Goal: Task Accomplishment & Management: Use online tool/utility

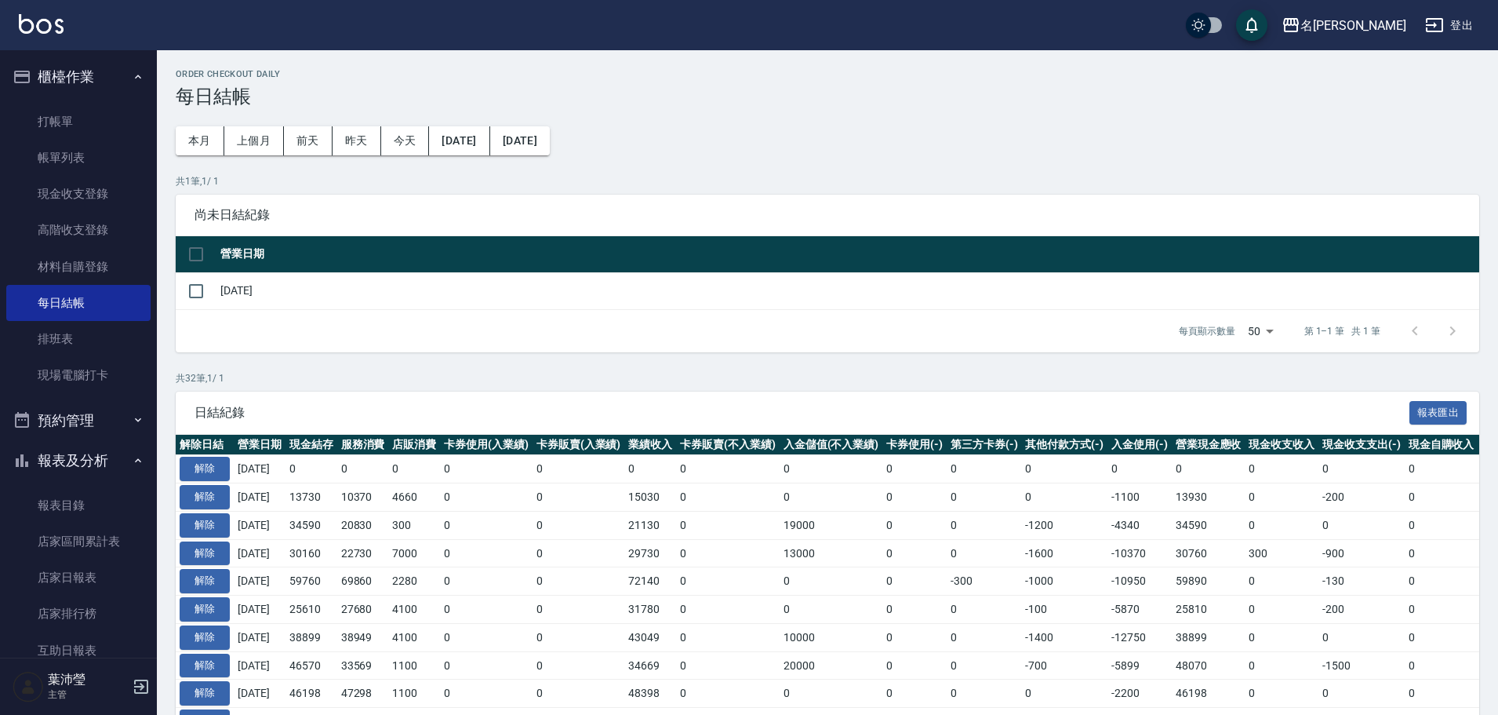
drag, startPoint x: 1107, startPoint y: 407, endPoint x: 1154, endPoint y: 701, distance: 297.9
click at [1108, 407] on span "日結紀錄" at bounding box center [802, 413] width 1215 height 16
click at [951, 32] on div "名[PERSON_NAME]出" at bounding box center [749, 25] width 1498 height 50
click at [99, 124] on link "打帳單" at bounding box center [78, 122] width 144 height 36
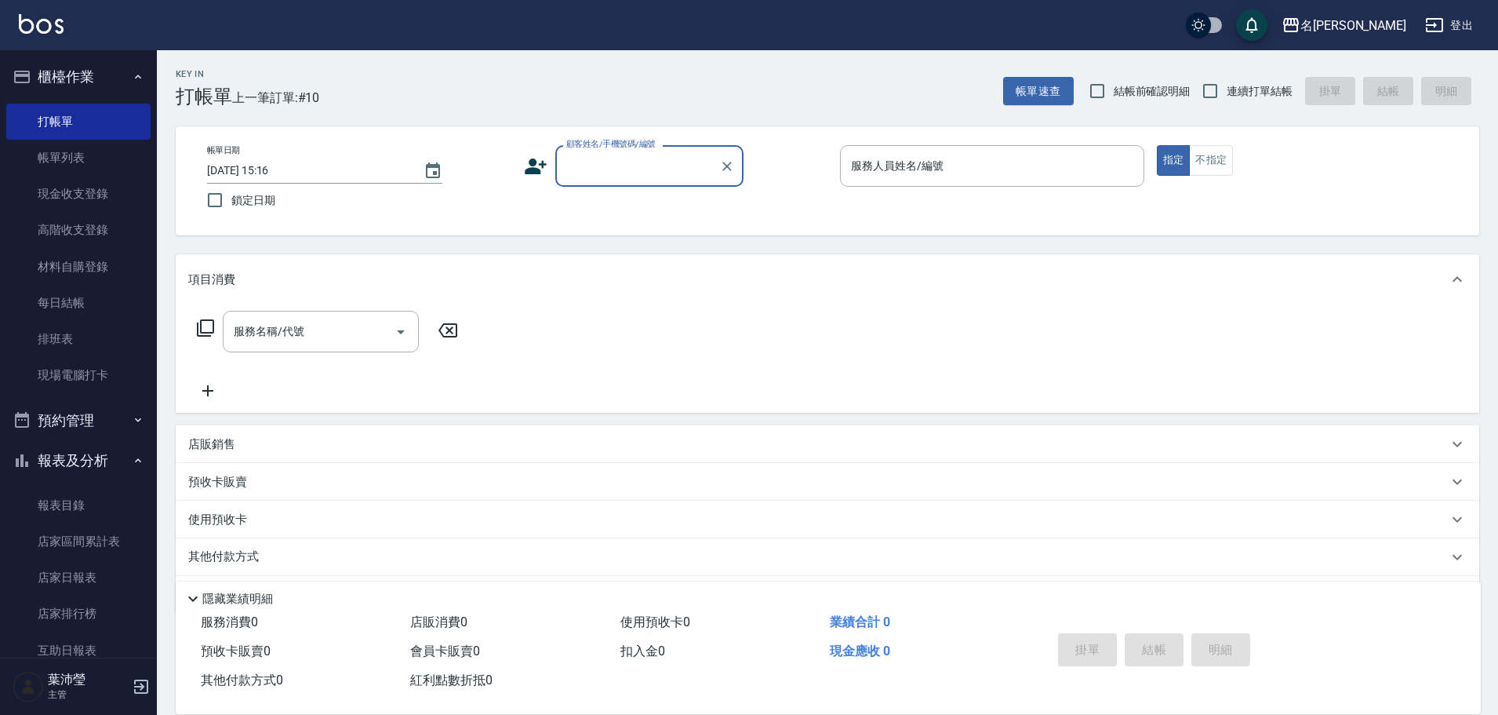
click at [668, 168] on input "顧客姓名/手機號碼/編號" at bounding box center [637, 165] width 151 height 27
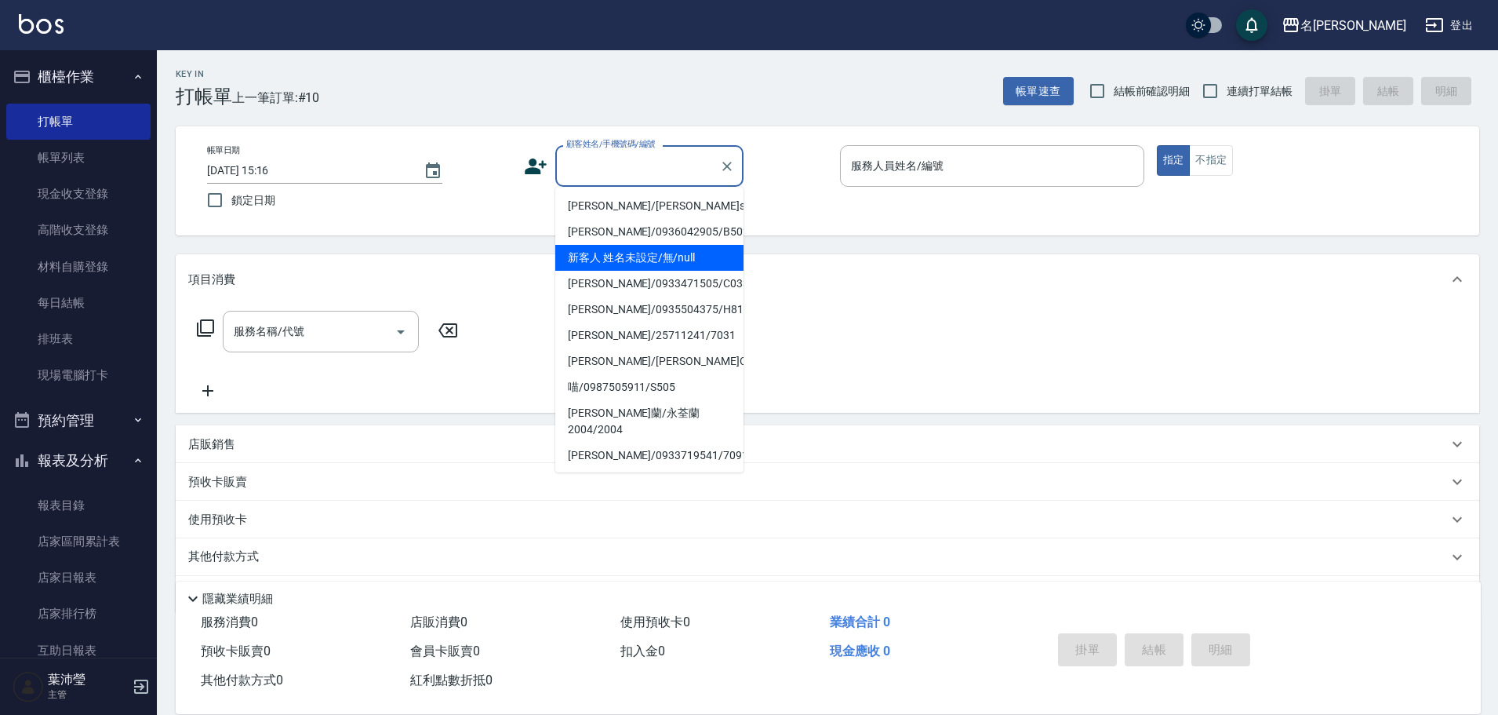
drag, startPoint x: 640, startPoint y: 247, endPoint x: 703, endPoint y: 213, distance: 71.6
click at [639, 250] on li "新客人 姓名未設定/無/null" at bounding box center [649, 258] width 188 height 26
type input "新客人 姓名未設定/無/null"
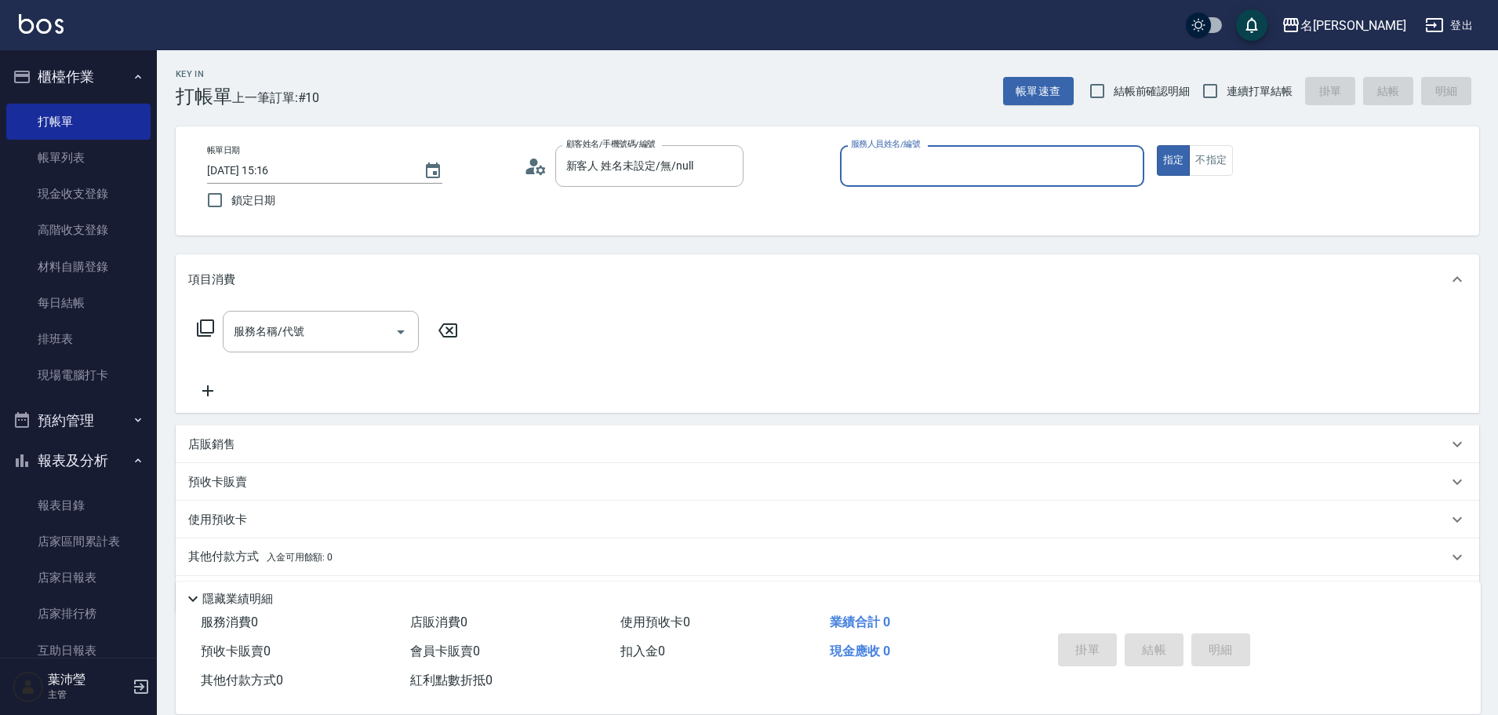
click at [1085, 180] on div "服務人員姓名/編號" at bounding box center [992, 166] width 304 height 42
type input "小龍-9"
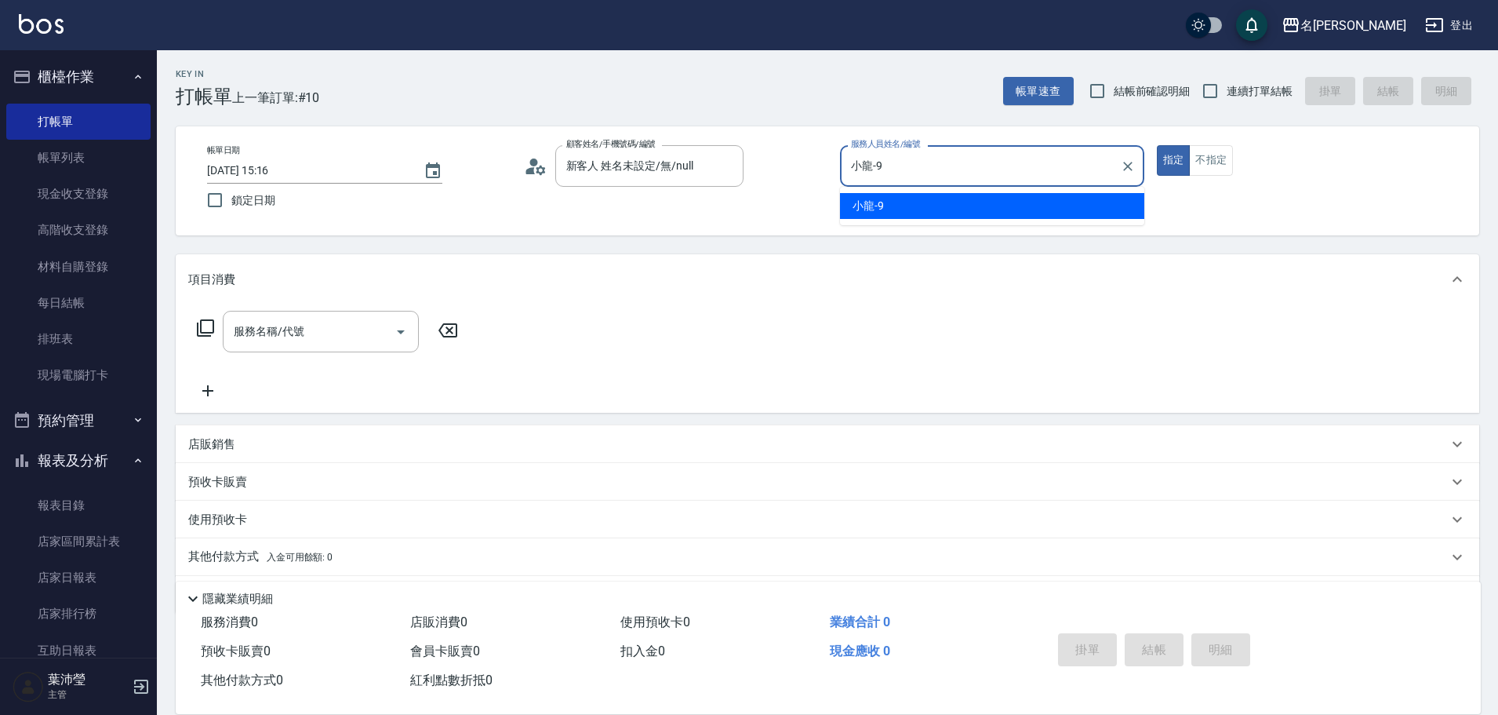
type button "true"
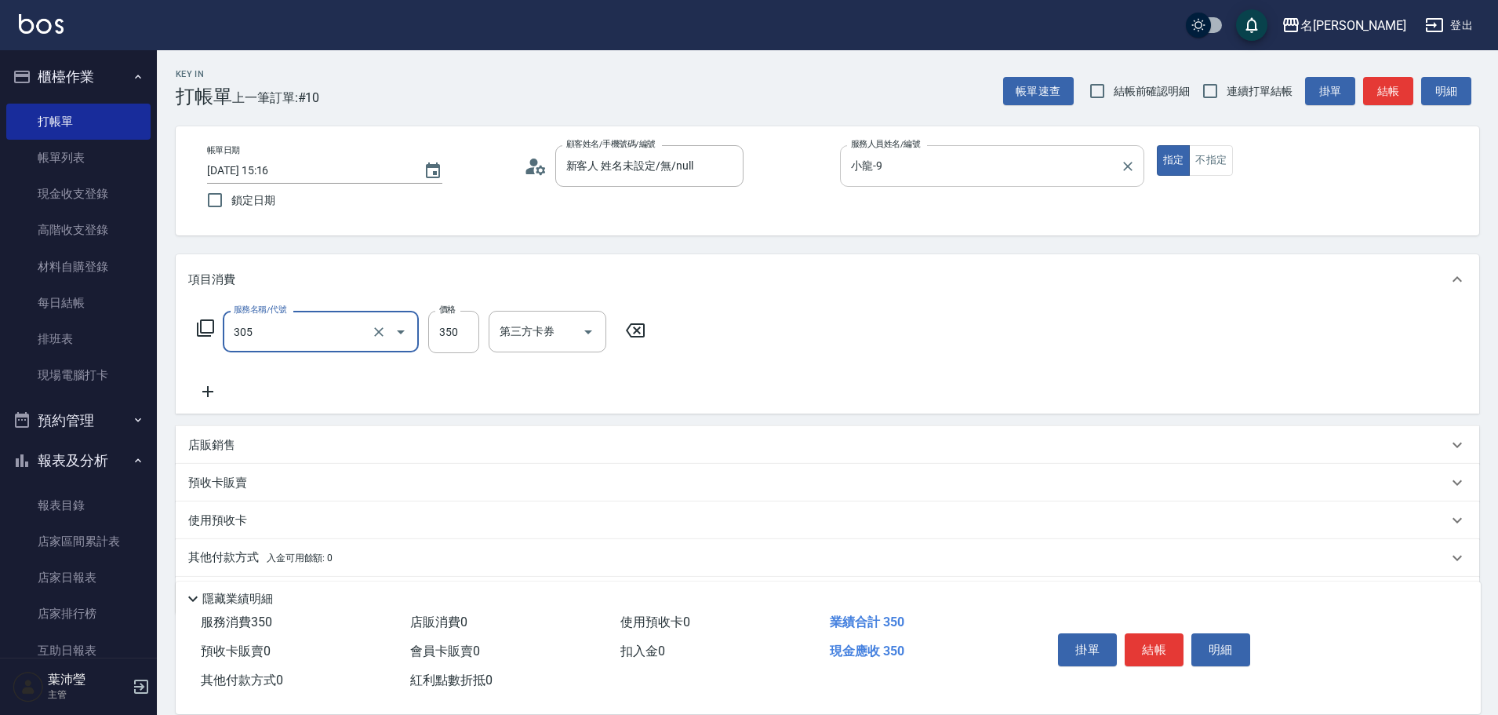
type input "不指定剪髮(305)"
type input "150"
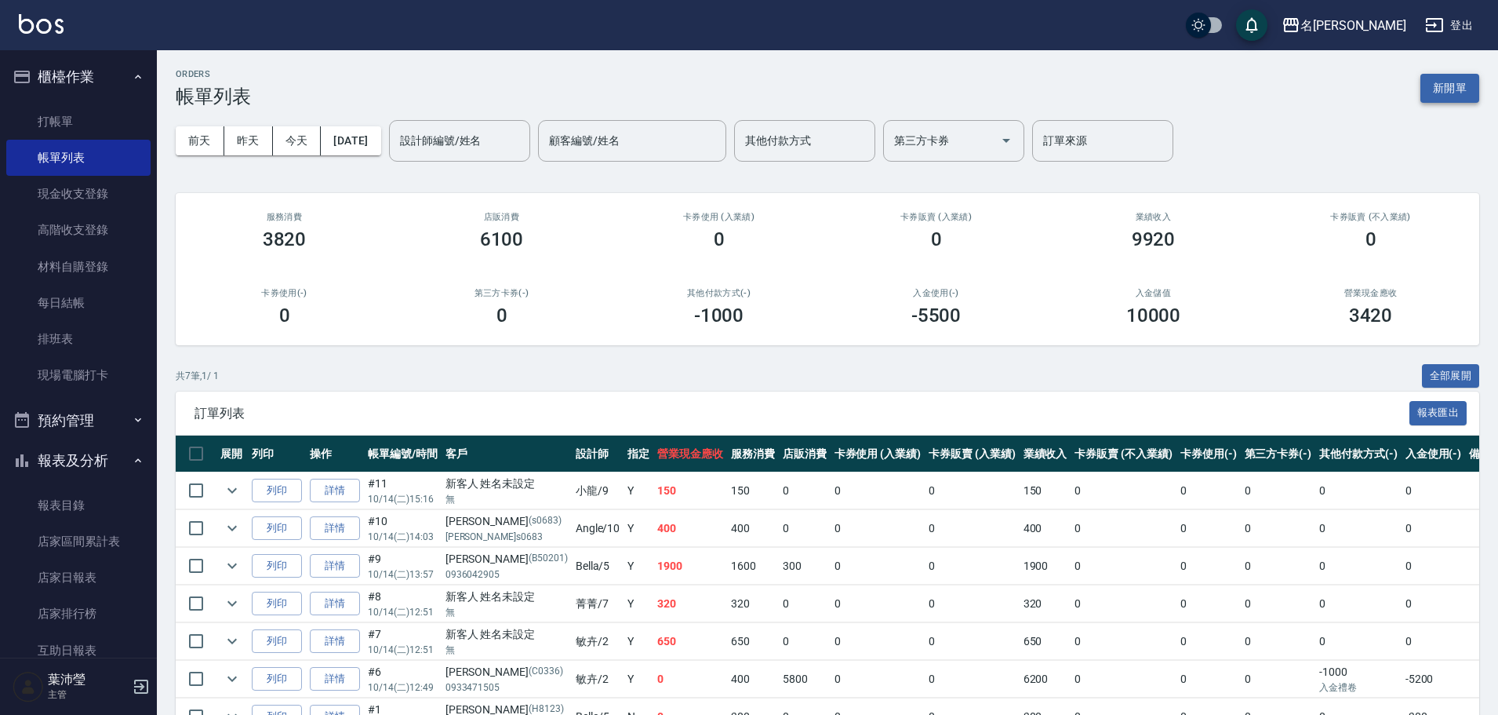
click at [1449, 84] on button "新開單" at bounding box center [1450, 88] width 59 height 29
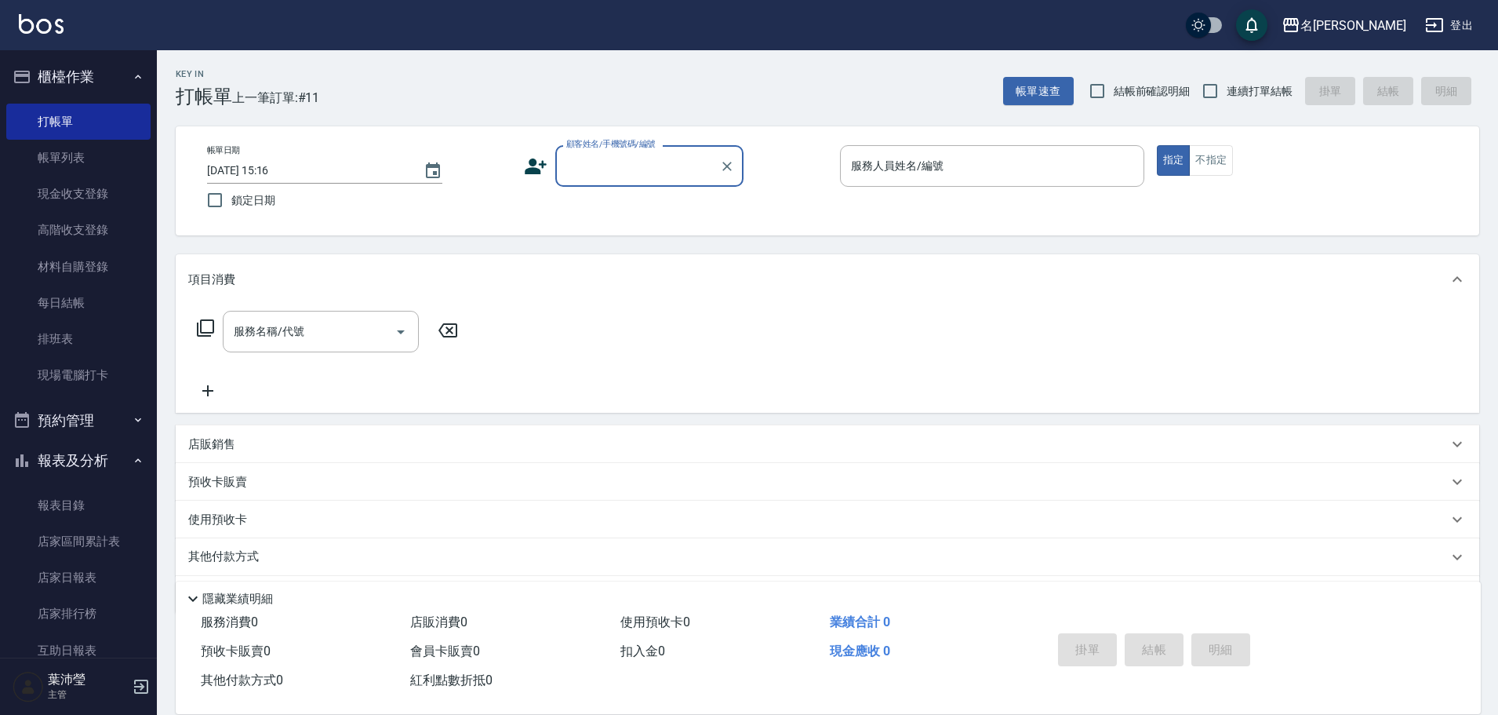
click at [614, 166] on input "顧客姓名/手機號碼/編號" at bounding box center [637, 165] width 151 height 27
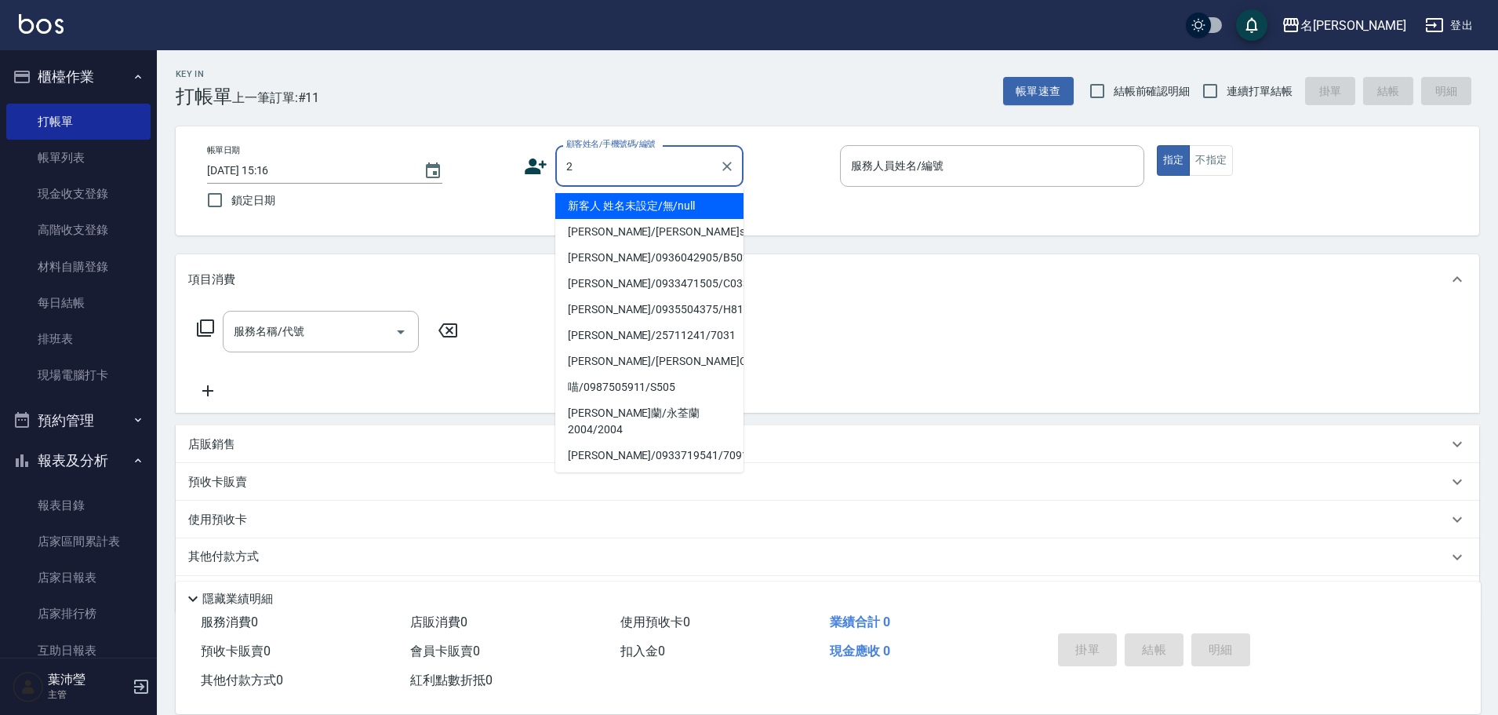
type input "25"
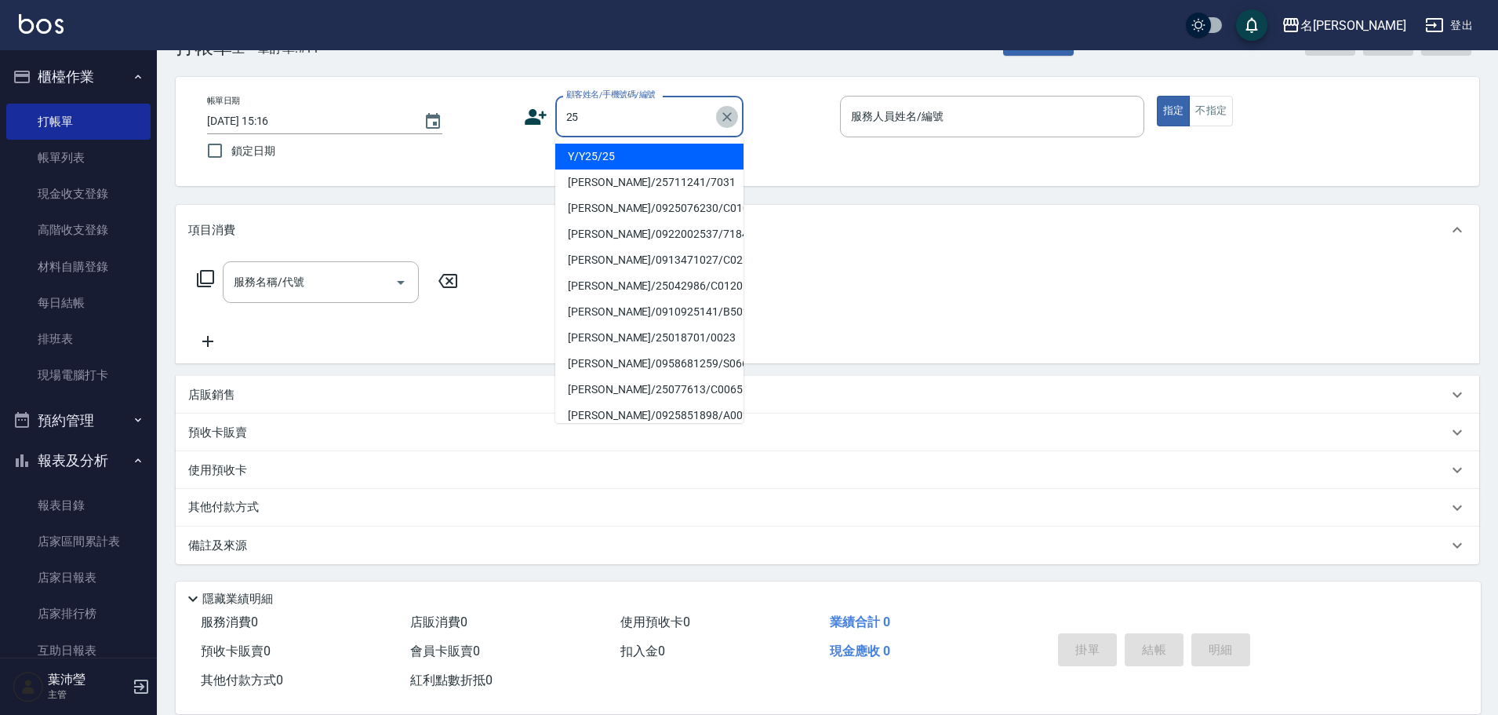
click at [723, 118] on icon "Clear" at bounding box center [727, 117] width 16 height 16
click at [685, 160] on li "[PERSON_NAME]/25025877/C0106" at bounding box center [649, 157] width 188 height 26
type input "[PERSON_NAME]/25025877/C0106"
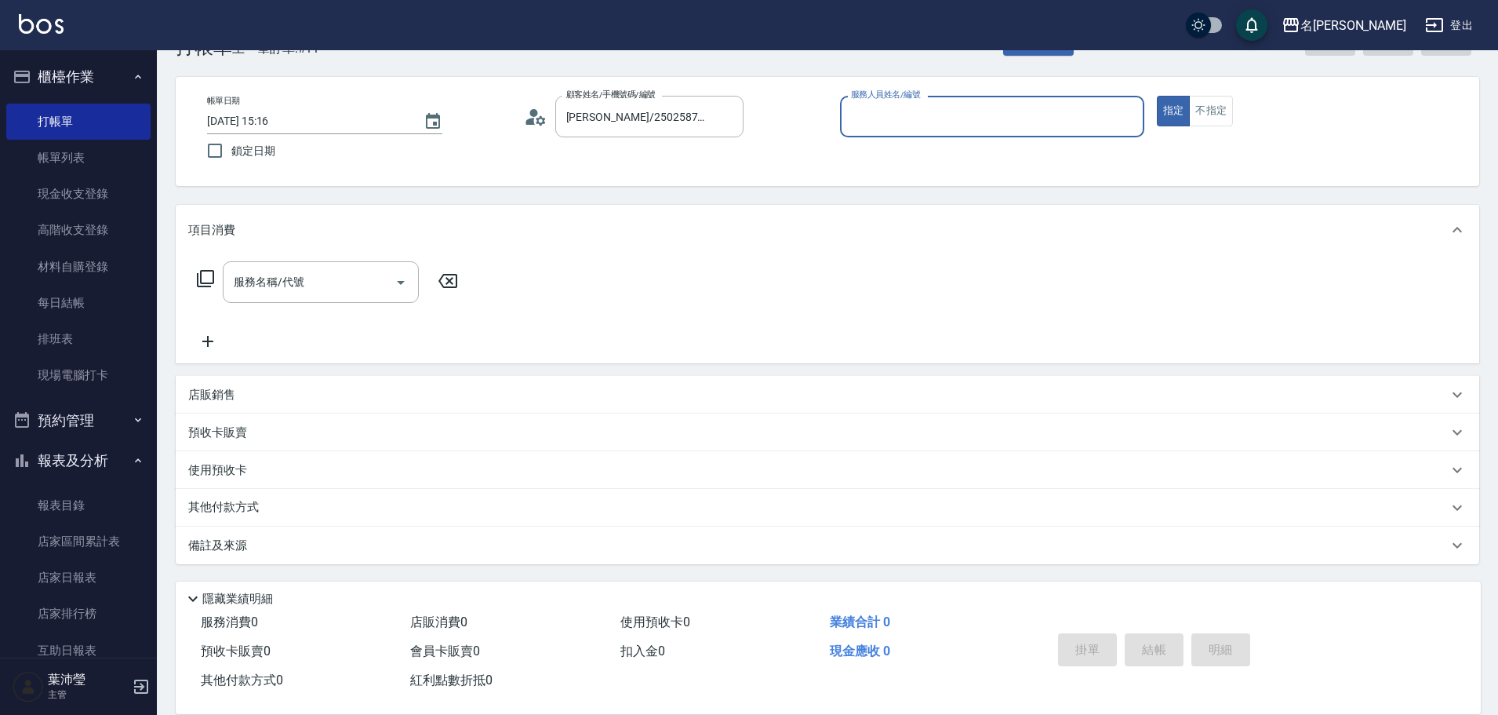
type input "Angle-10"
click at [213, 277] on icon at bounding box center [205, 278] width 17 height 17
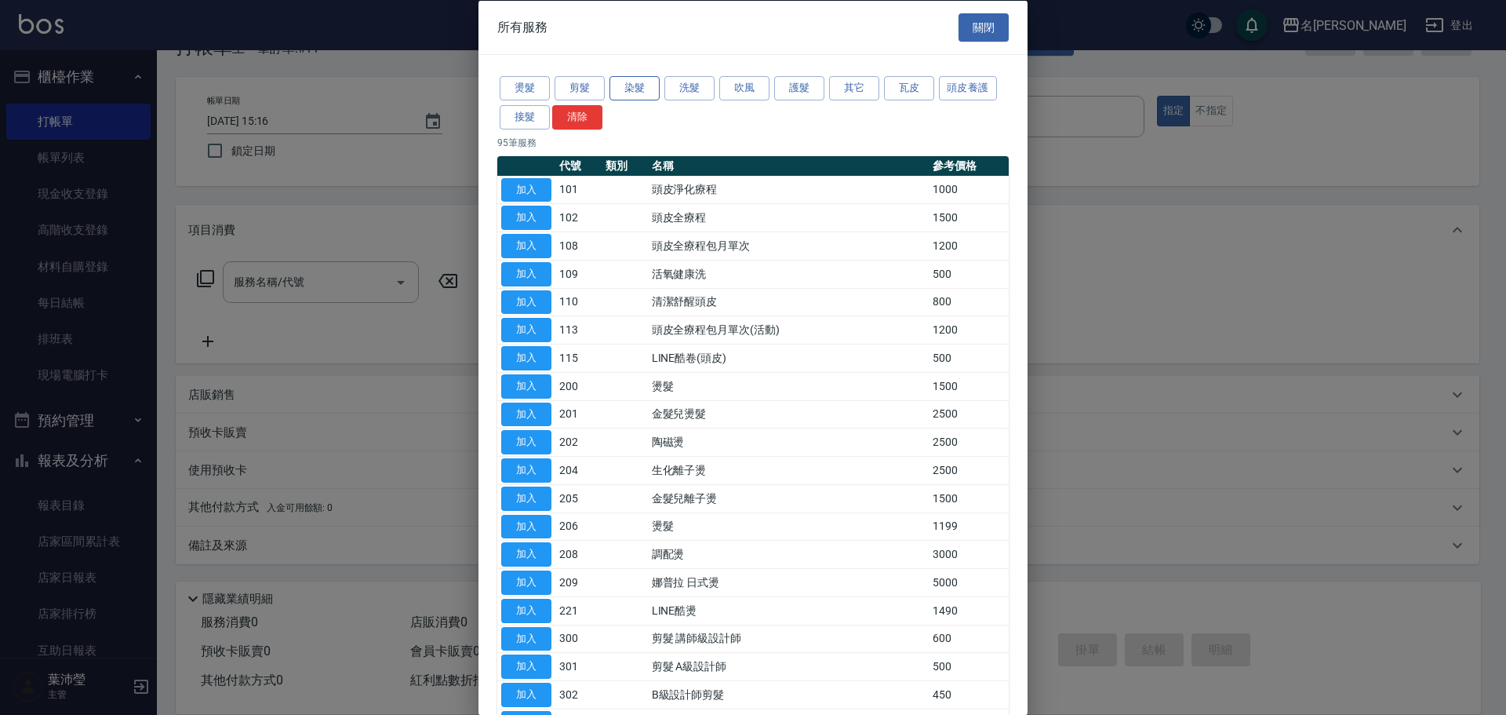
click at [633, 84] on button "染髮" at bounding box center [635, 88] width 50 height 24
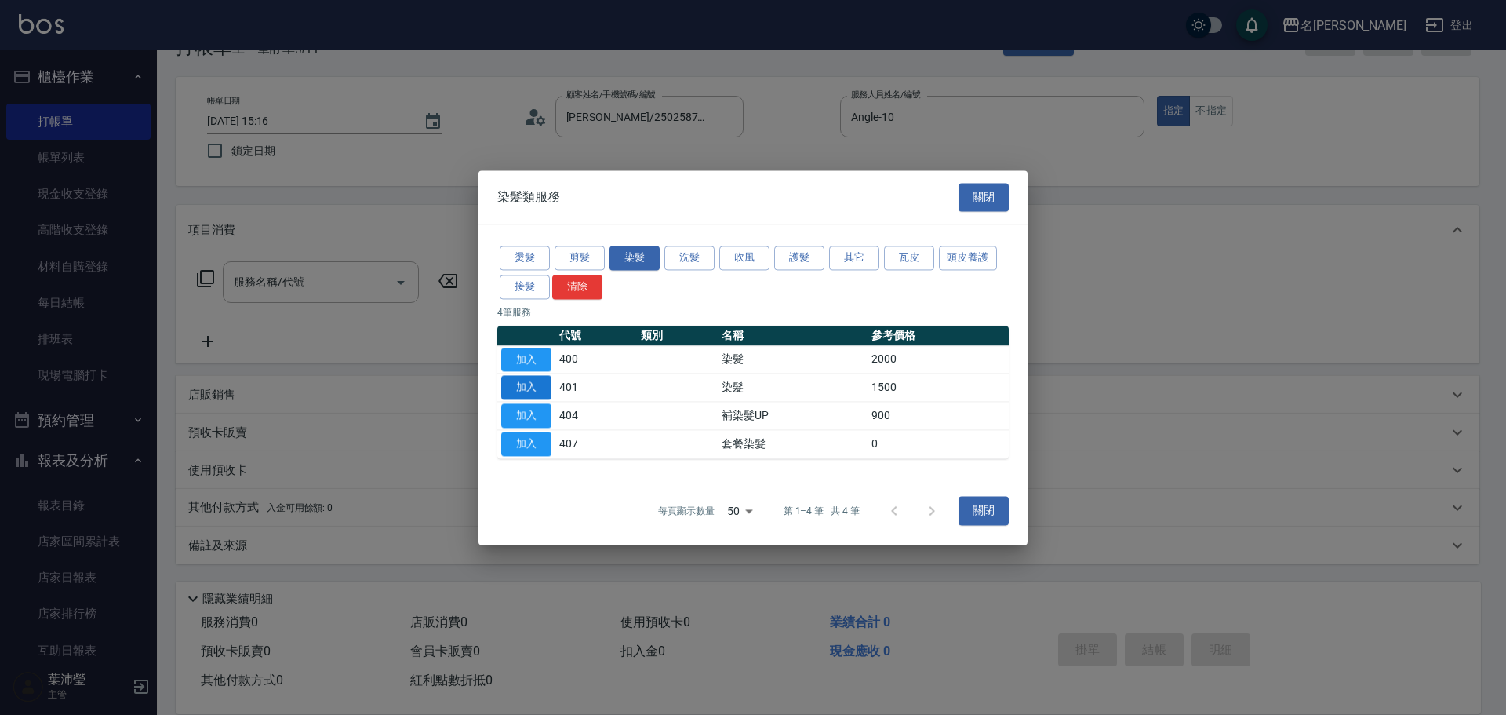
click at [522, 389] on button "加入" at bounding box center [526, 388] width 50 height 24
type input "染髮(401)"
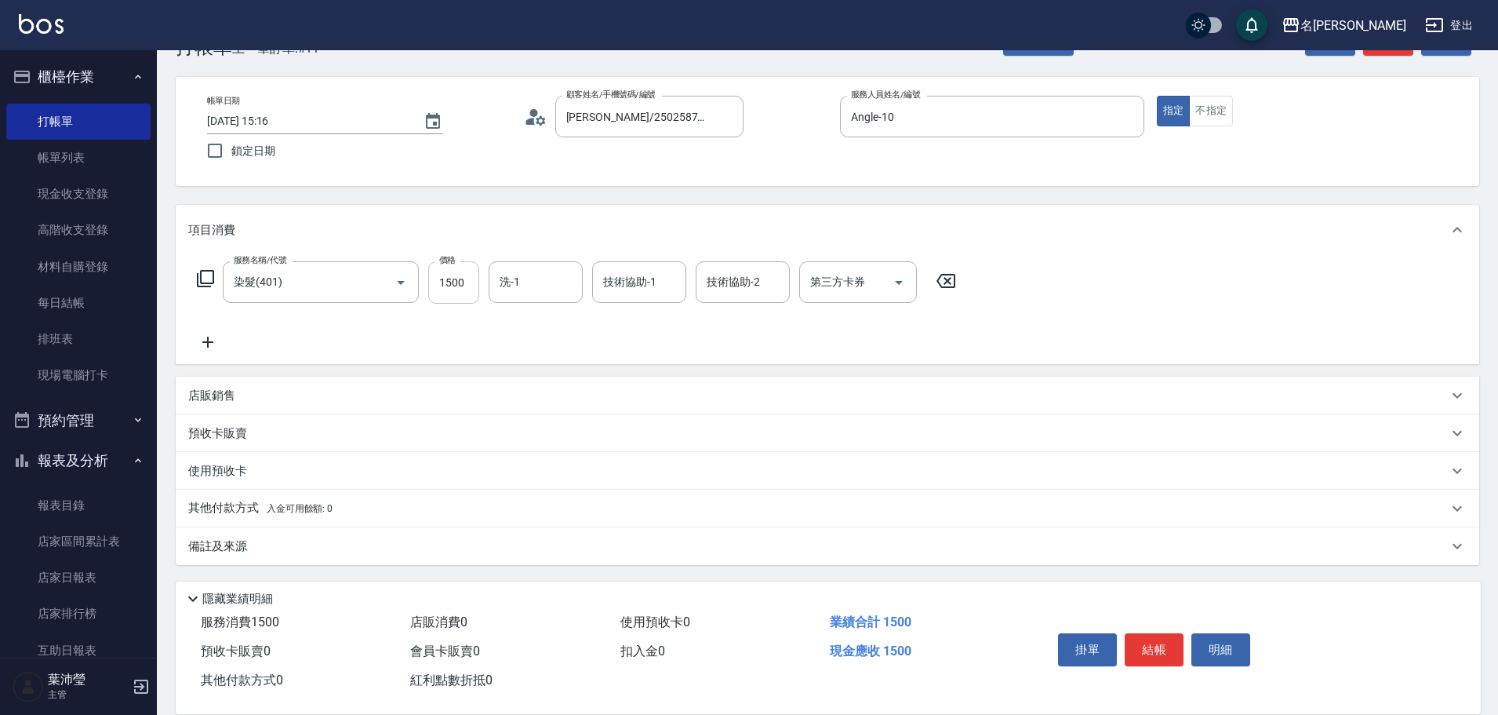
click at [450, 282] on input "1500" at bounding box center [453, 282] width 51 height 42
type input "1000"
click at [503, 282] on input "洗-1" at bounding box center [536, 281] width 80 height 27
type input "小龍-9"
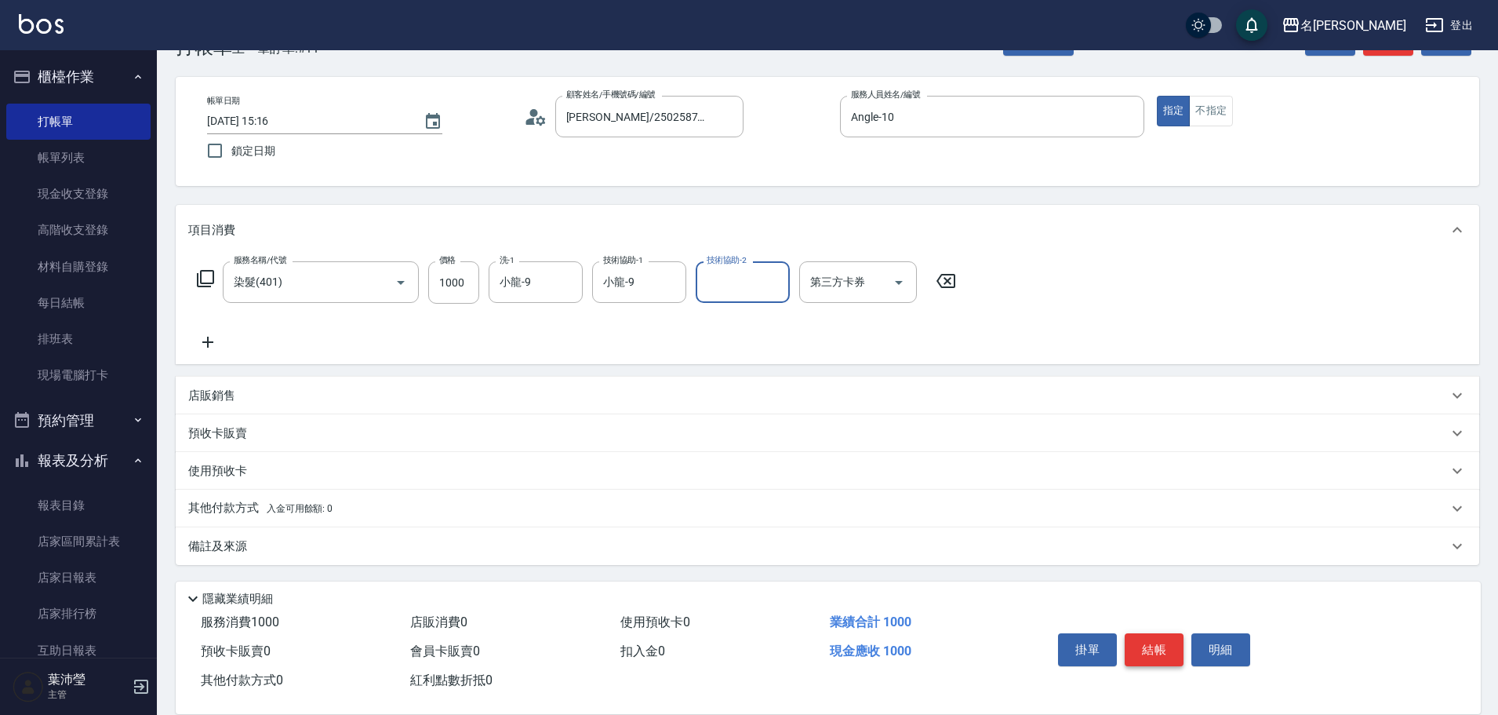
click at [1134, 633] on button "結帳" at bounding box center [1154, 649] width 59 height 33
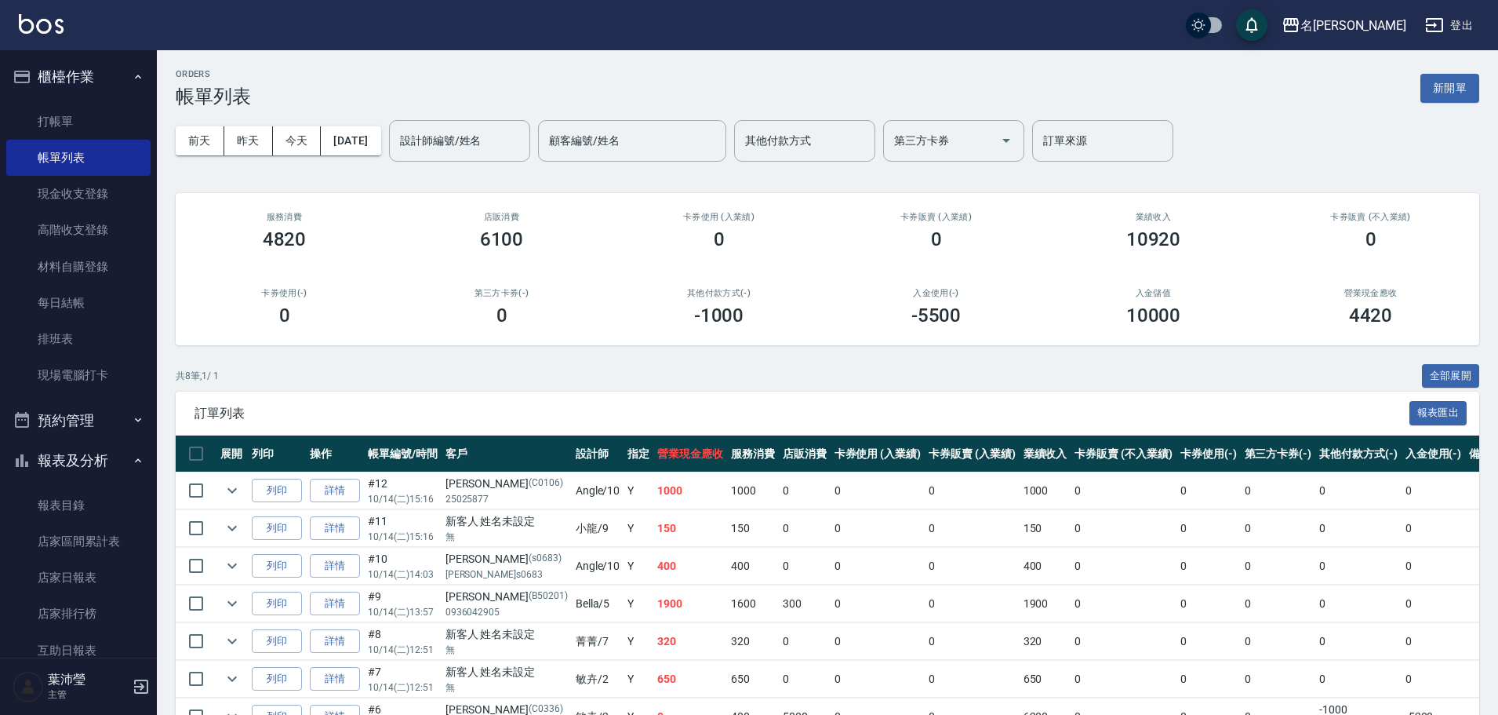
drag, startPoint x: 1141, startPoint y: 599, endPoint x: 385, endPoint y: 100, distance: 905.8
click at [385, 100] on div "ORDERS 帳單列表 新開單" at bounding box center [828, 88] width 1304 height 38
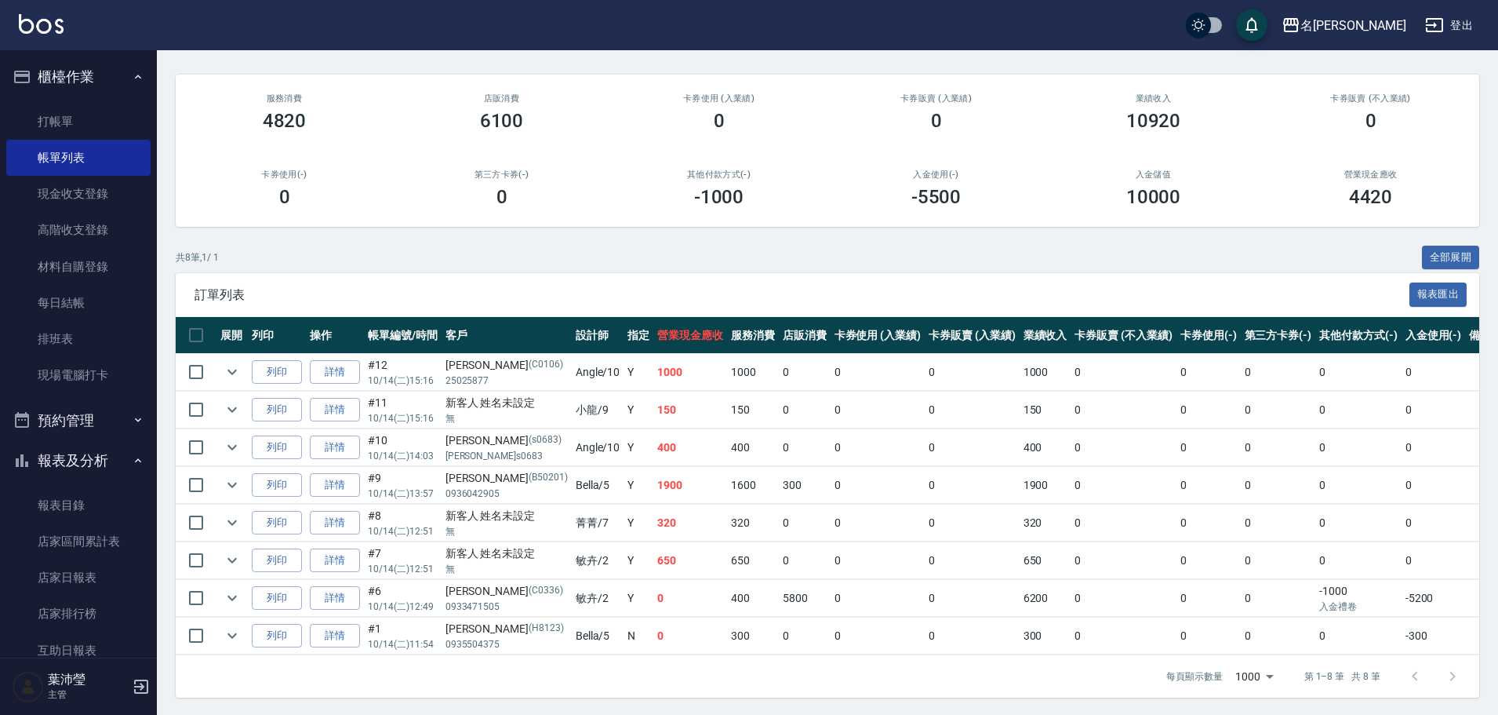
scroll to position [132, 0]
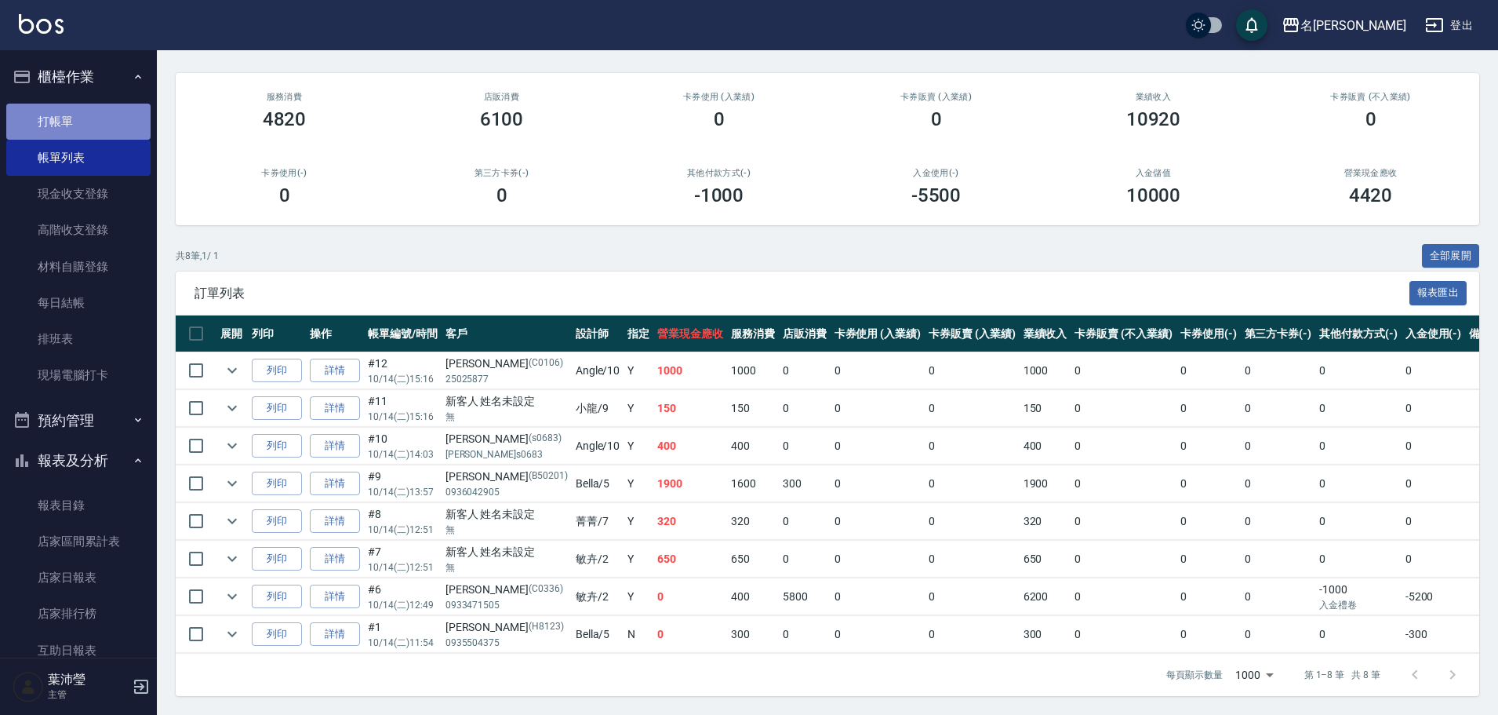
click at [100, 126] on link "打帳單" at bounding box center [78, 122] width 144 height 36
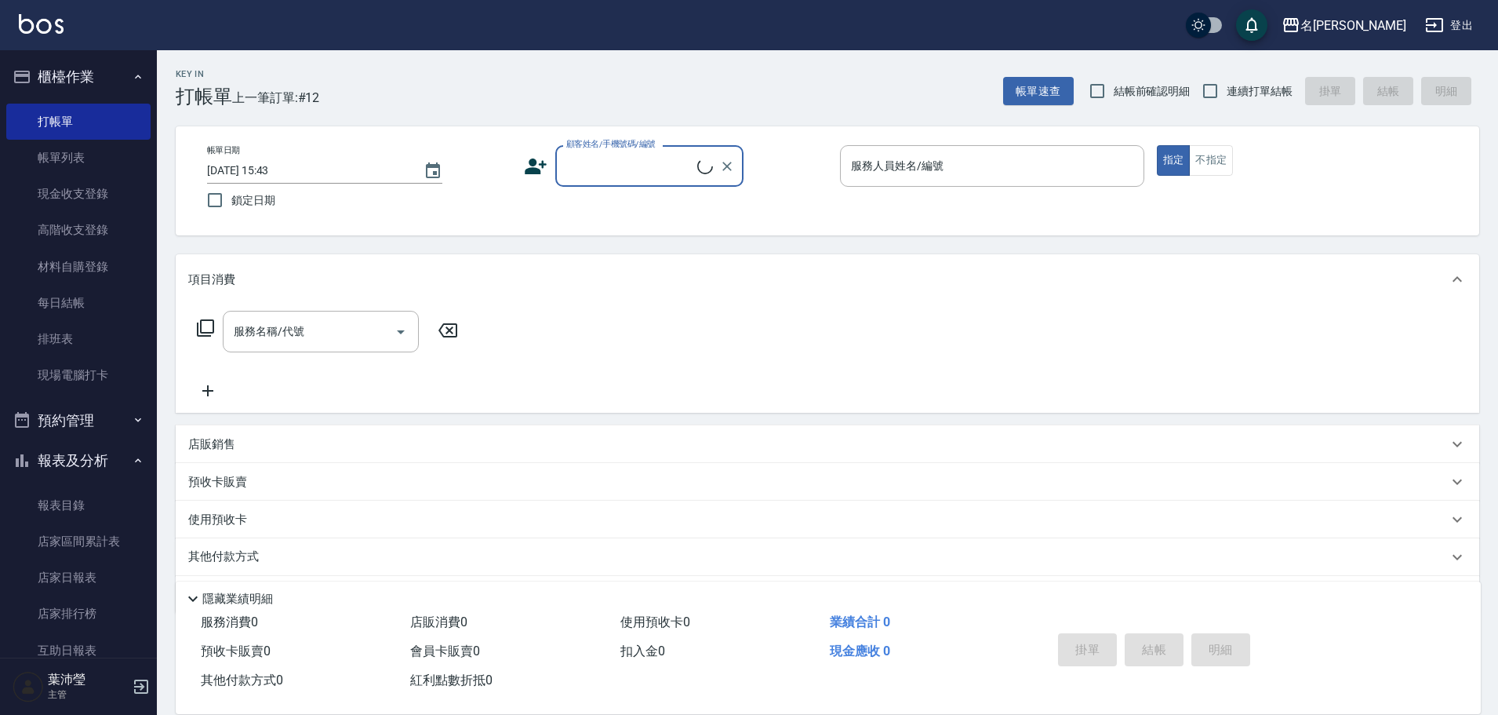
click at [633, 177] on input "顧客姓名/手機號碼/編號" at bounding box center [629, 165] width 135 height 27
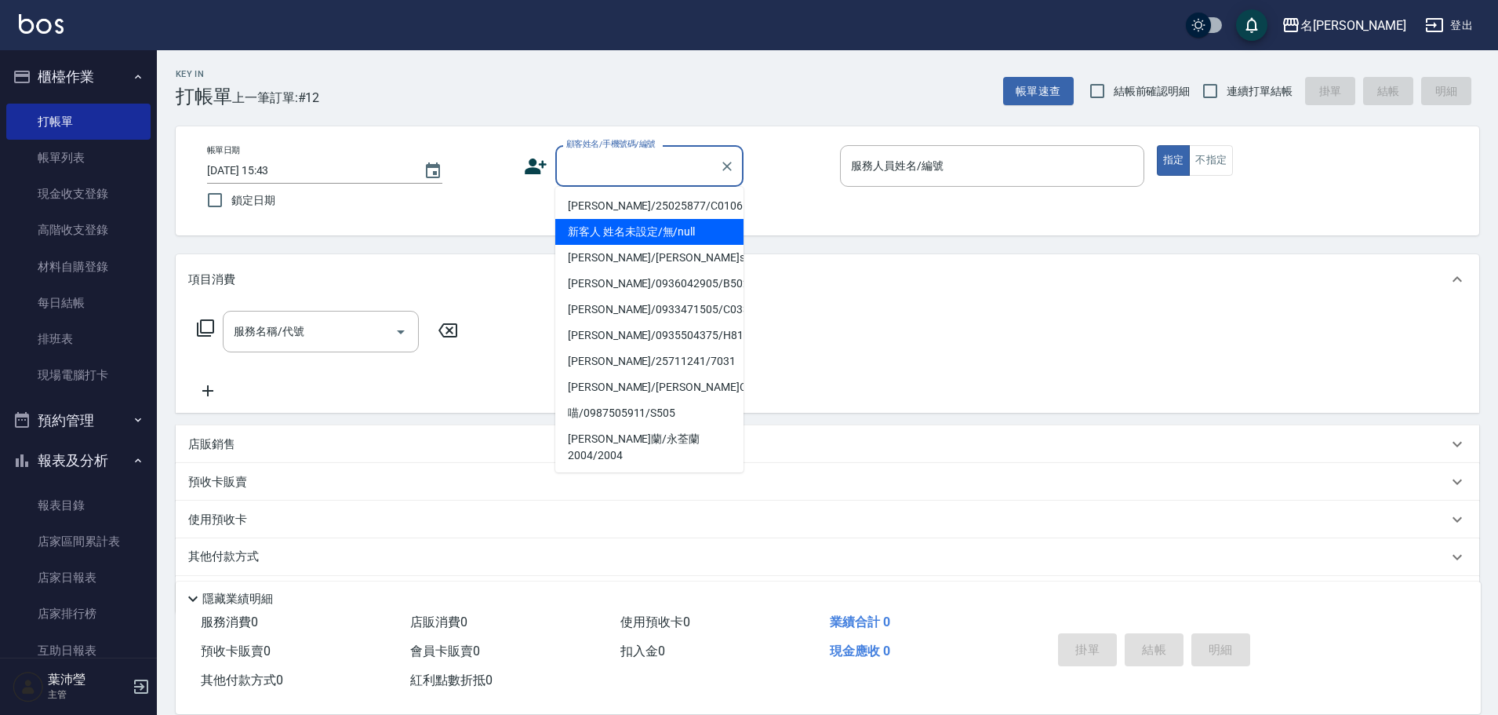
drag, startPoint x: 644, startPoint y: 233, endPoint x: 747, endPoint y: 263, distance: 107.0
click at [644, 235] on li "新客人 姓名未設定/無/null" at bounding box center [649, 232] width 188 height 26
type input "新客人 姓名未設定/無/null"
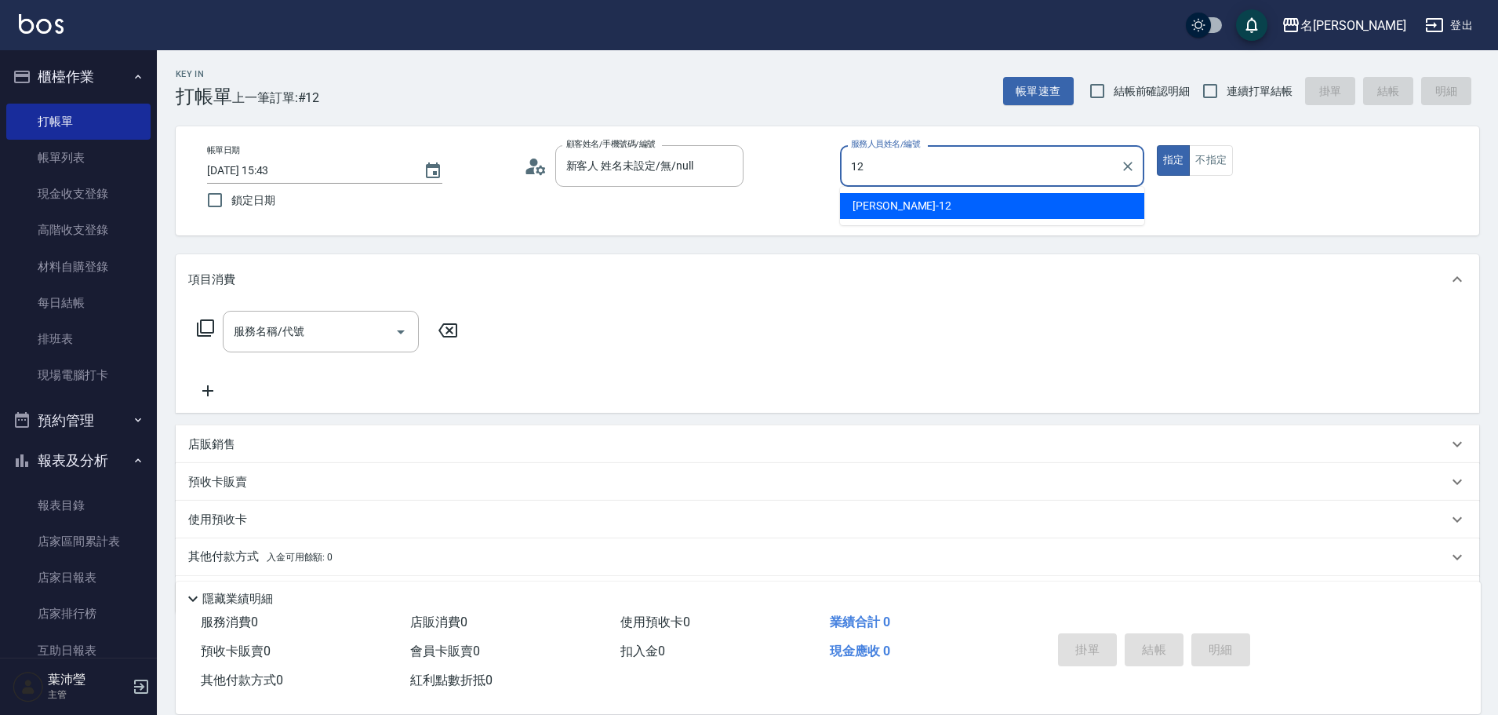
click at [882, 207] on span "[PERSON_NAME] -12" at bounding box center [902, 206] width 99 height 16
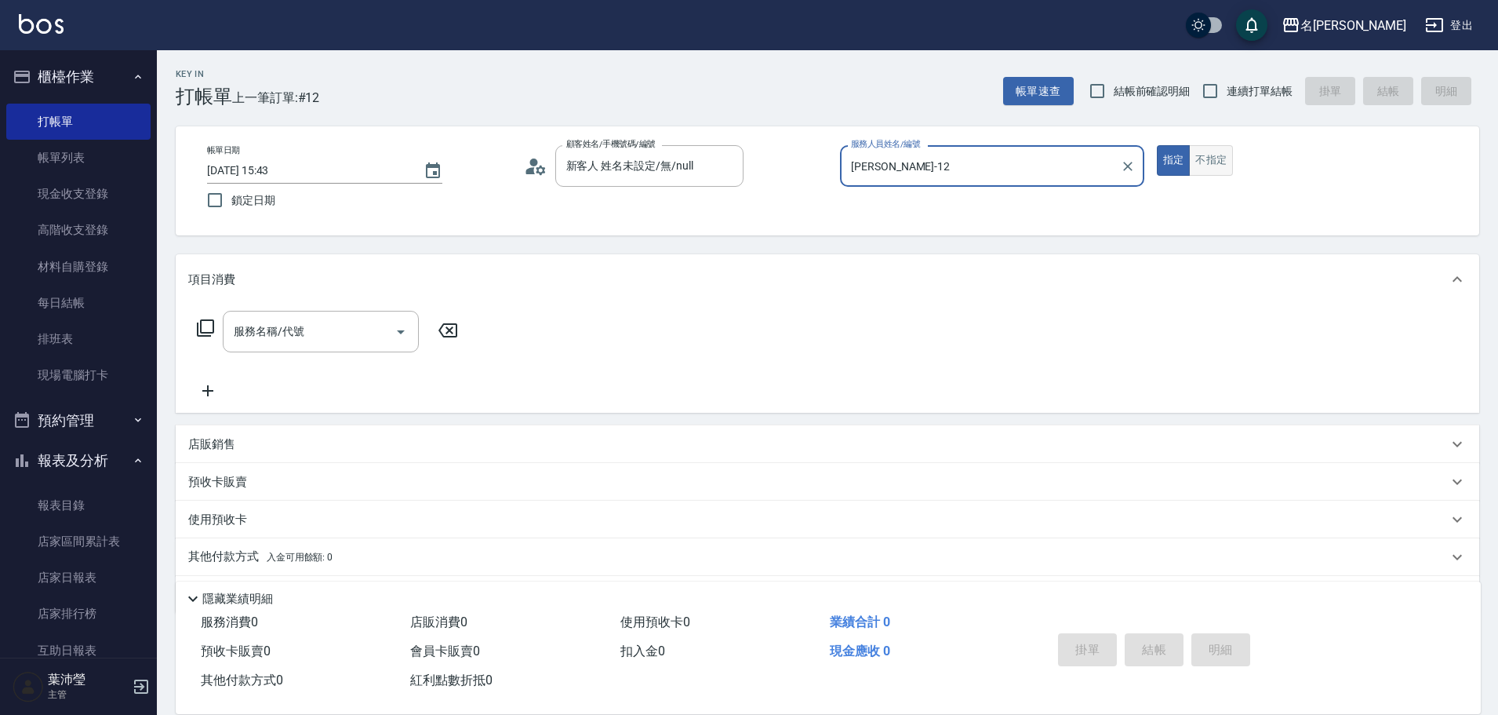
type input "[PERSON_NAME]-12"
click at [1203, 173] on button "不指定" at bounding box center [1211, 160] width 44 height 31
click at [212, 329] on icon at bounding box center [205, 328] width 19 height 19
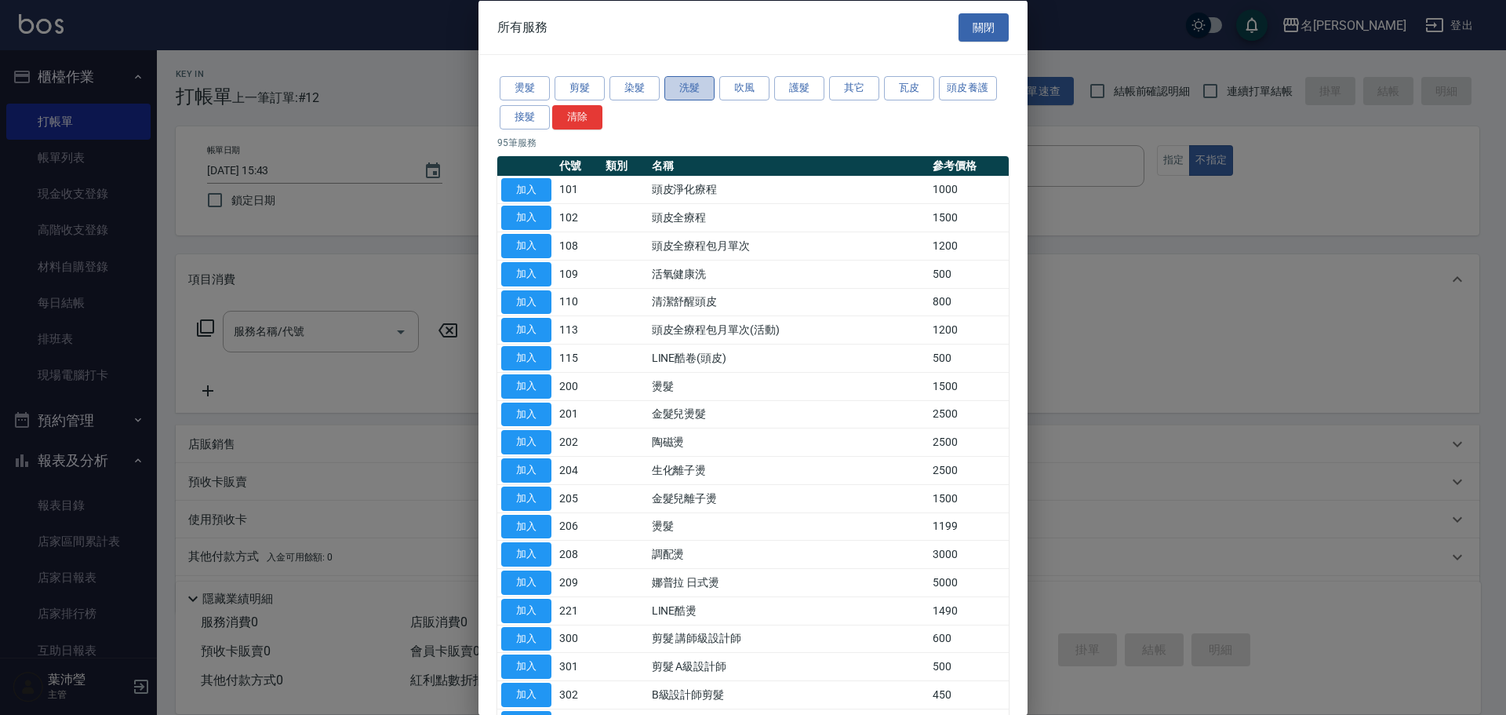
click at [697, 89] on button "洗髮" at bounding box center [689, 88] width 50 height 24
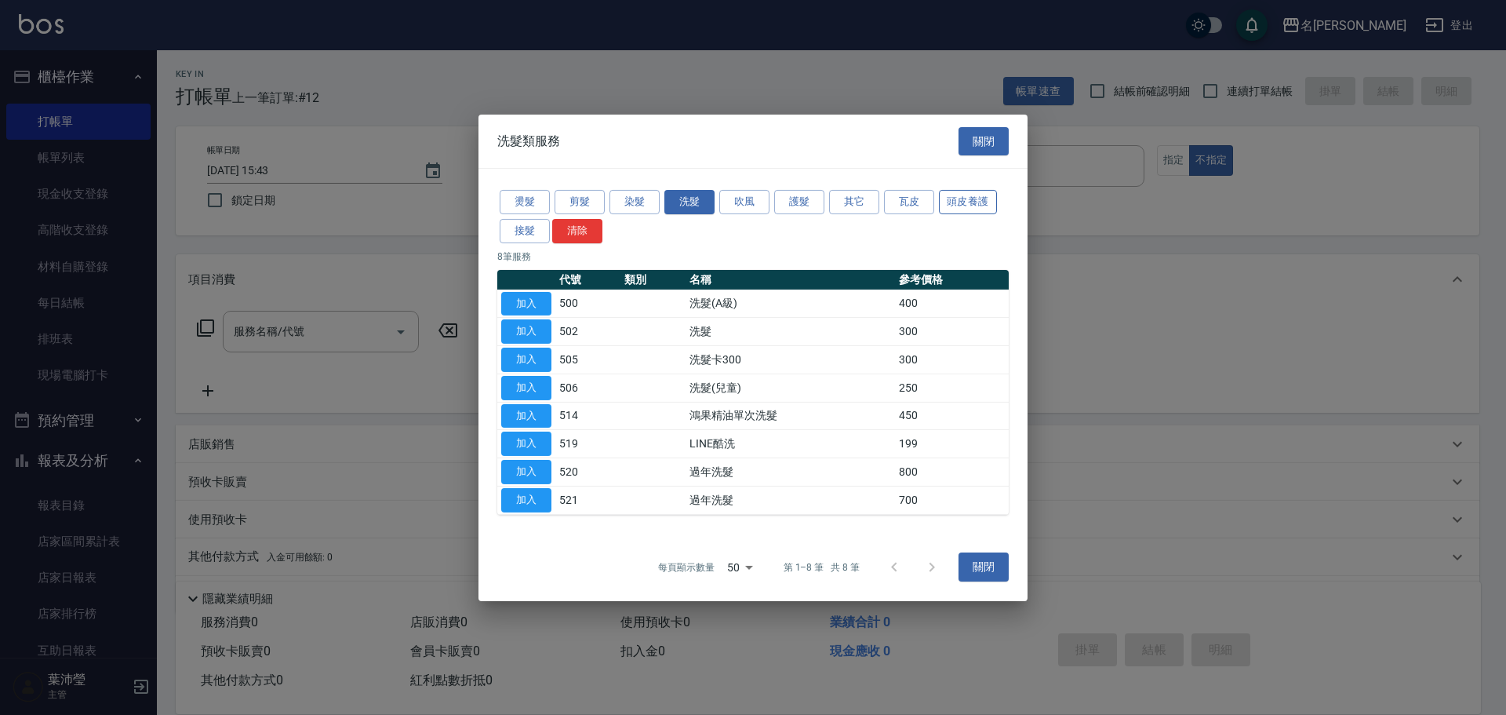
click at [981, 199] on button "頭皮養護" at bounding box center [968, 202] width 58 height 24
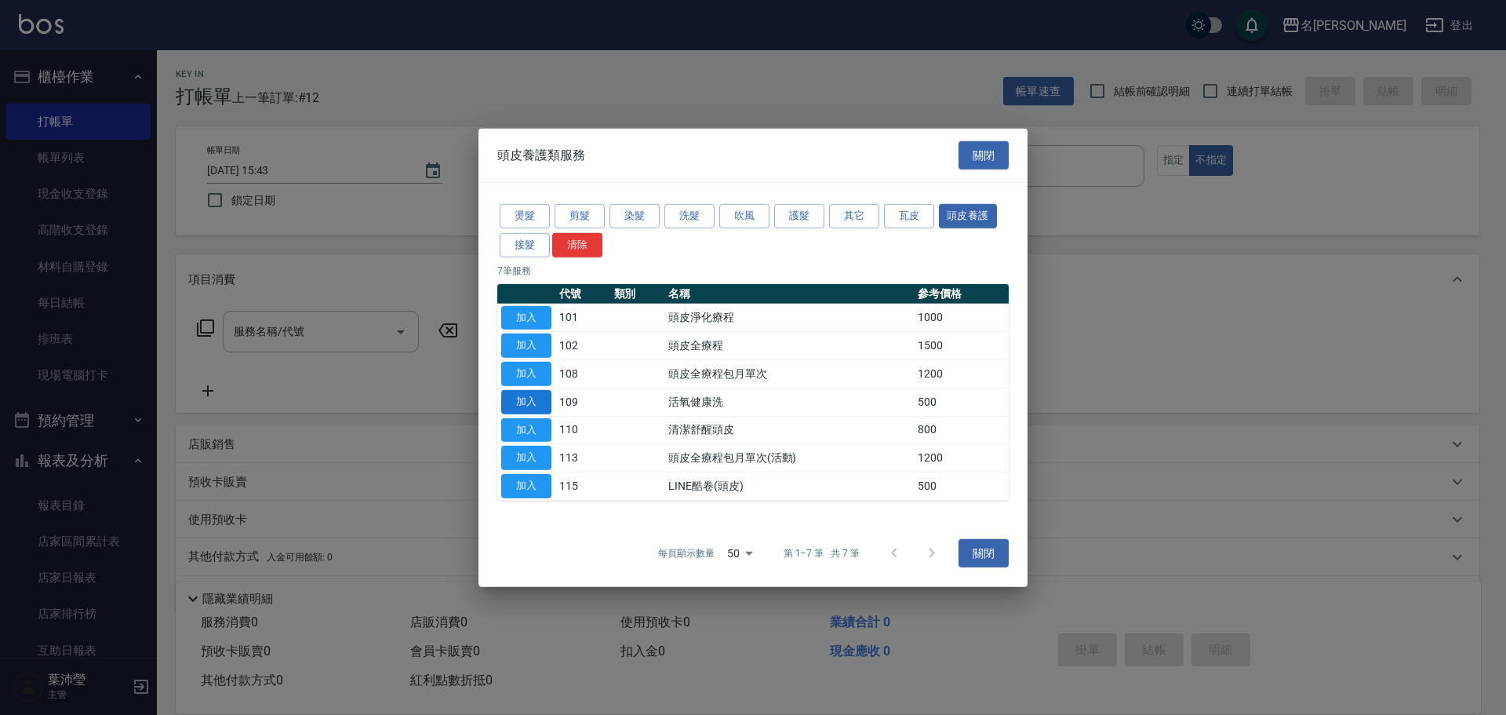
click at [522, 401] on button "加入" at bounding box center [526, 402] width 50 height 24
type input "活氧健康洗(109)"
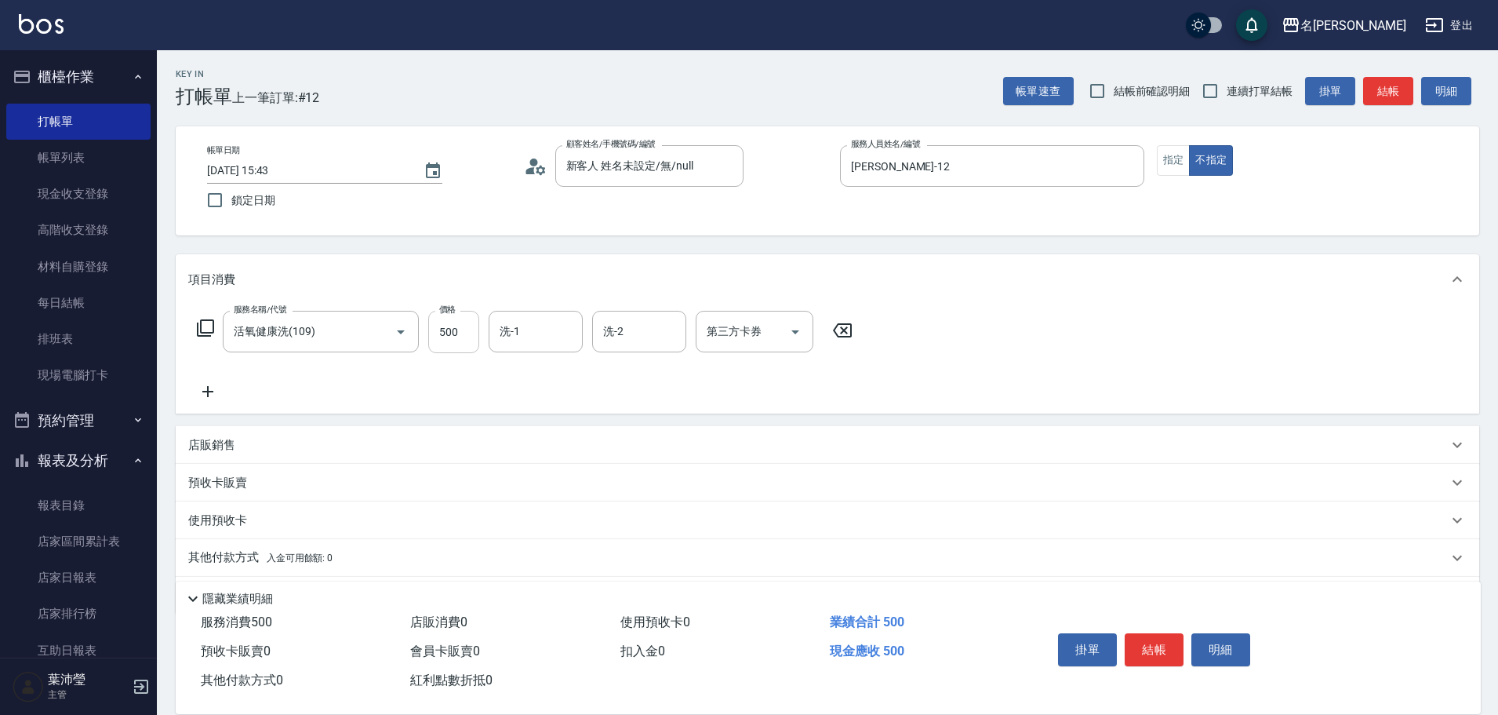
click at [457, 332] on input "500" at bounding box center [453, 332] width 51 height 42
type input "600"
click at [206, 326] on icon at bounding box center [205, 328] width 19 height 19
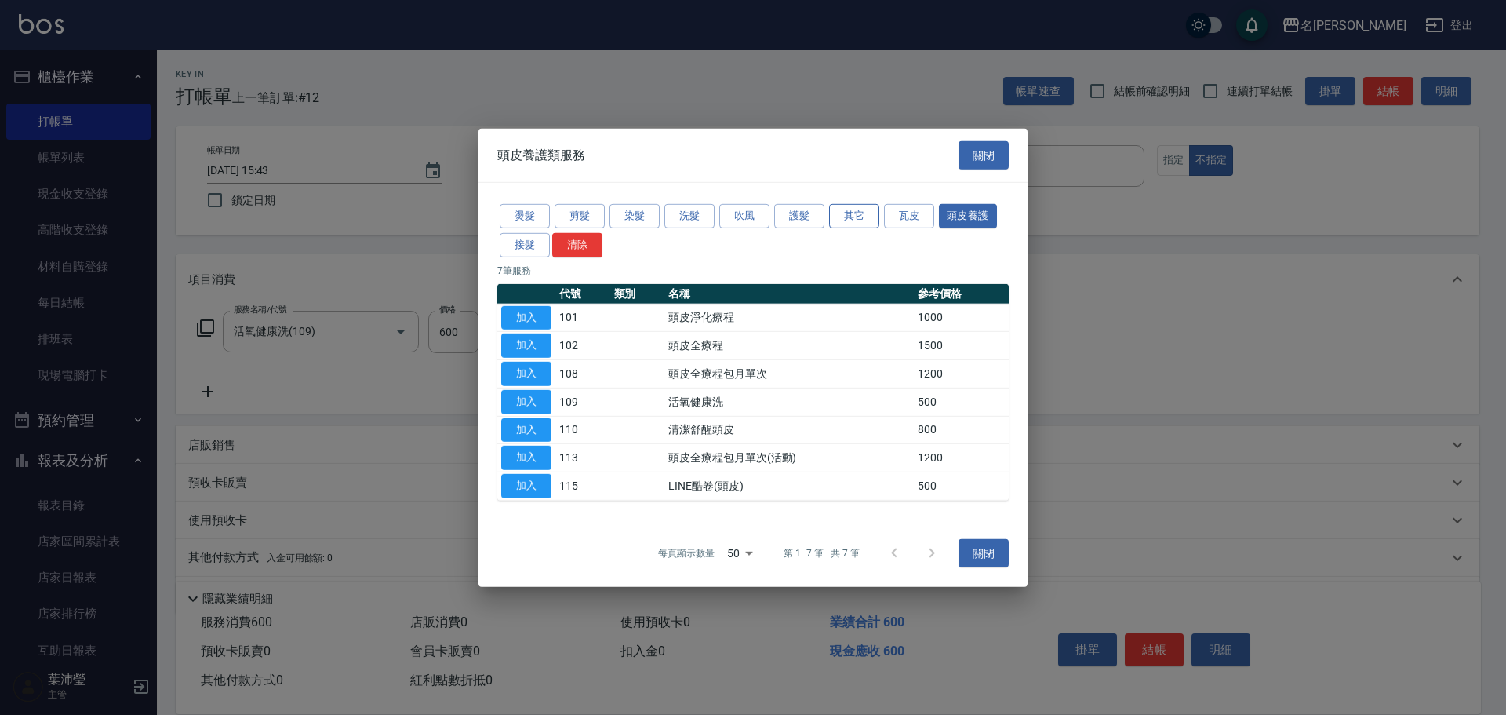
click at [863, 221] on button "其它" at bounding box center [854, 216] width 50 height 24
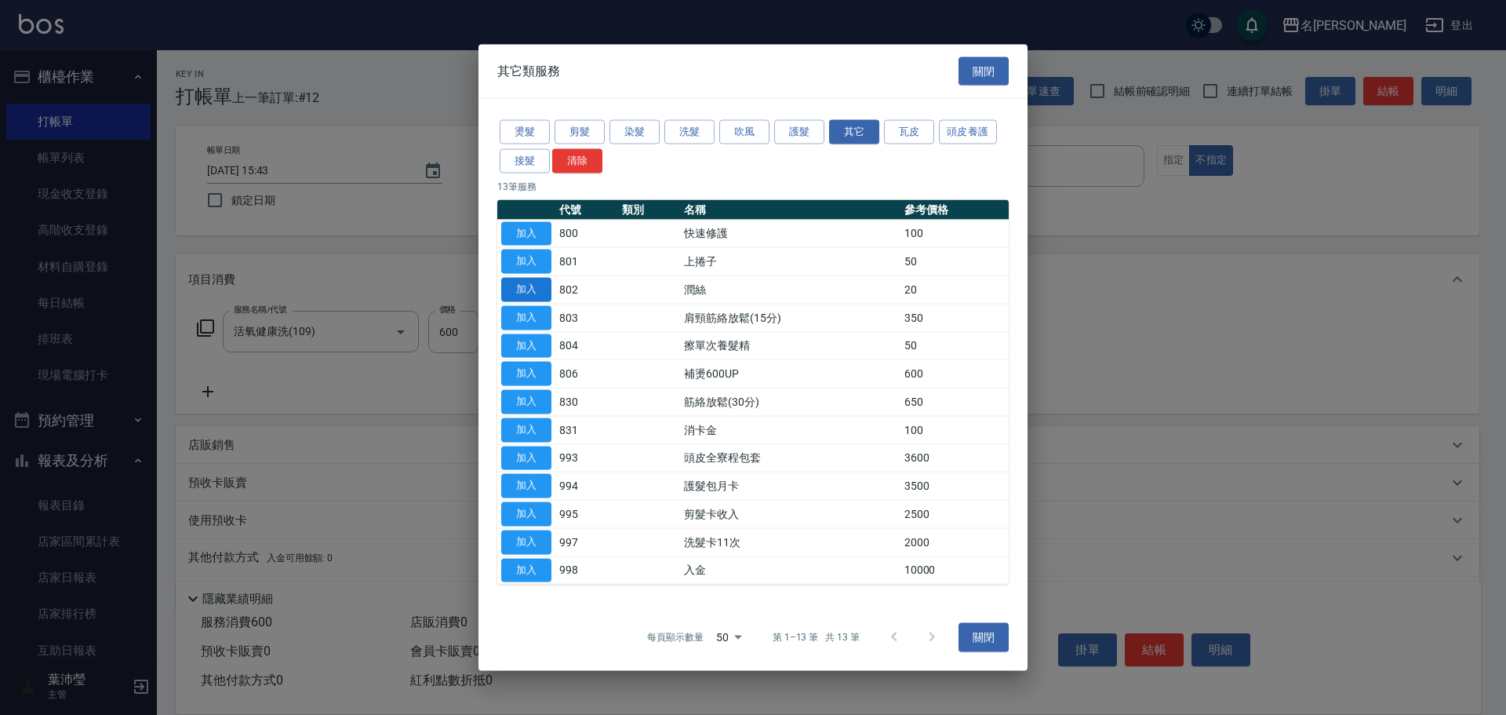
click at [527, 293] on button "加入" at bounding box center [526, 290] width 50 height 24
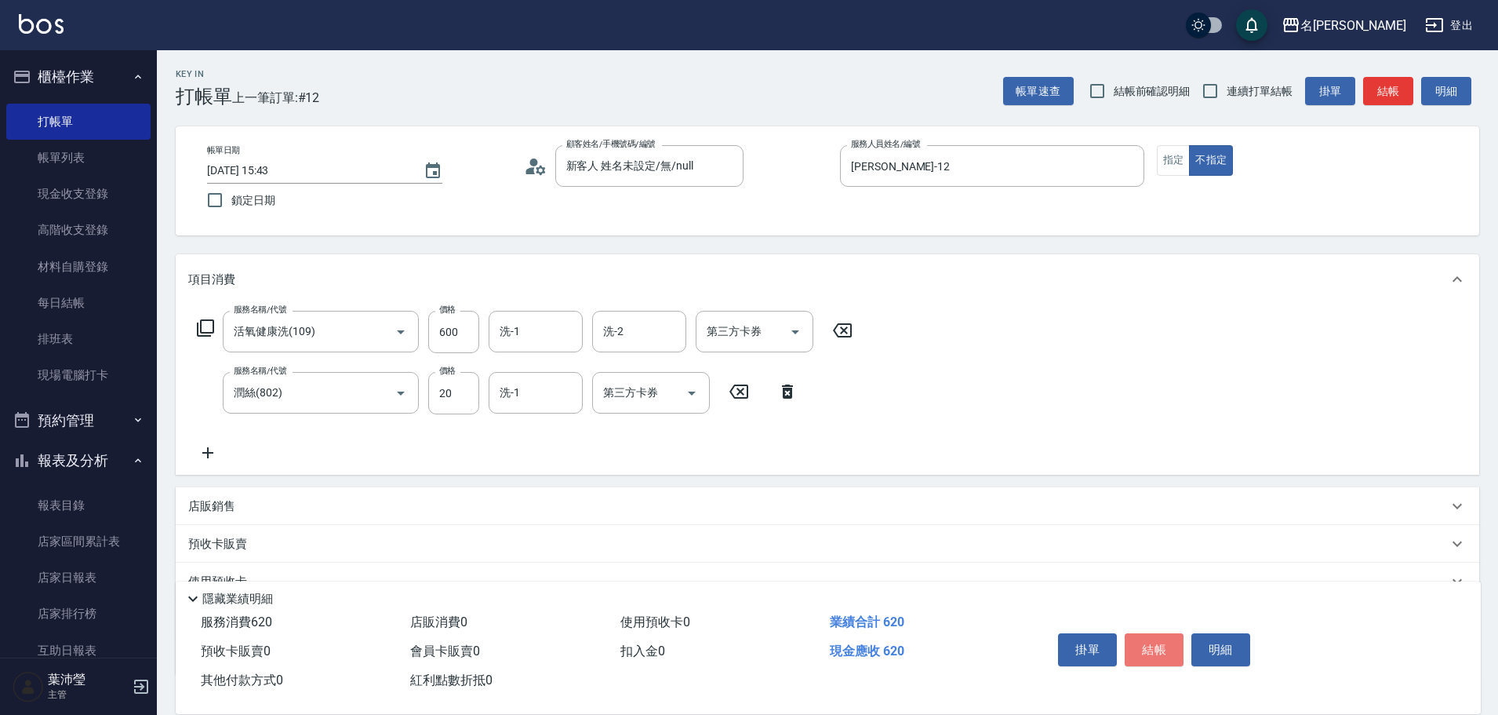
drag, startPoint x: 1163, startPoint y: 642, endPoint x: 707, endPoint y: 497, distance: 478.3
click at [1163, 642] on button "結帳" at bounding box center [1154, 649] width 59 height 33
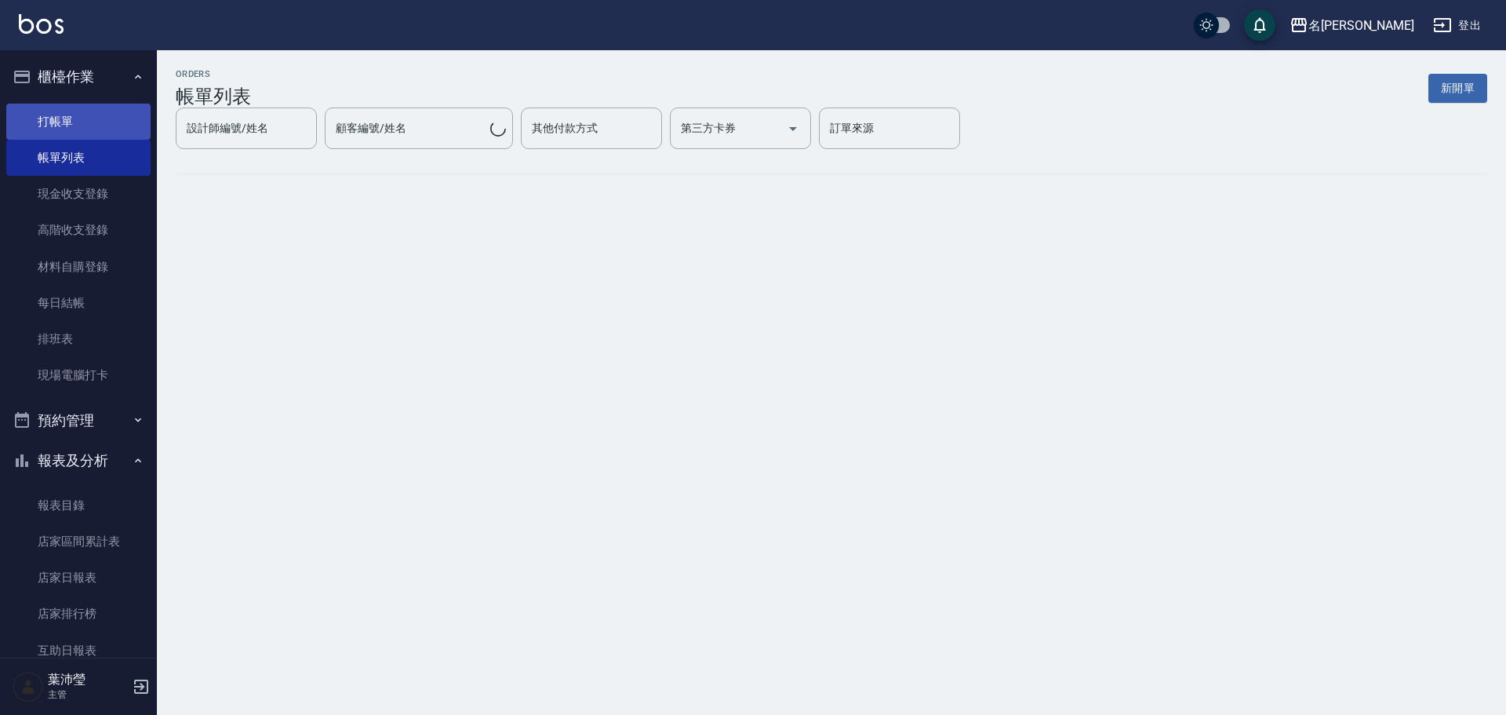
click at [82, 121] on link "打帳單" at bounding box center [78, 122] width 144 height 36
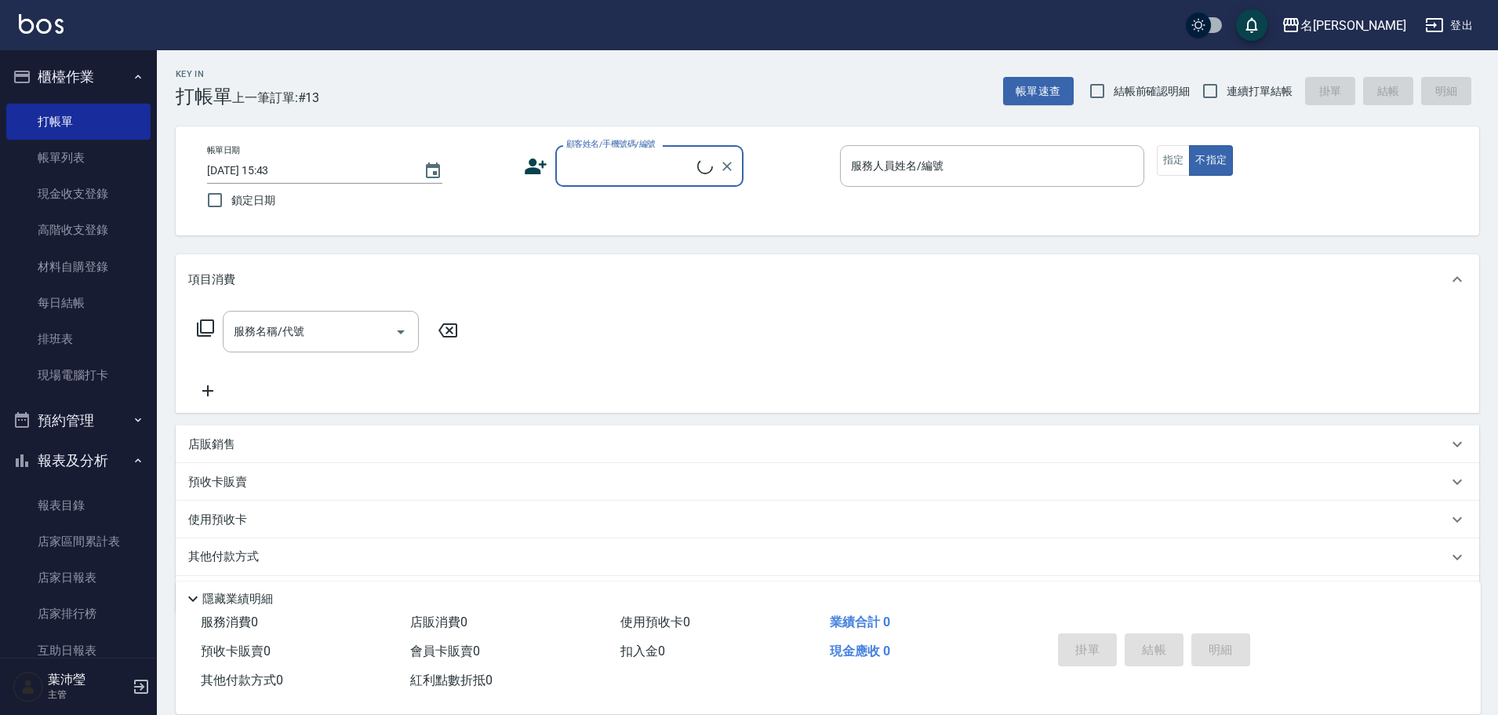
click at [650, 172] on input "顧客姓名/手機號碼/編號" at bounding box center [629, 165] width 135 height 27
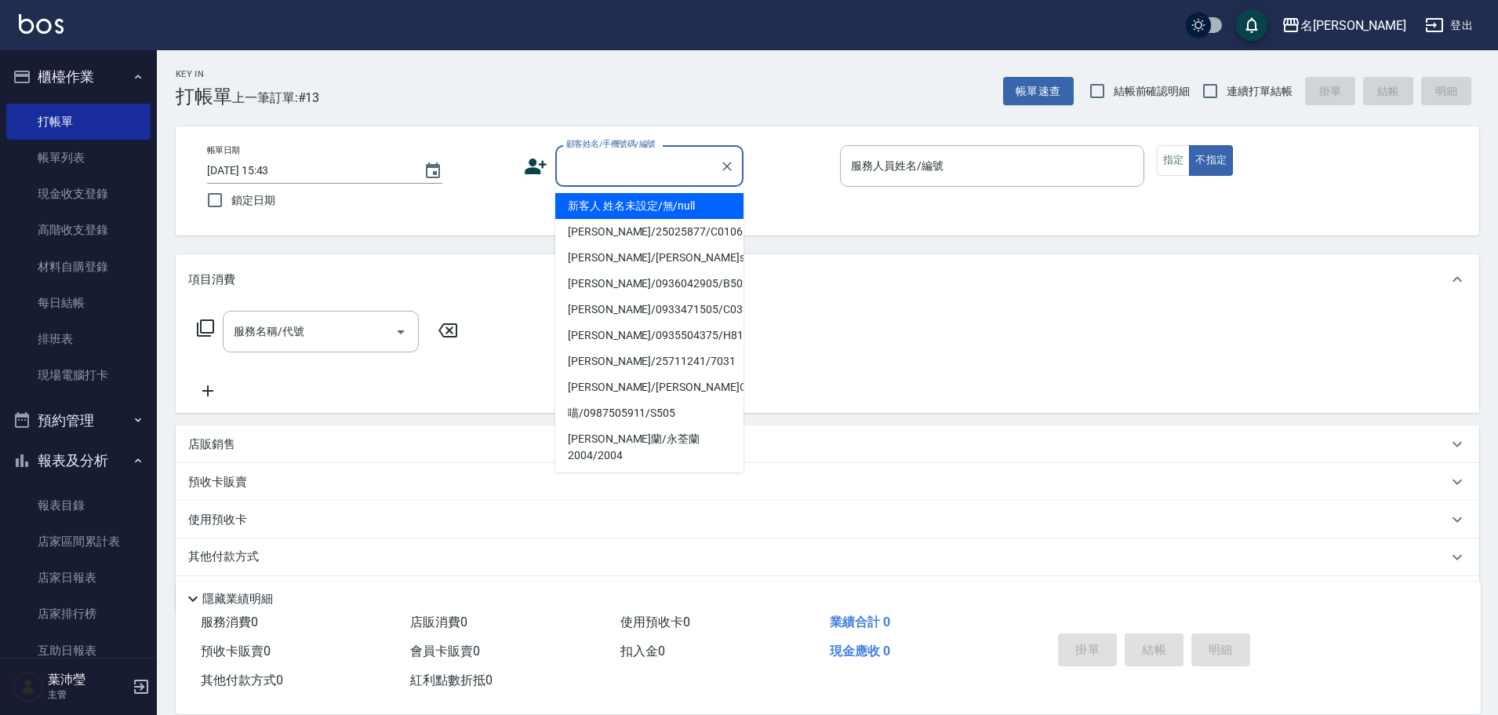
click at [655, 193] on li "新客人 姓名未設定/無/null" at bounding box center [649, 206] width 188 height 26
type input "新客人 姓名未設定/無/null"
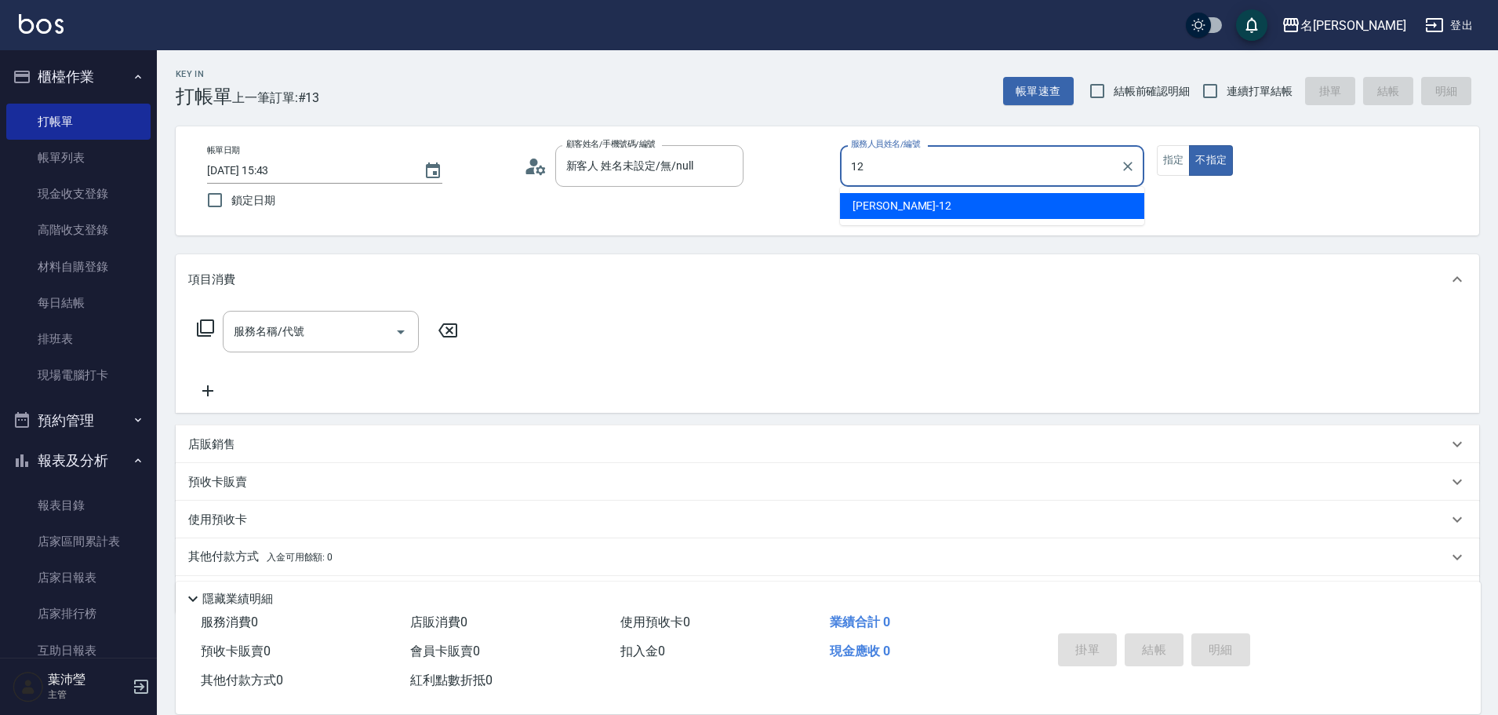
click at [919, 208] on div "[PERSON_NAME] -12" at bounding box center [992, 206] width 304 height 26
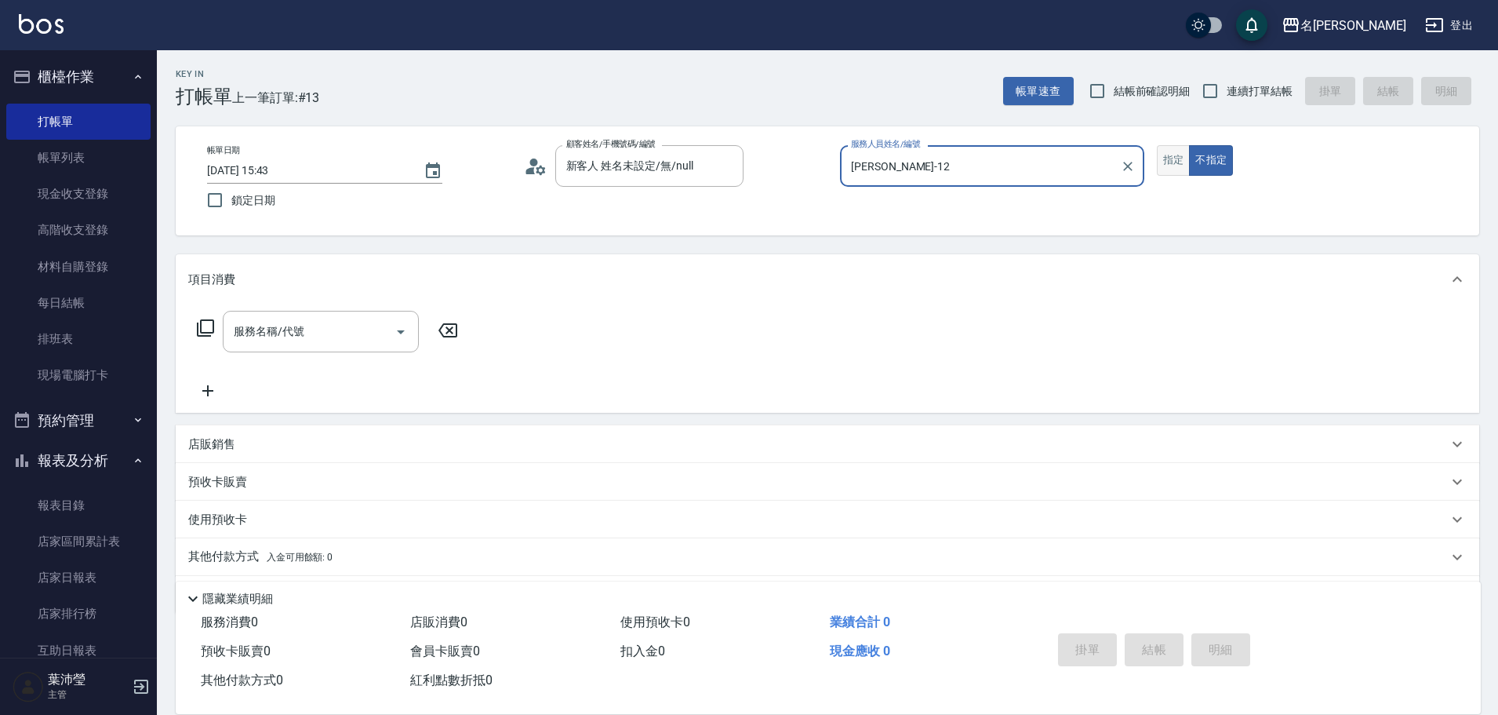
type input "[PERSON_NAME]-12"
click at [1164, 167] on button "指定" at bounding box center [1174, 160] width 34 height 31
click at [206, 328] on icon at bounding box center [205, 328] width 19 height 19
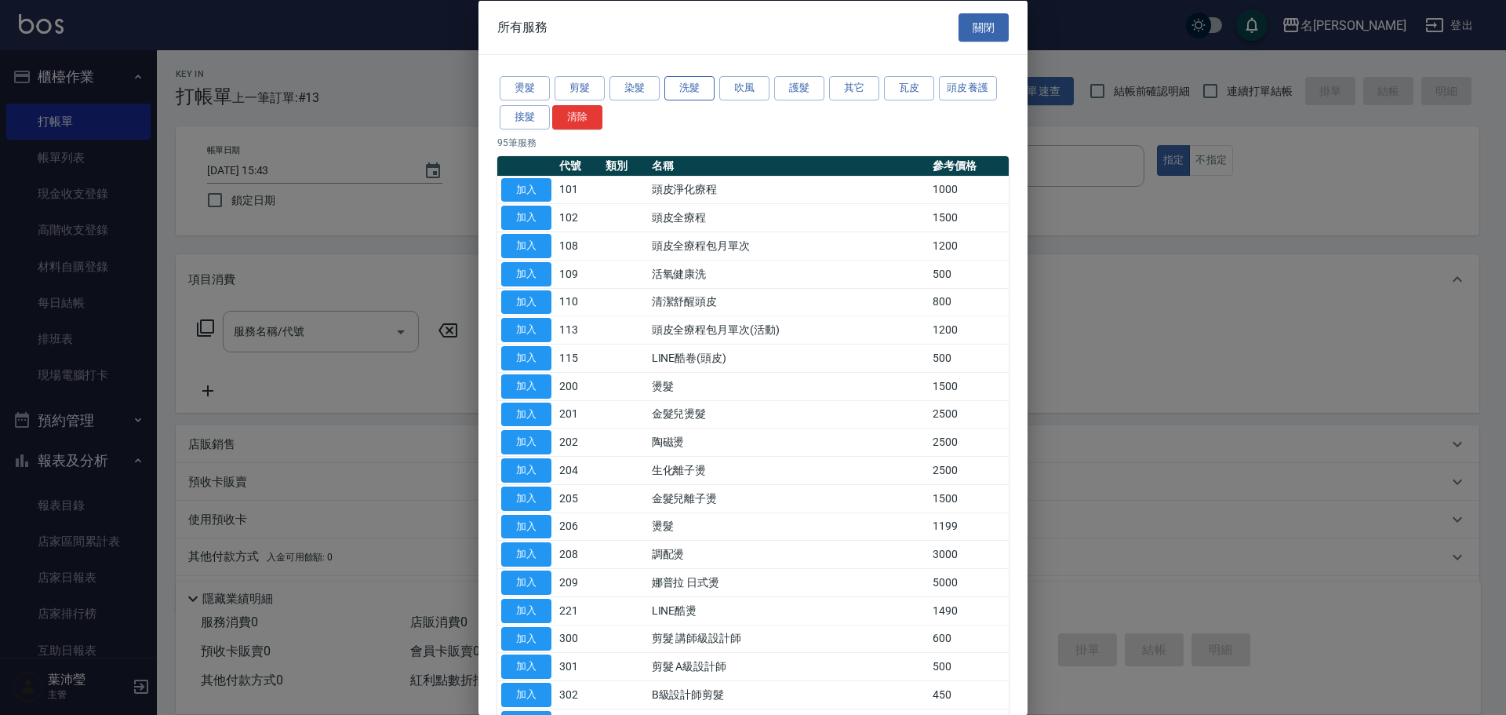
click at [683, 96] on button "洗髮" at bounding box center [689, 88] width 50 height 24
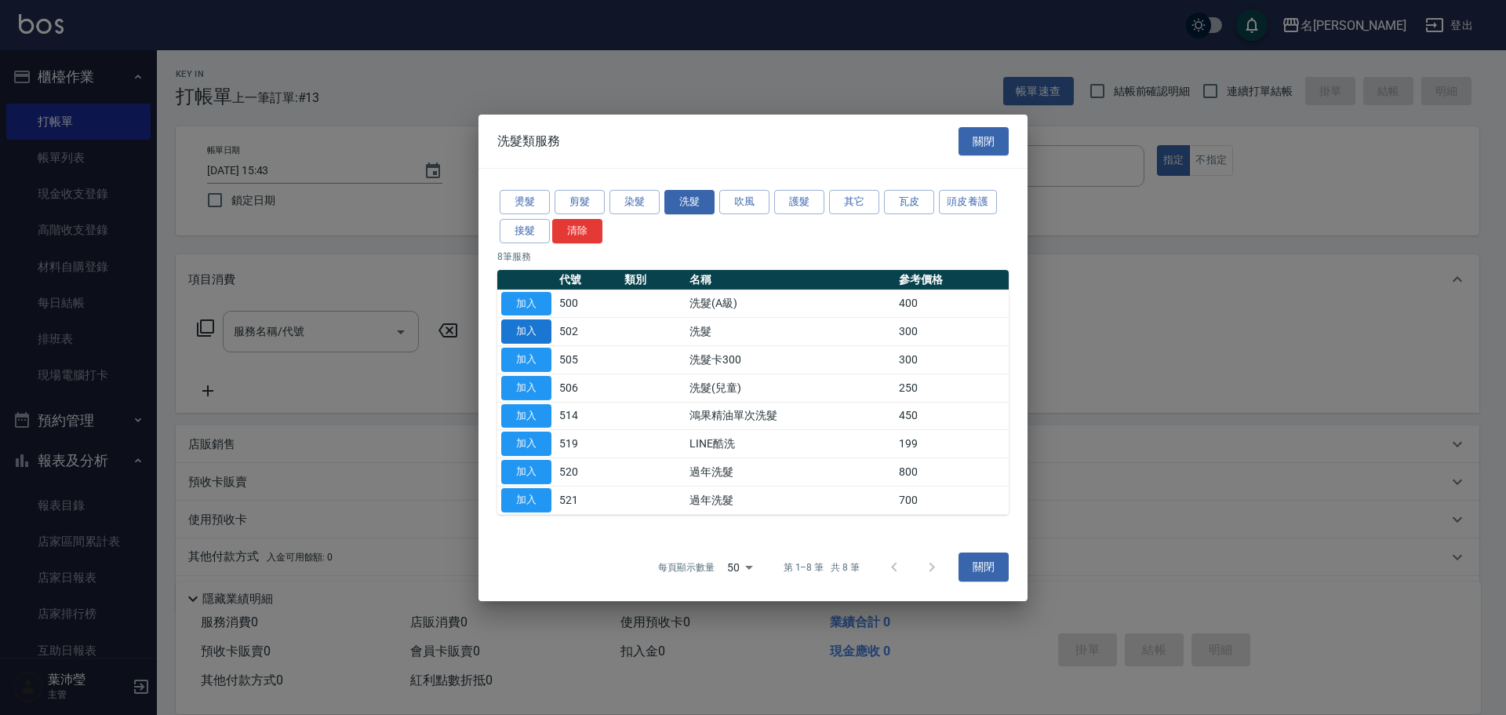
click at [546, 325] on button "加入" at bounding box center [526, 331] width 50 height 24
type input "洗髮(502)"
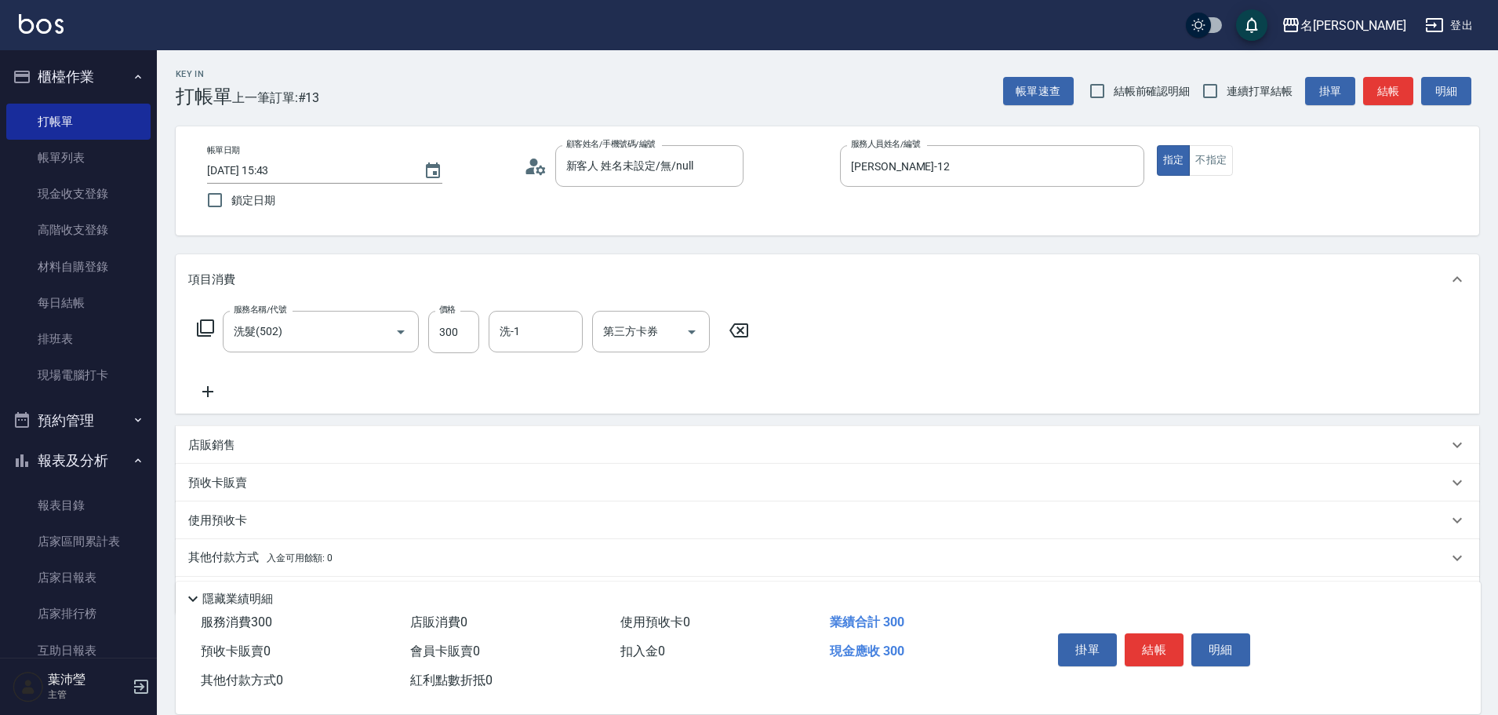
click at [1174, 646] on button "結帳" at bounding box center [1154, 649] width 59 height 33
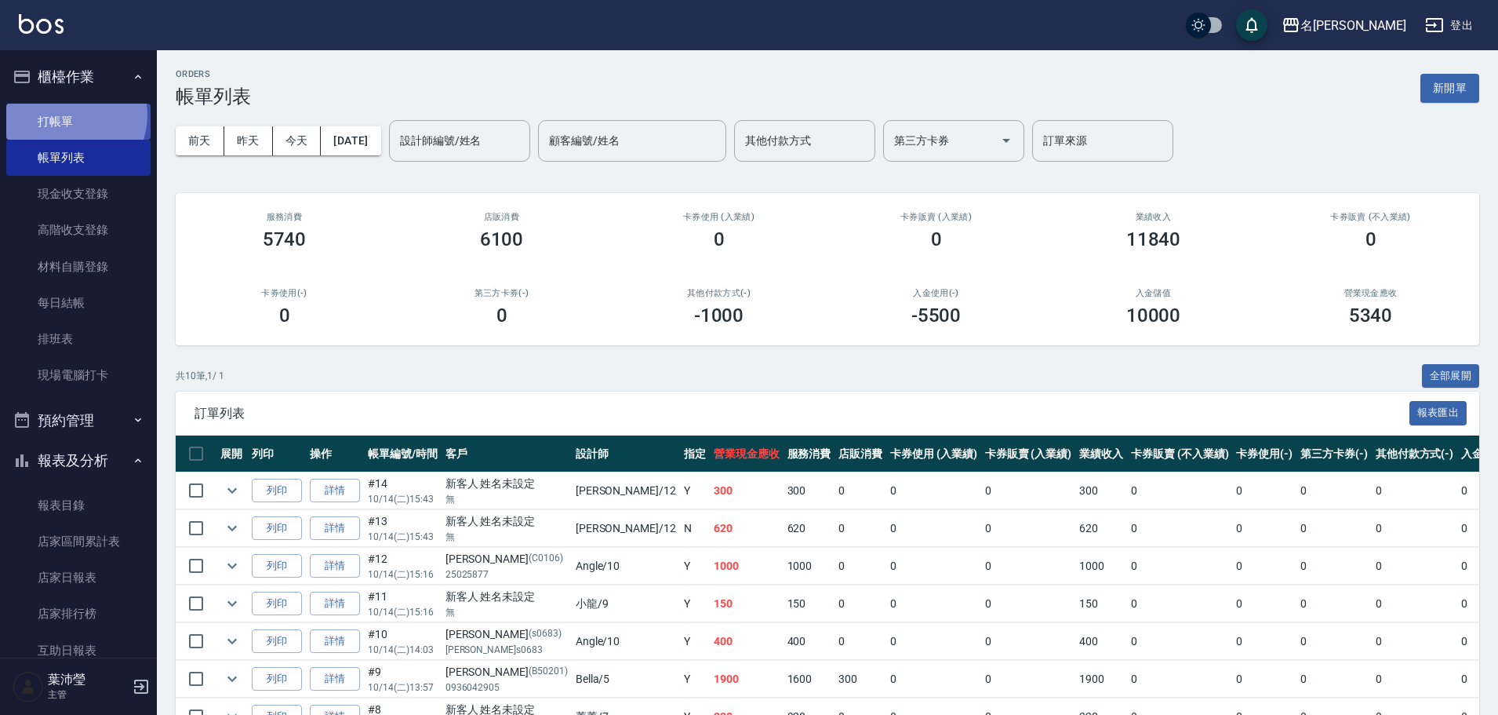
click at [71, 115] on link "打帳單" at bounding box center [78, 122] width 144 height 36
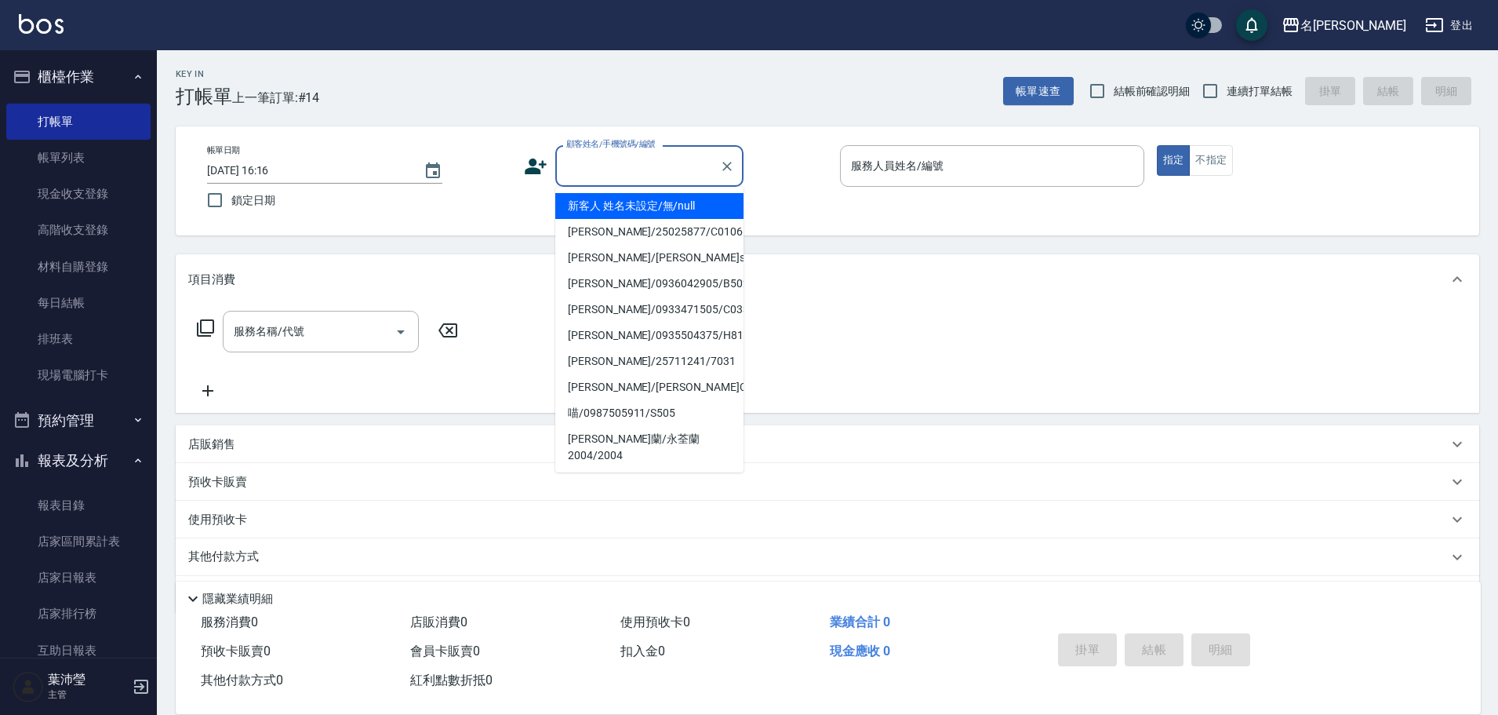
click at [656, 172] on input "顧客姓名/手機號碼/編號" at bounding box center [637, 165] width 151 height 27
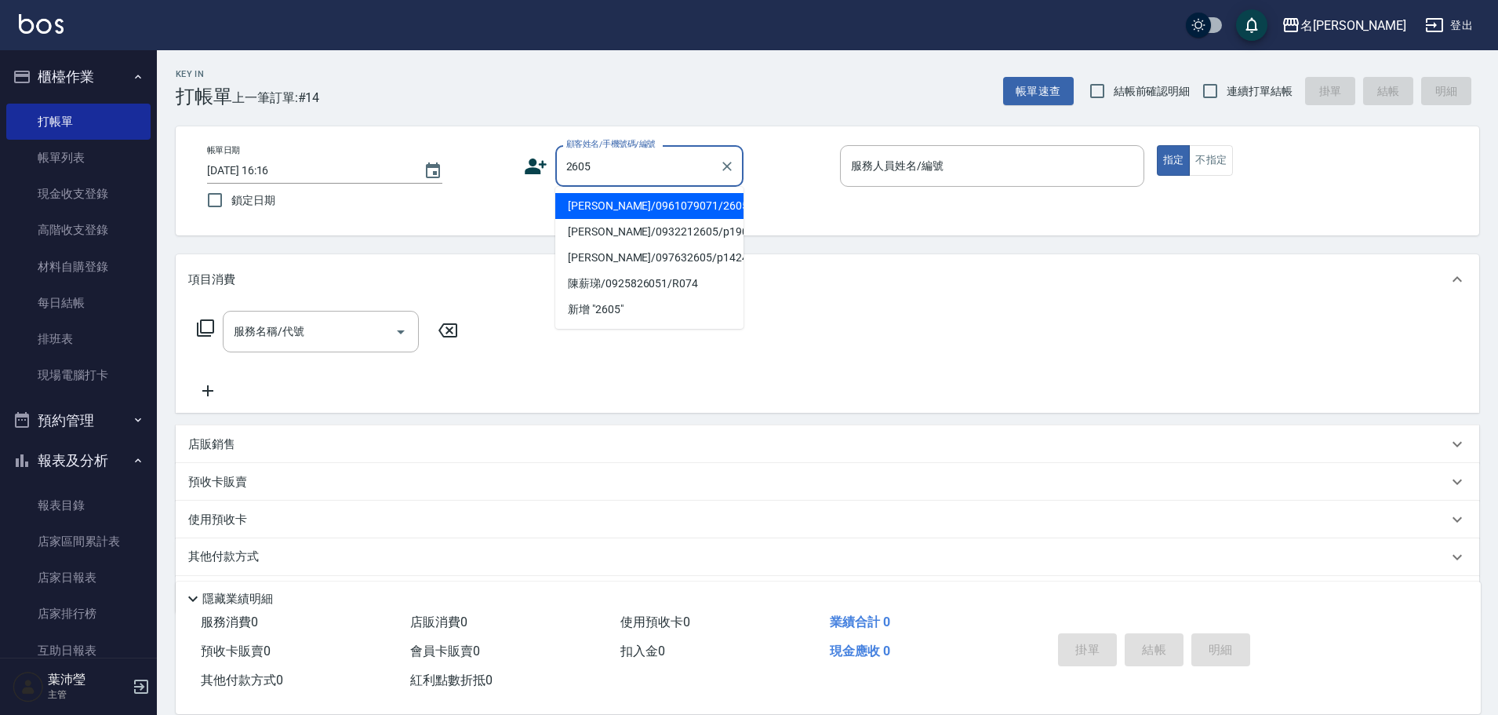
click at [681, 208] on li "[PERSON_NAME]/0961079071/2605" at bounding box center [649, 206] width 188 height 26
type input "[PERSON_NAME]/0961079071/2605"
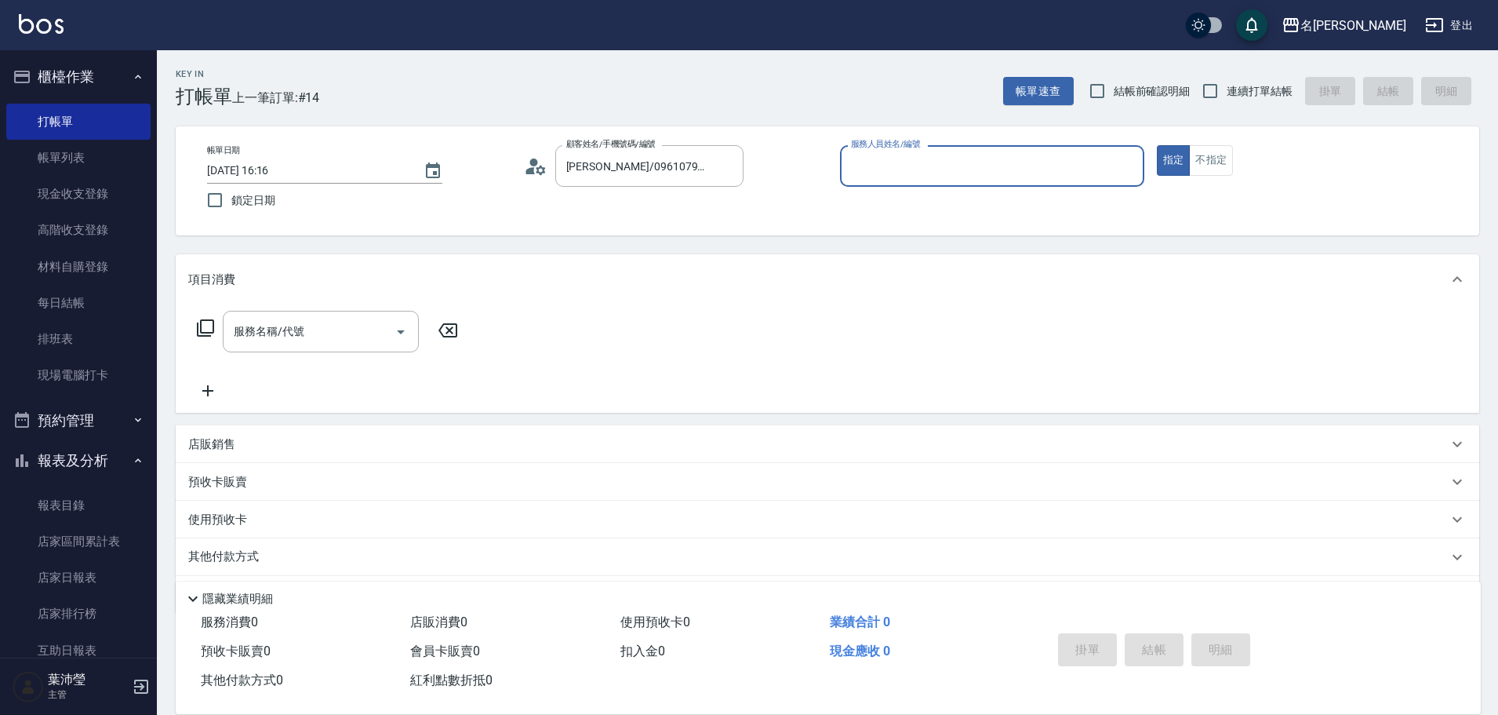
type input "敏卉-2"
click at [213, 324] on icon at bounding box center [205, 327] width 17 height 17
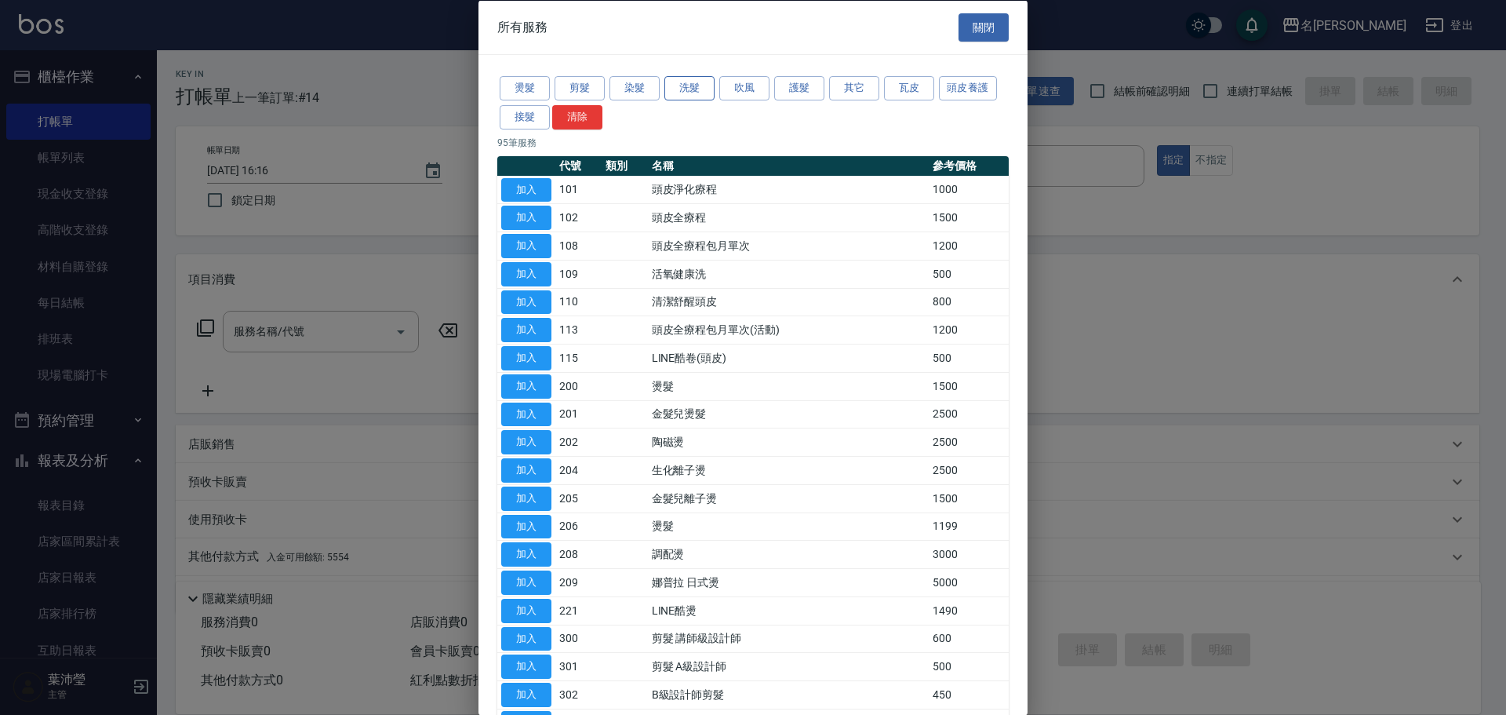
click at [686, 89] on button "洗髮" at bounding box center [689, 88] width 50 height 24
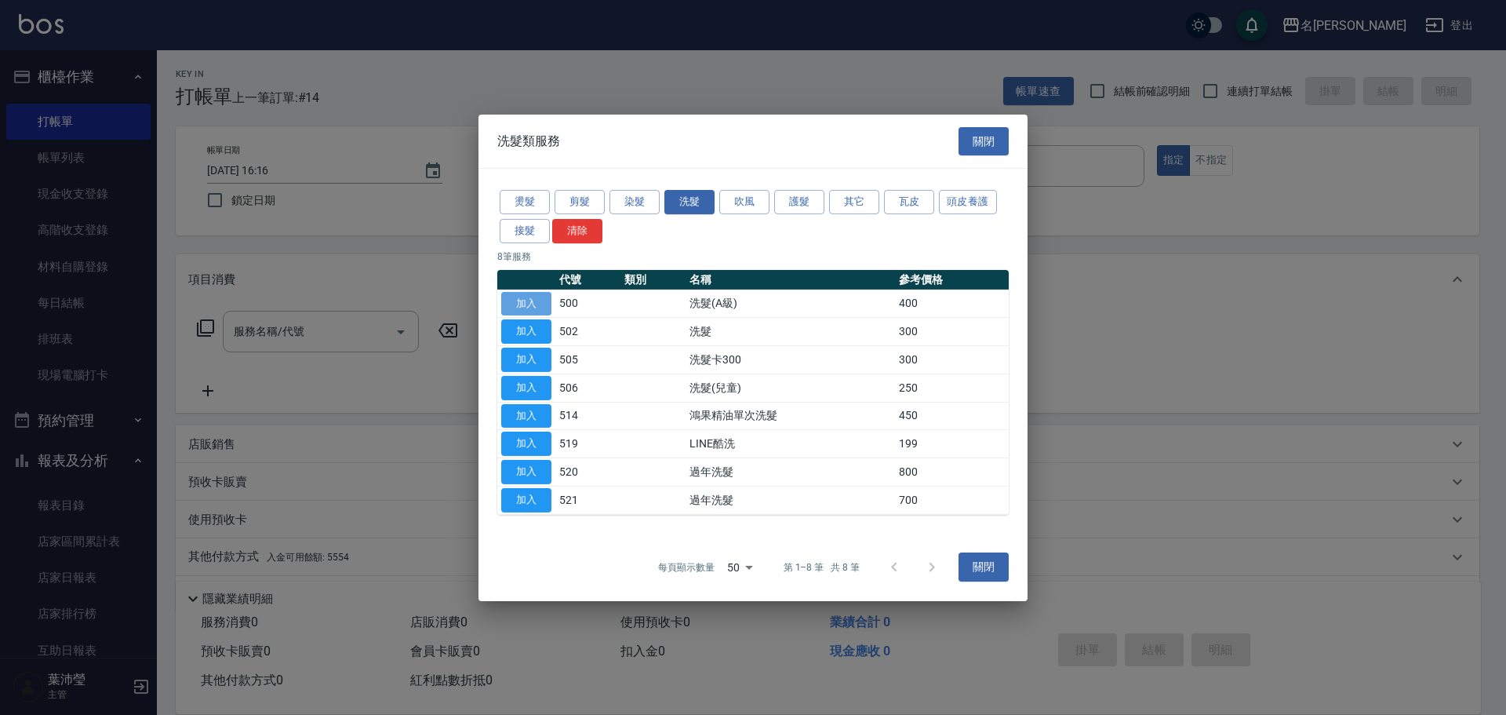
click at [529, 294] on button "加入" at bounding box center [526, 303] width 50 height 24
type input "洗髮(A級)(500)"
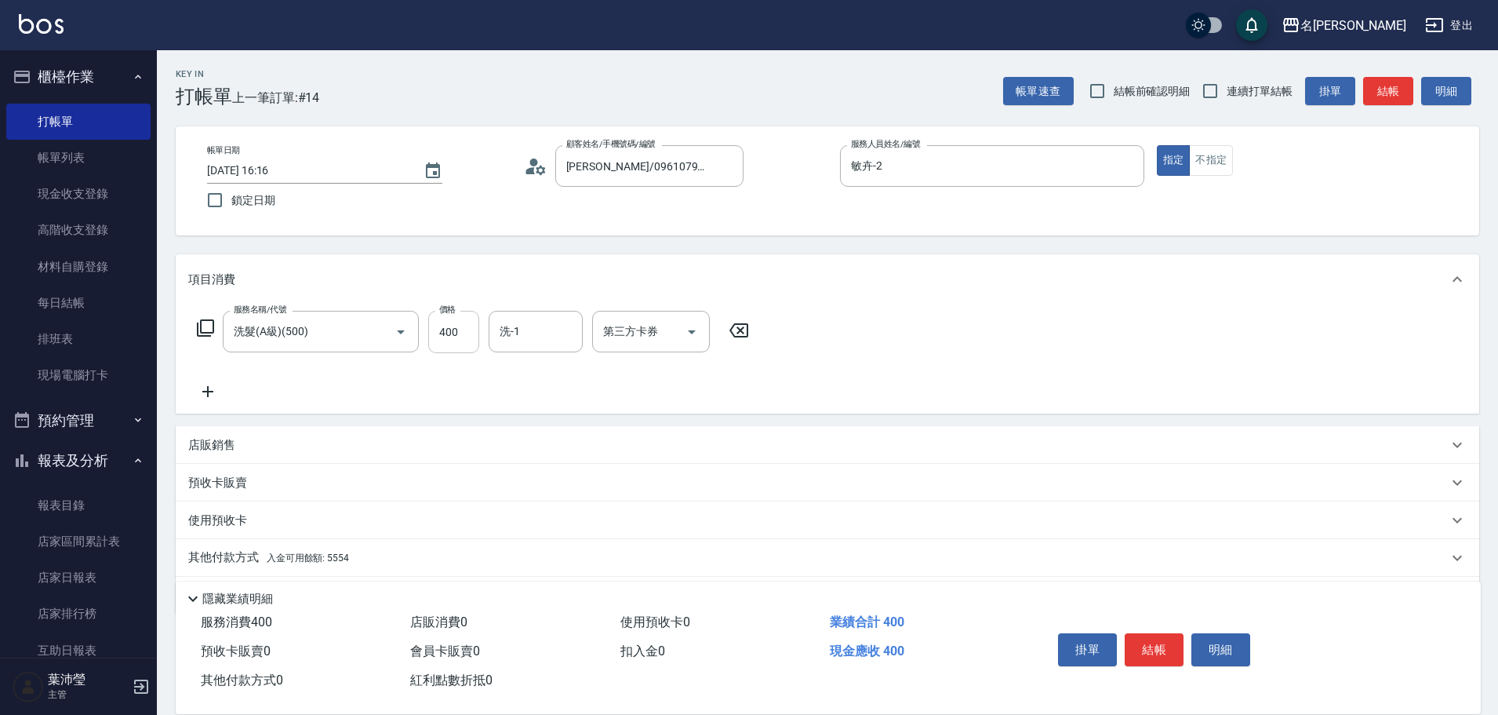
click at [475, 331] on input "400" at bounding box center [453, 332] width 51 height 42
type input "450"
click at [212, 554] on p "其他付款方式 入金可用餘額: 5554" at bounding box center [268, 557] width 161 height 17
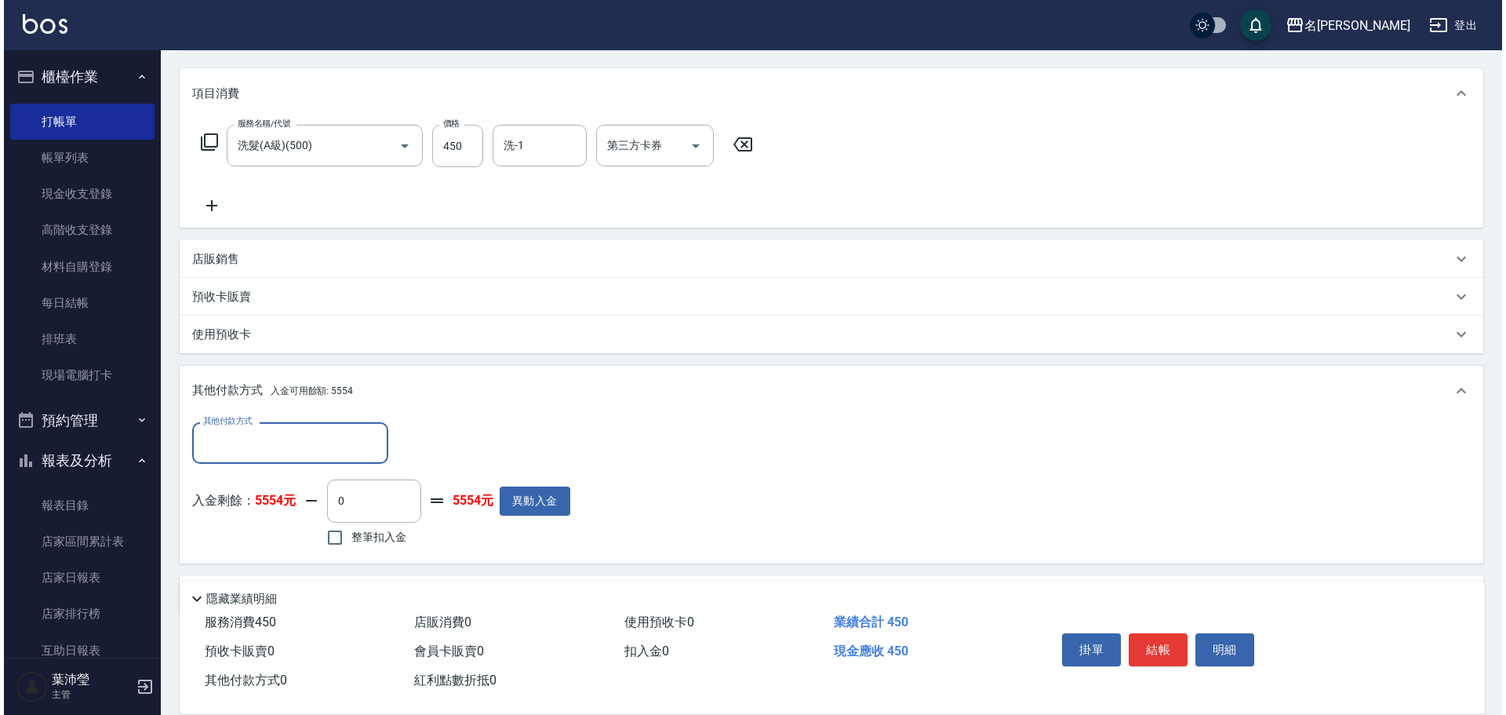
scroll to position [235, 0]
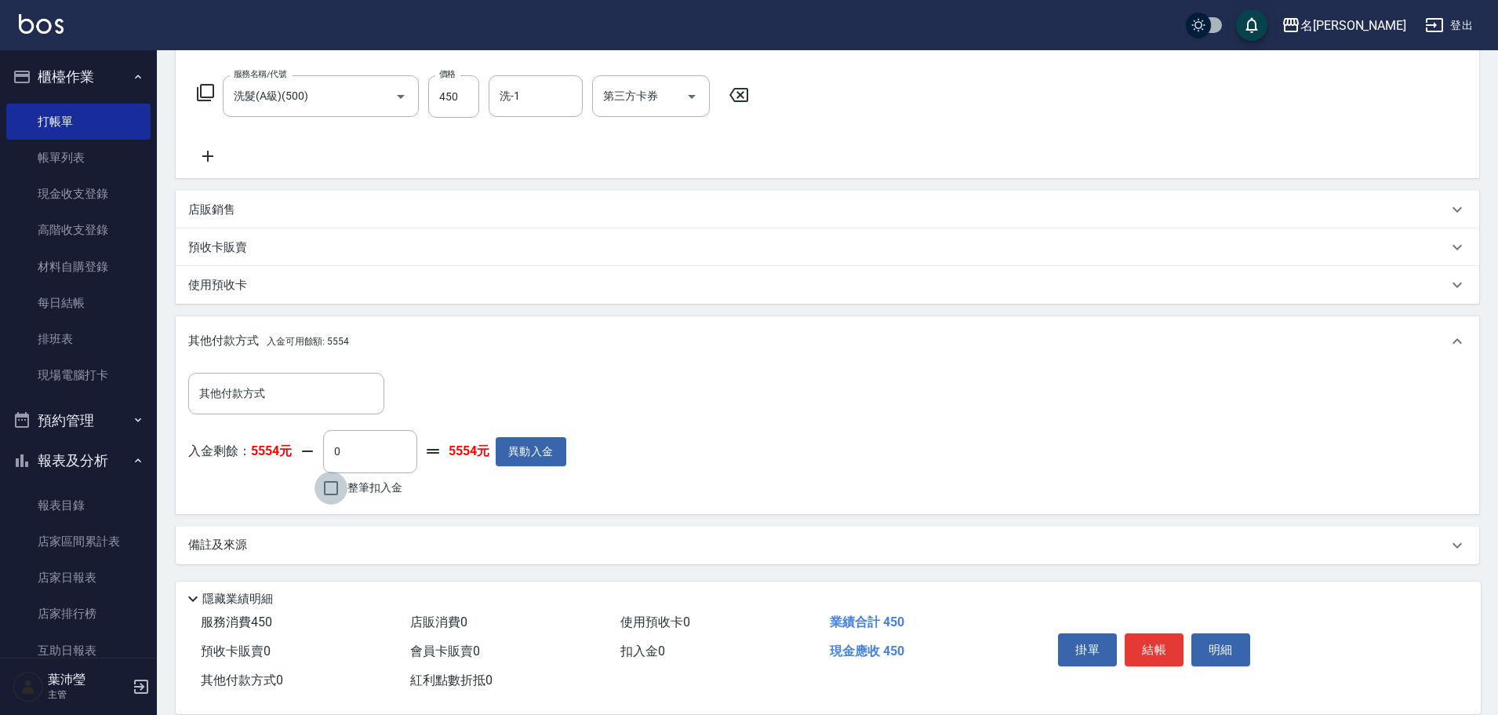
click at [331, 485] on input "整筆扣入金" at bounding box center [331, 487] width 33 height 33
checkbox input "true"
type input "450"
click at [1217, 642] on button "明細" at bounding box center [1221, 649] width 59 height 33
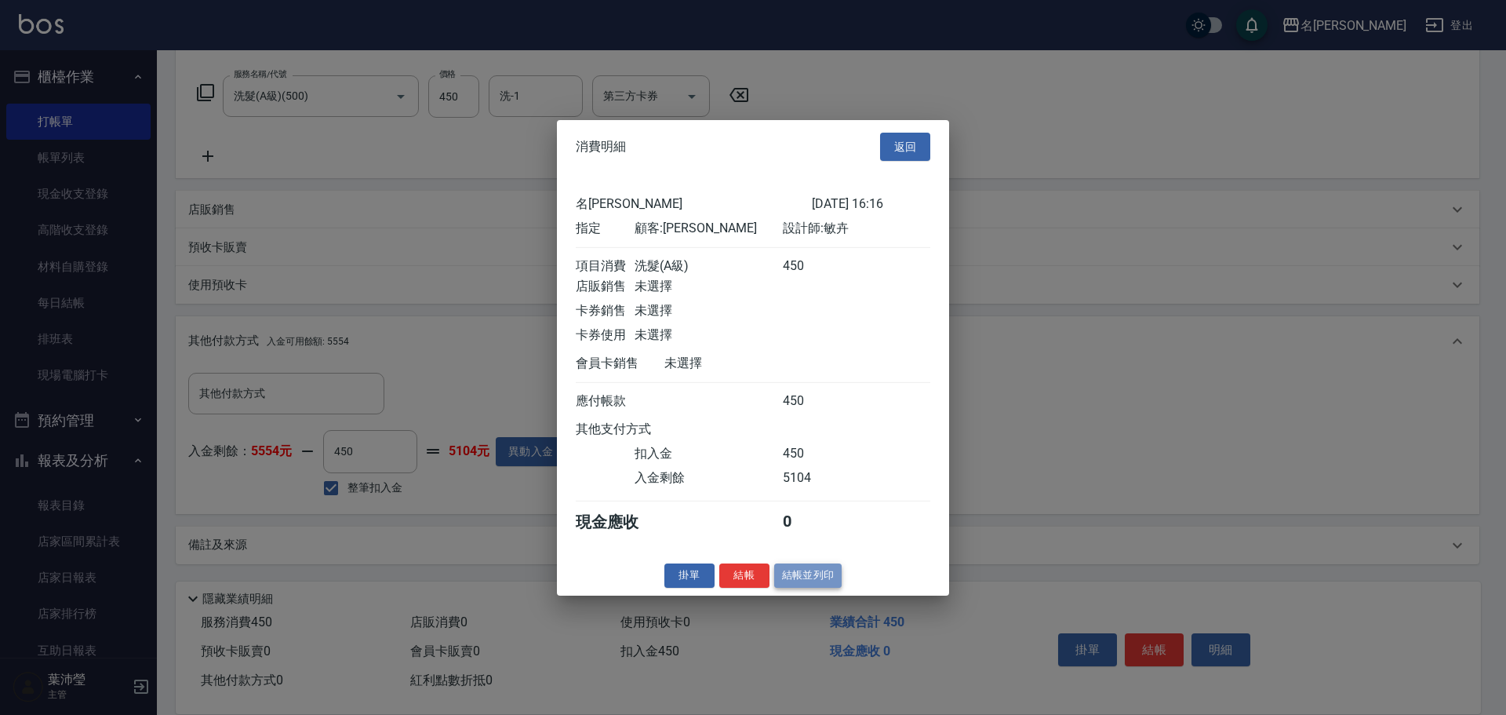
click at [834, 588] on button "結帳並列印" at bounding box center [808, 575] width 68 height 24
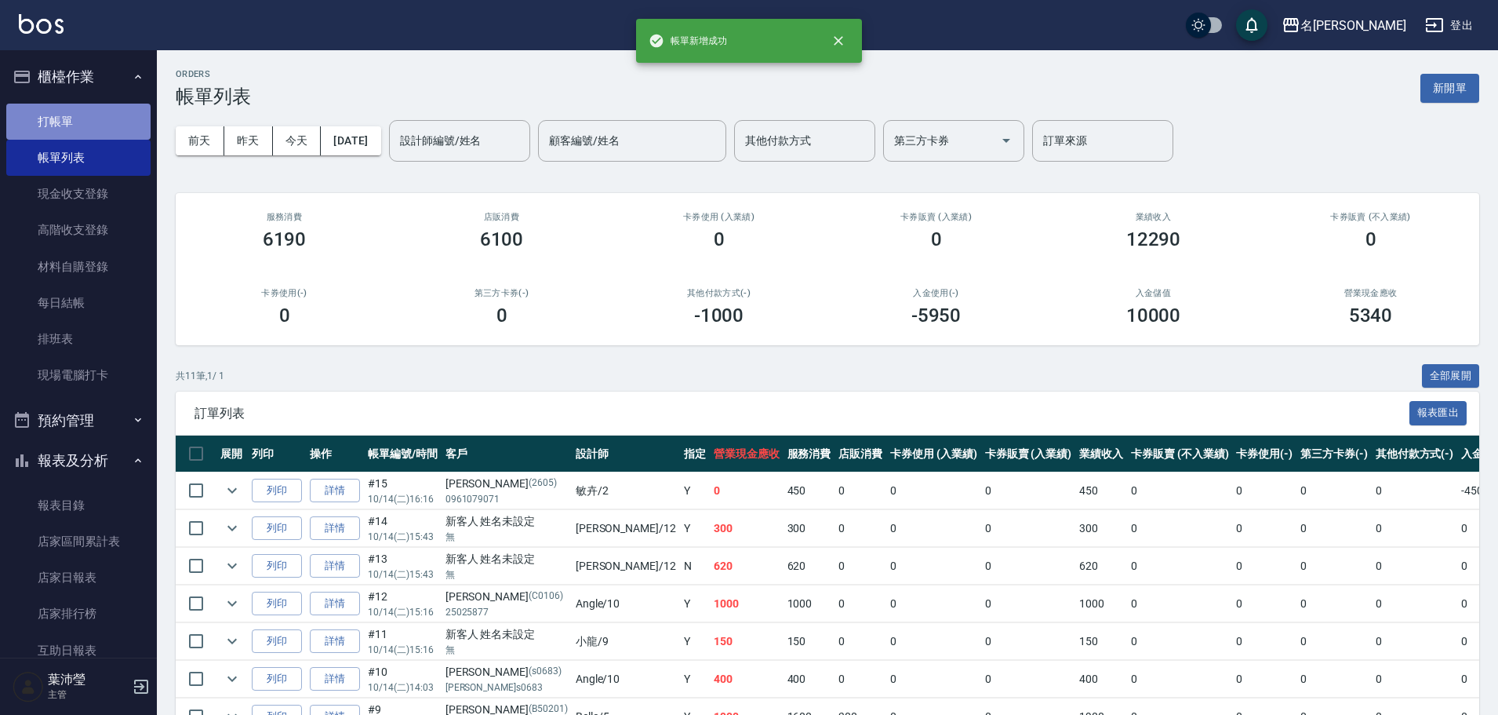
drag, startPoint x: 80, startPoint y: 112, endPoint x: 244, endPoint y: 128, distance: 164.7
click at [80, 113] on link "打帳單" at bounding box center [78, 122] width 144 height 36
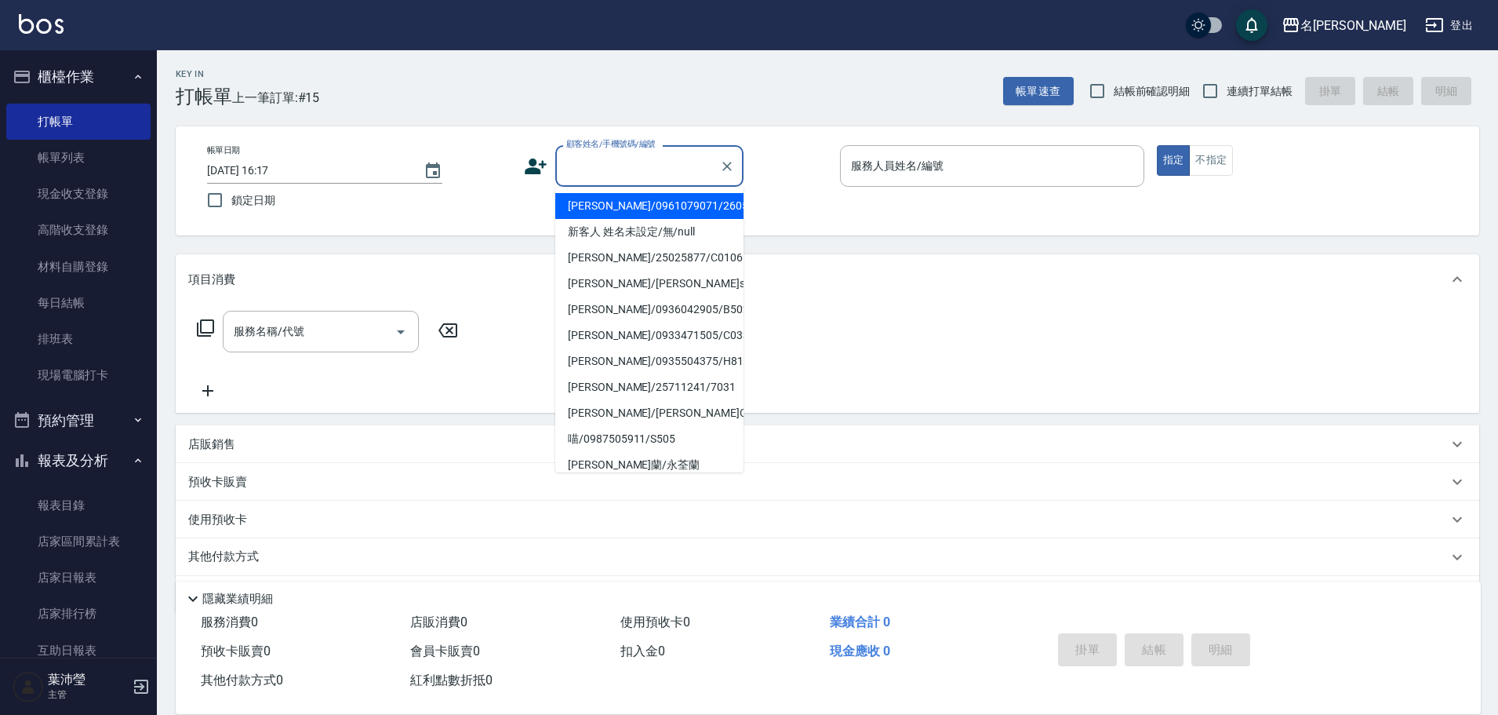
click at [634, 176] on input "顧客姓名/手機號碼/編號" at bounding box center [637, 165] width 151 height 27
click at [657, 211] on li "[PERSON_NAME]/0928083885/C0061" at bounding box center [649, 206] width 188 height 26
type input "[PERSON_NAME]/0928083885/C0061"
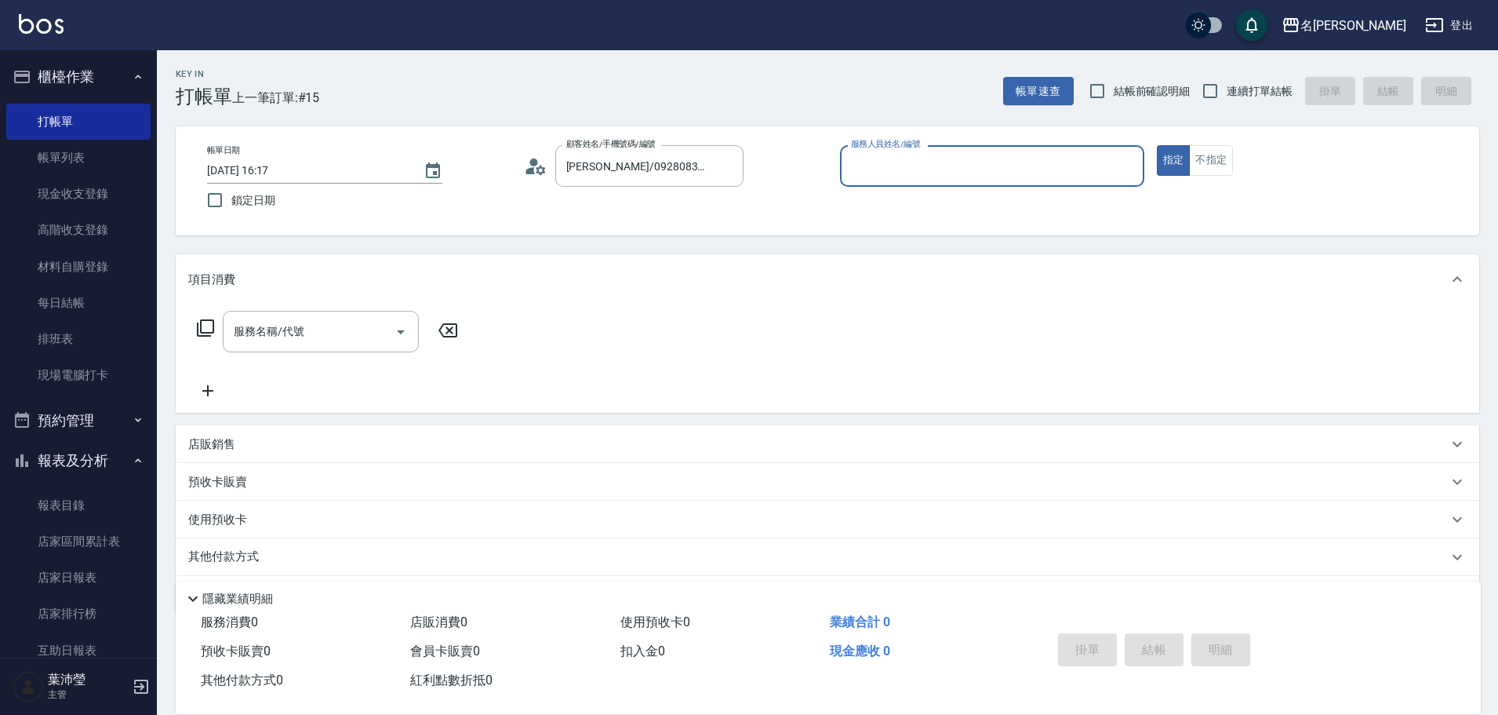
type input "敏卉-2"
click at [209, 326] on icon at bounding box center [205, 328] width 19 height 19
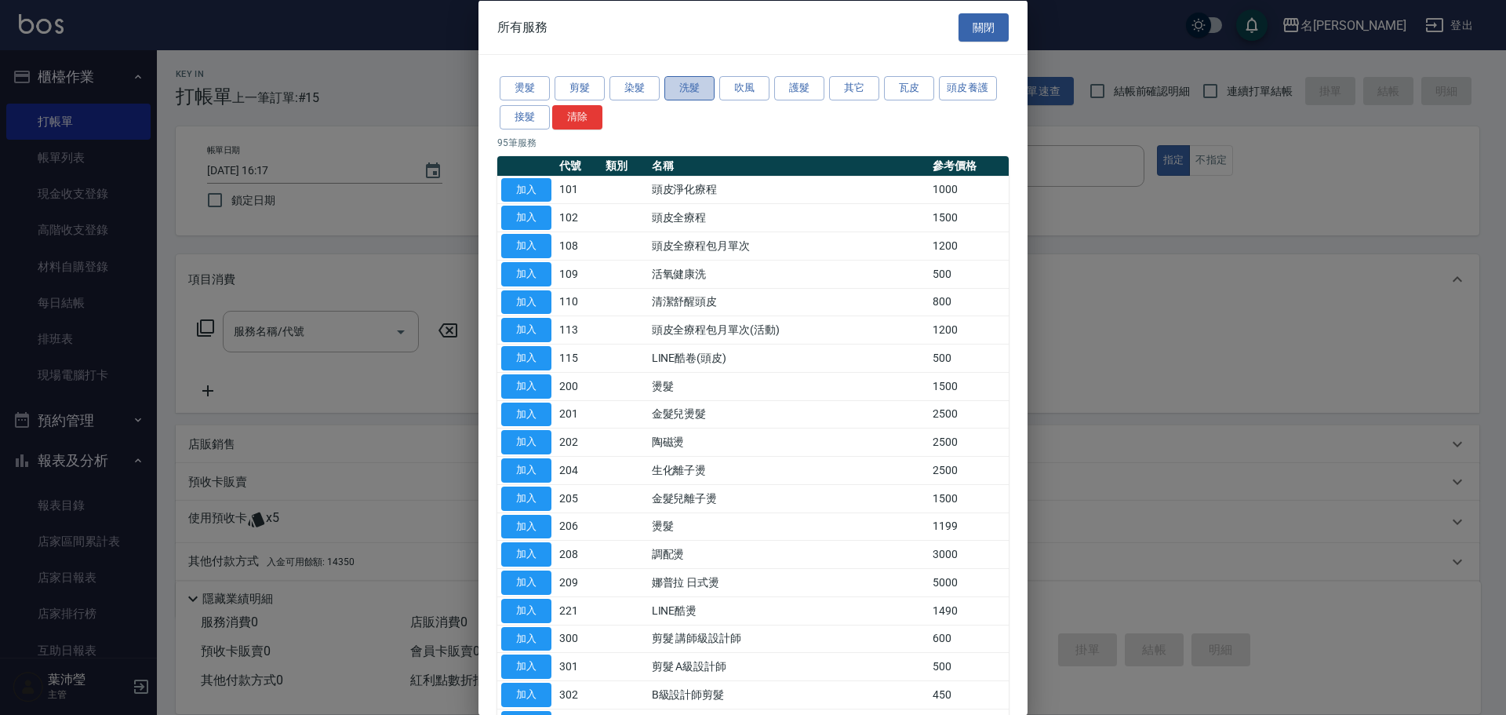
click at [691, 88] on button "洗髮" at bounding box center [689, 88] width 50 height 24
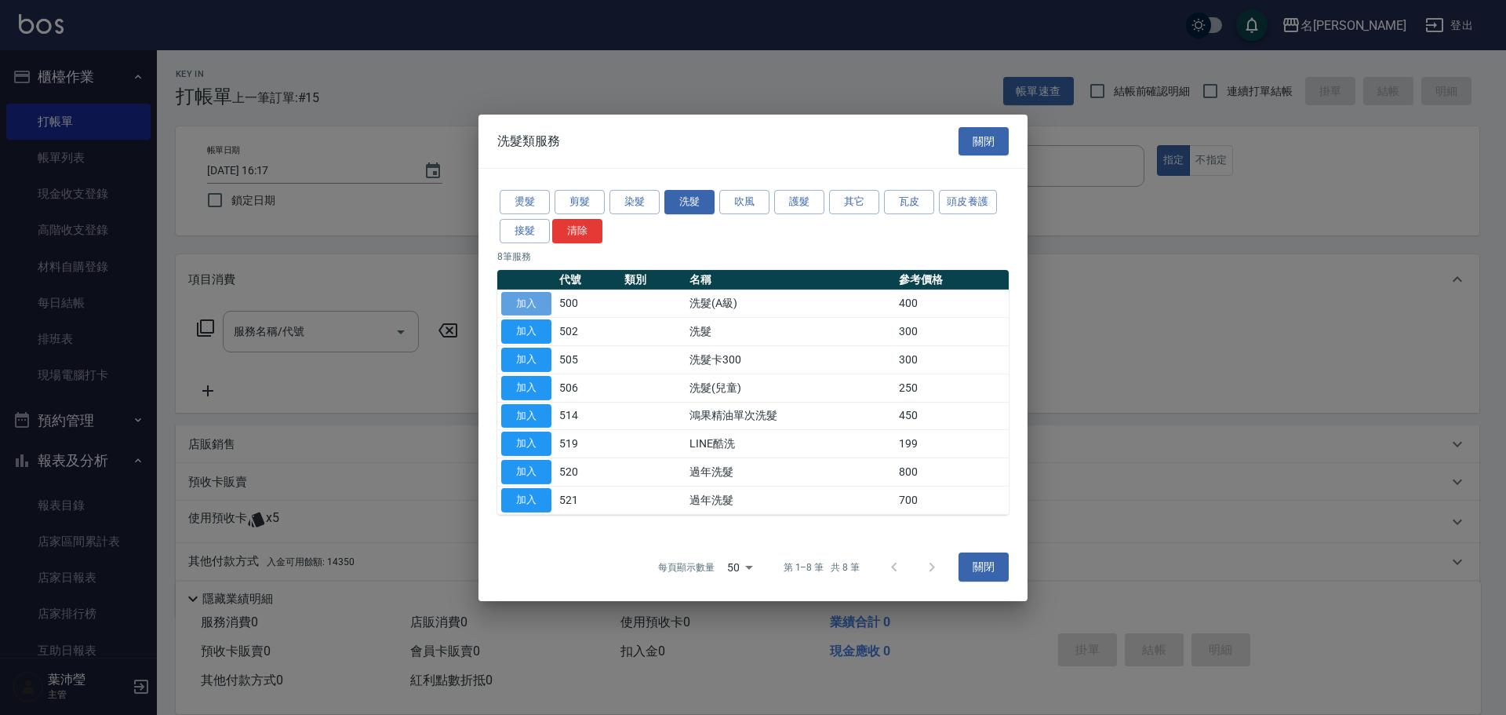
click at [527, 306] on button "加入" at bounding box center [526, 303] width 50 height 24
type input "洗髮(A級)(500)"
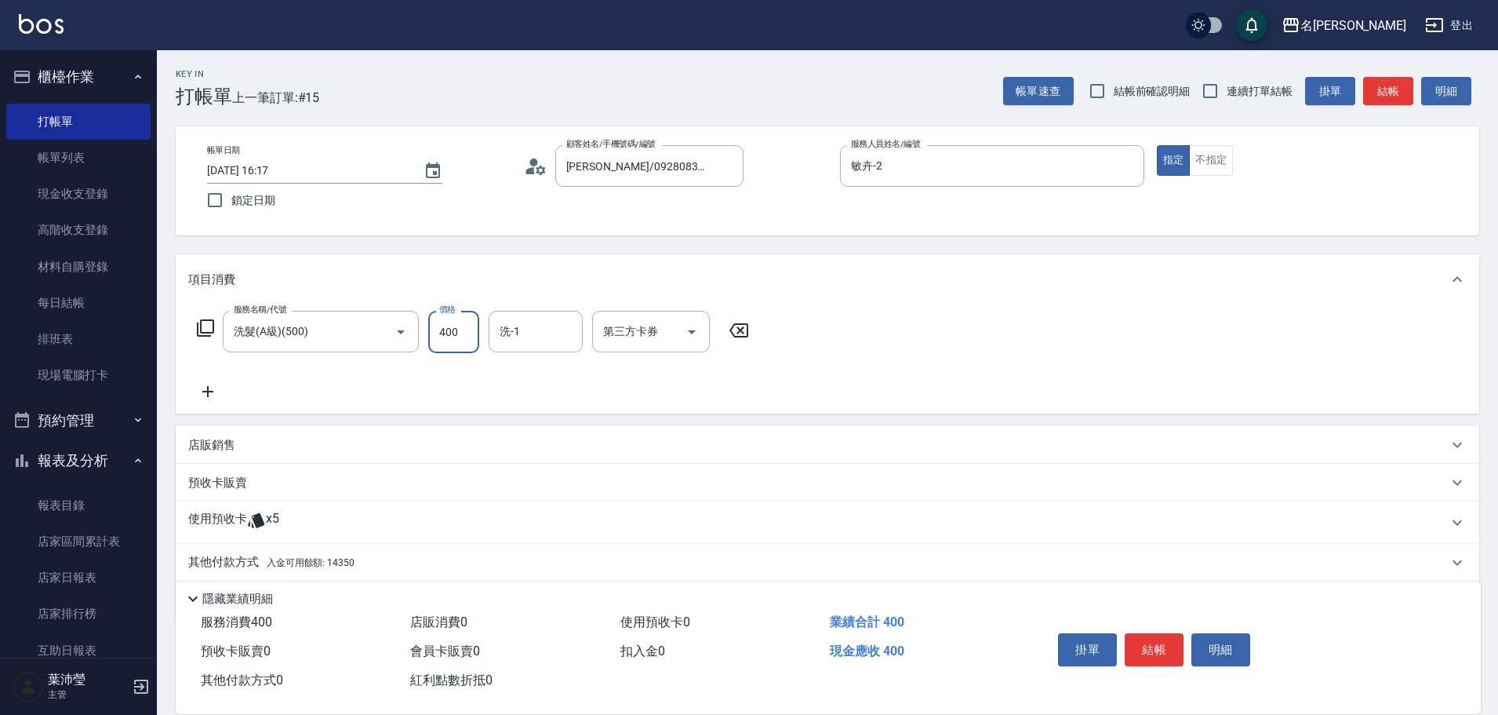
click at [464, 342] on input "400" at bounding box center [453, 332] width 51 height 42
type input "450"
click at [236, 551] on div "其他付款方式 入金可用餘額: 14350" at bounding box center [828, 563] width 1304 height 38
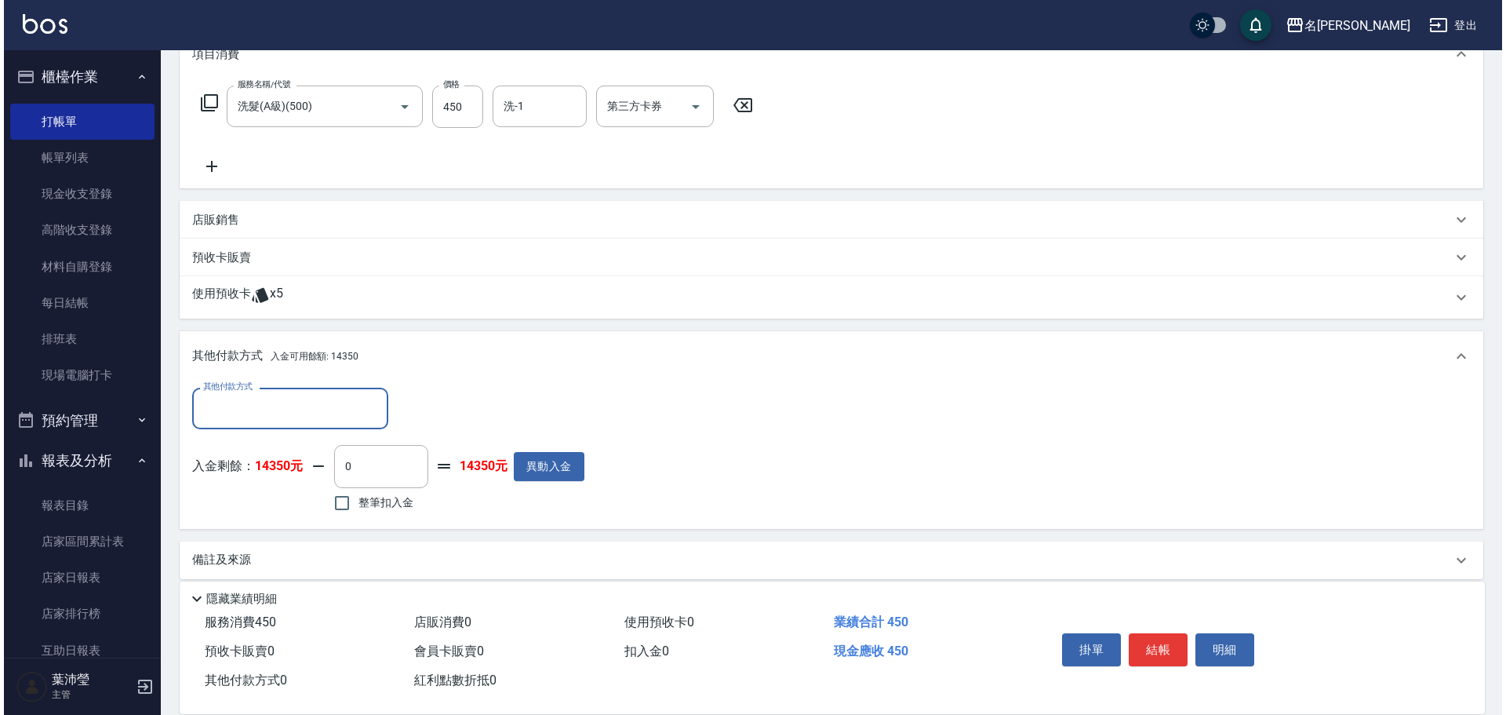
scroll to position [240, 0]
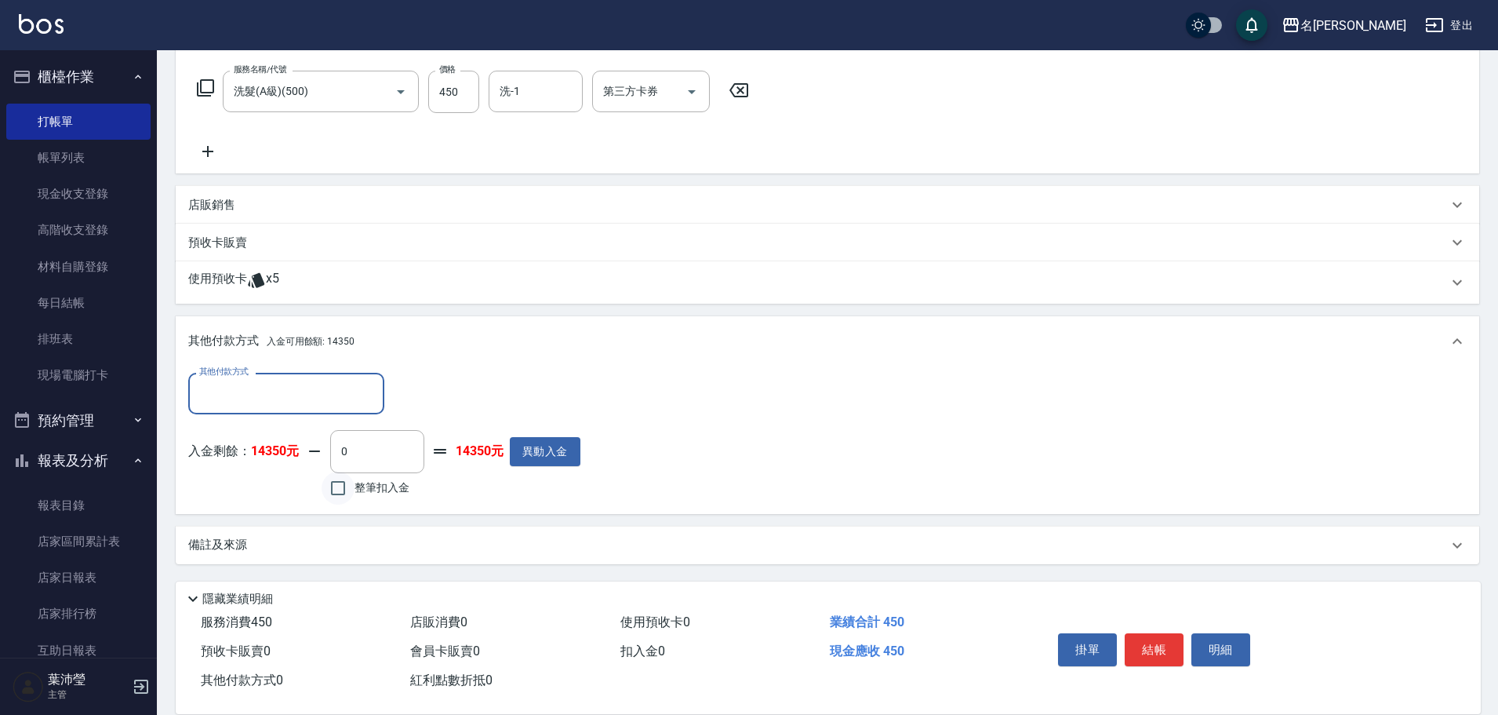
click at [340, 489] on input "整筆扣入金" at bounding box center [338, 487] width 33 height 33
checkbox input "true"
type input "450"
click at [1226, 647] on button "明細" at bounding box center [1221, 649] width 59 height 33
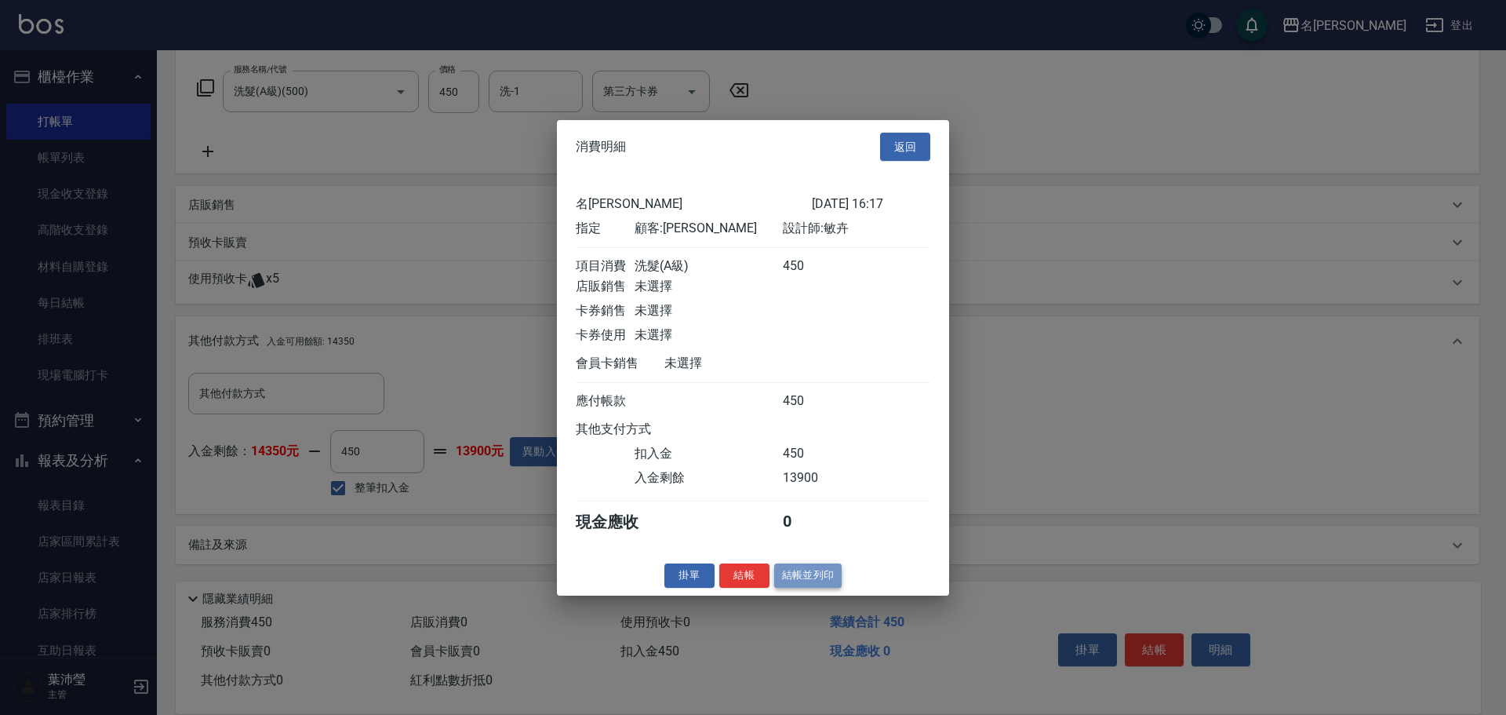
click at [823, 588] on button "結帳並列印" at bounding box center [808, 575] width 68 height 24
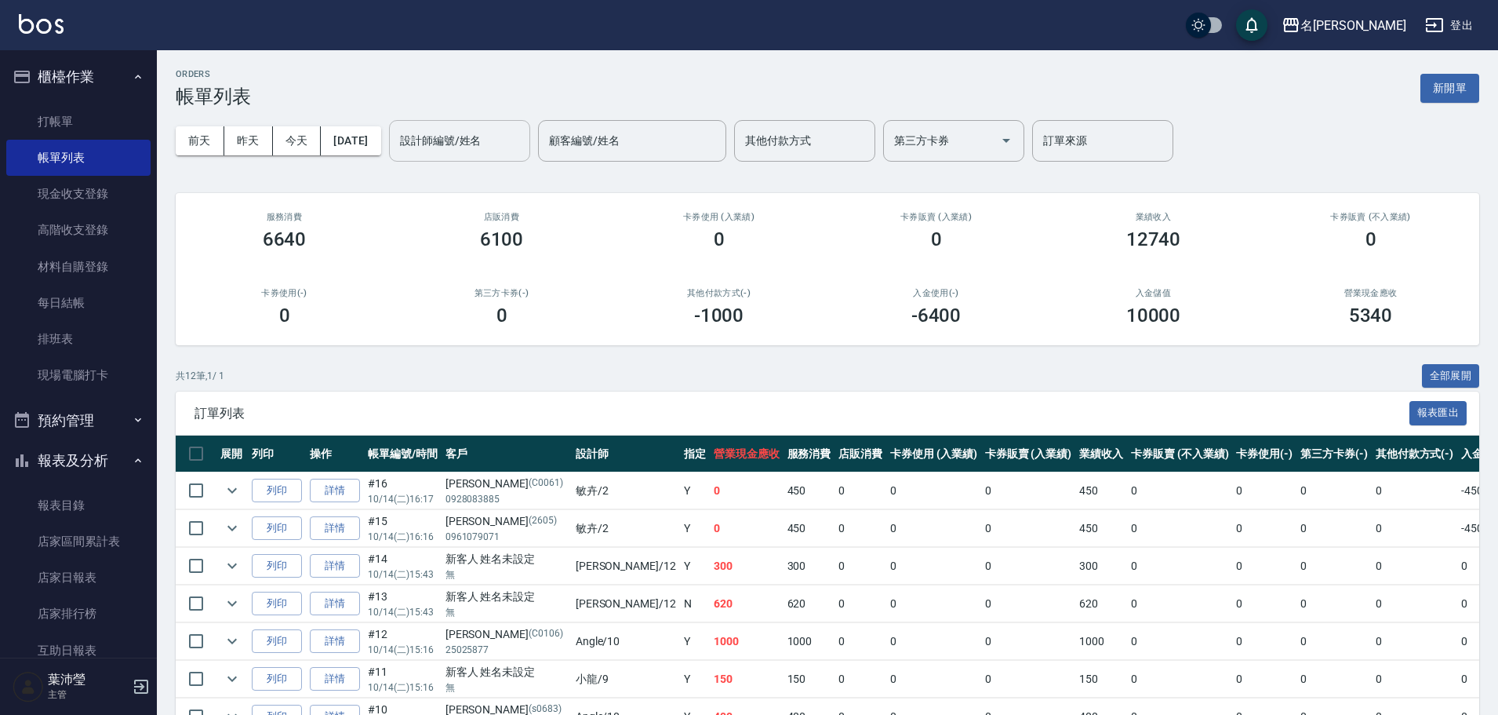
click at [519, 142] on input "設計師編號/姓名" at bounding box center [459, 140] width 127 height 27
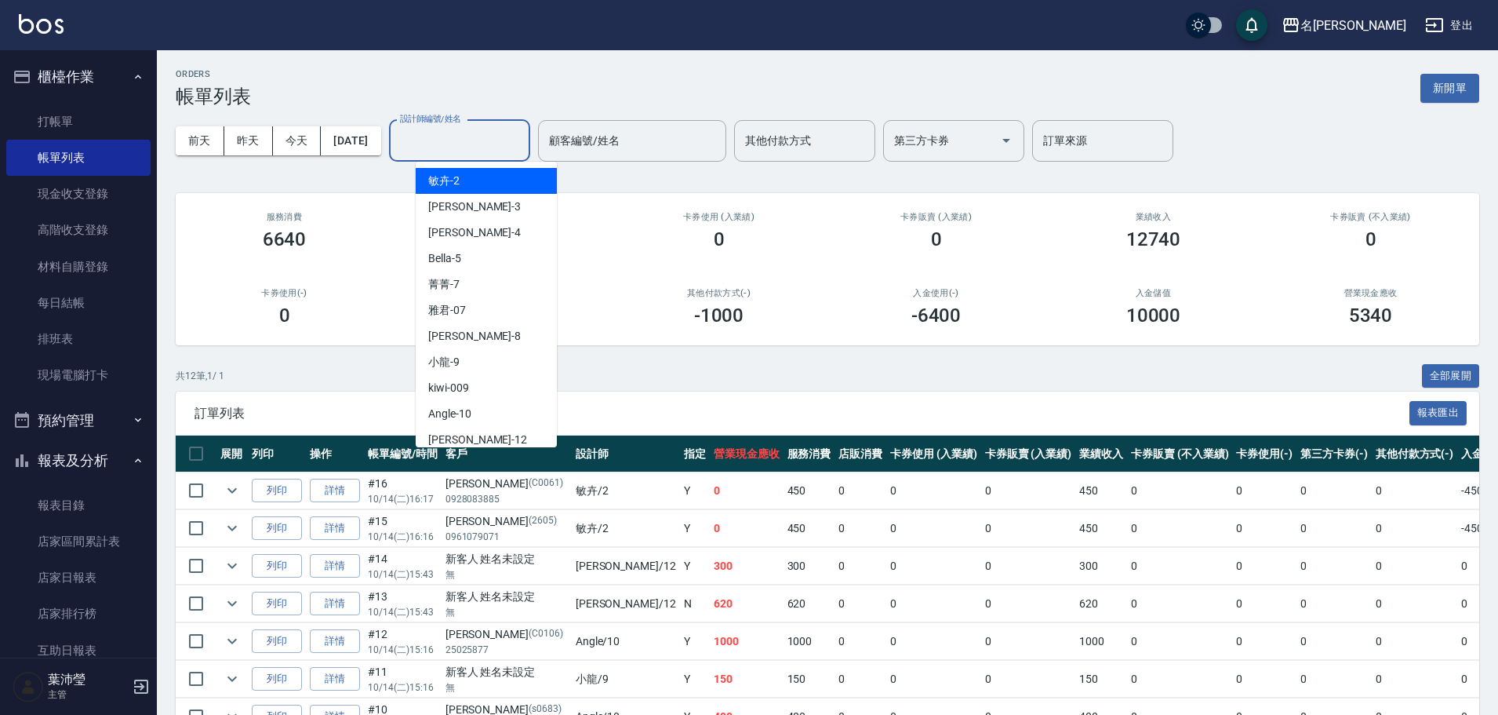
click at [508, 176] on div "敏卉 -2" at bounding box center [486, 181] width 141 height 26
type input "敏卉-2"
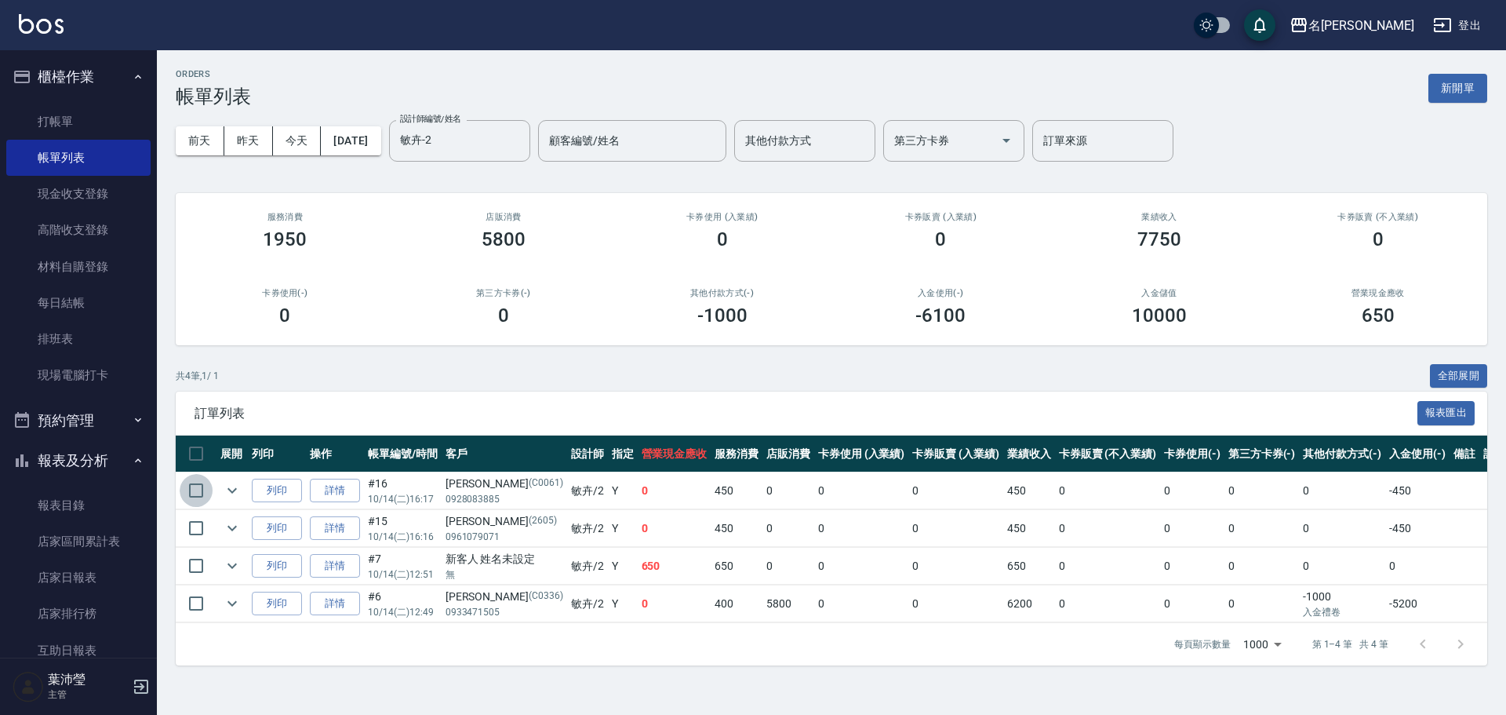
click at [191, 484] on input "checkbox" at bounding box center [196, 490] width 33 height 33
checkbox input "true"
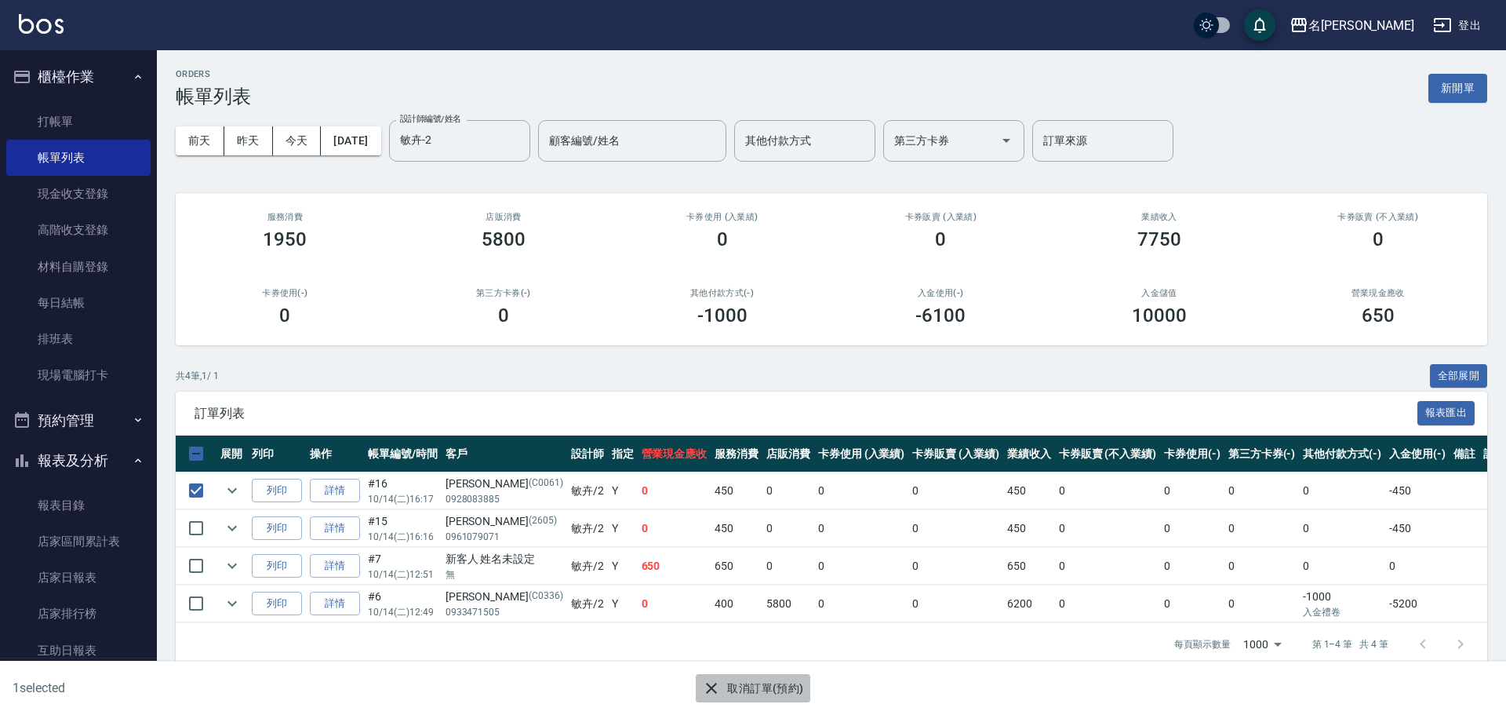
click at [705, 686] on icon "button" at bounding box center [711, 688] width 19 height 19
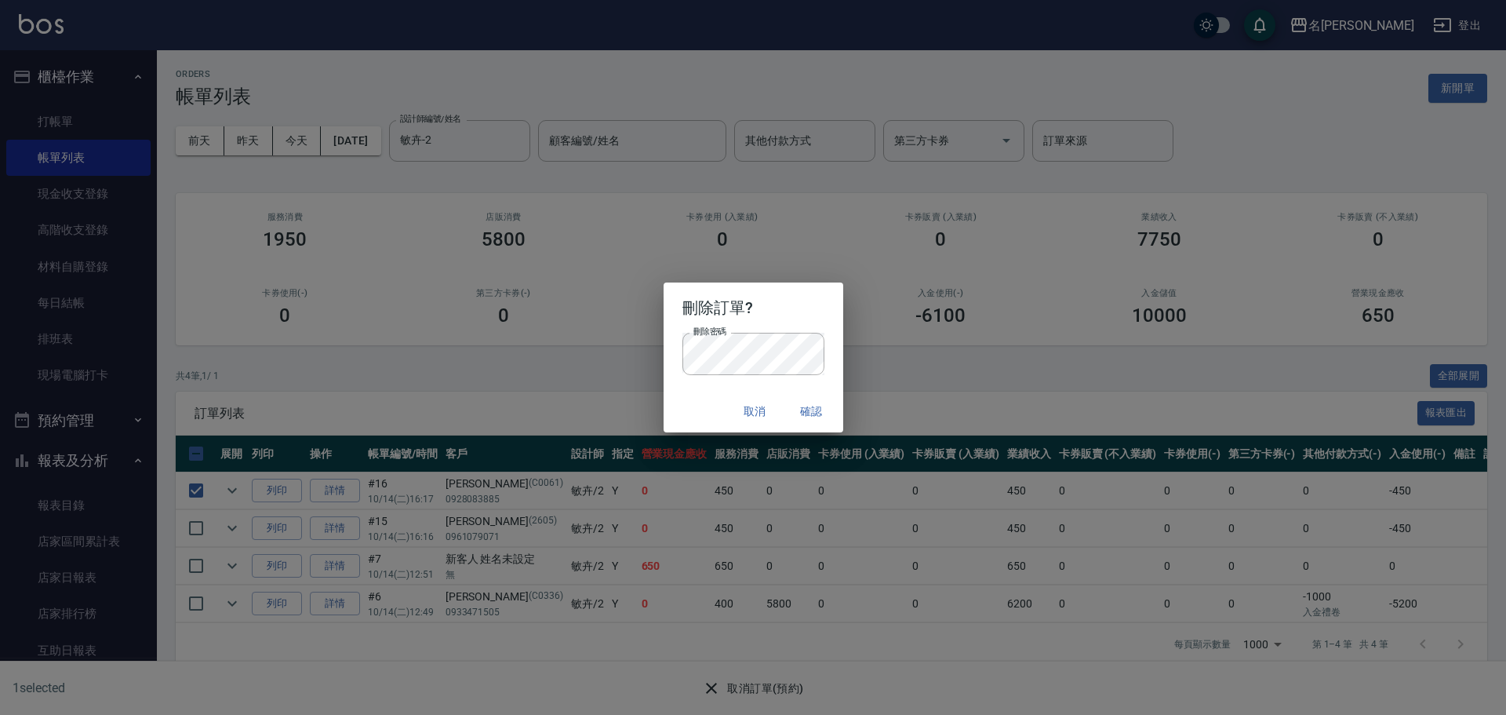
click at [813, 411] on button "確認" at bounding box center [812, 411] width 50 height 29
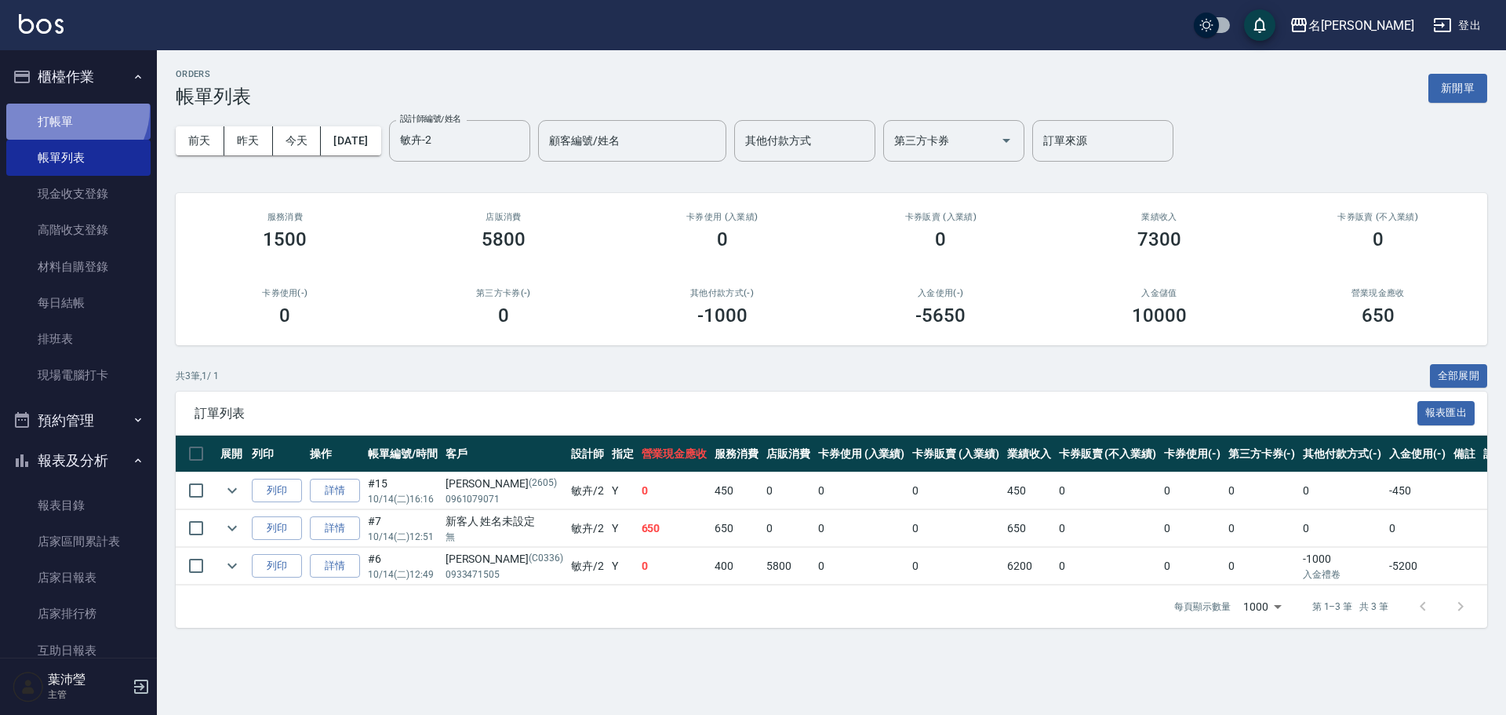
click at [72, 108] on link "打帳單" at bounding box center [78, 122] width 144 height 36
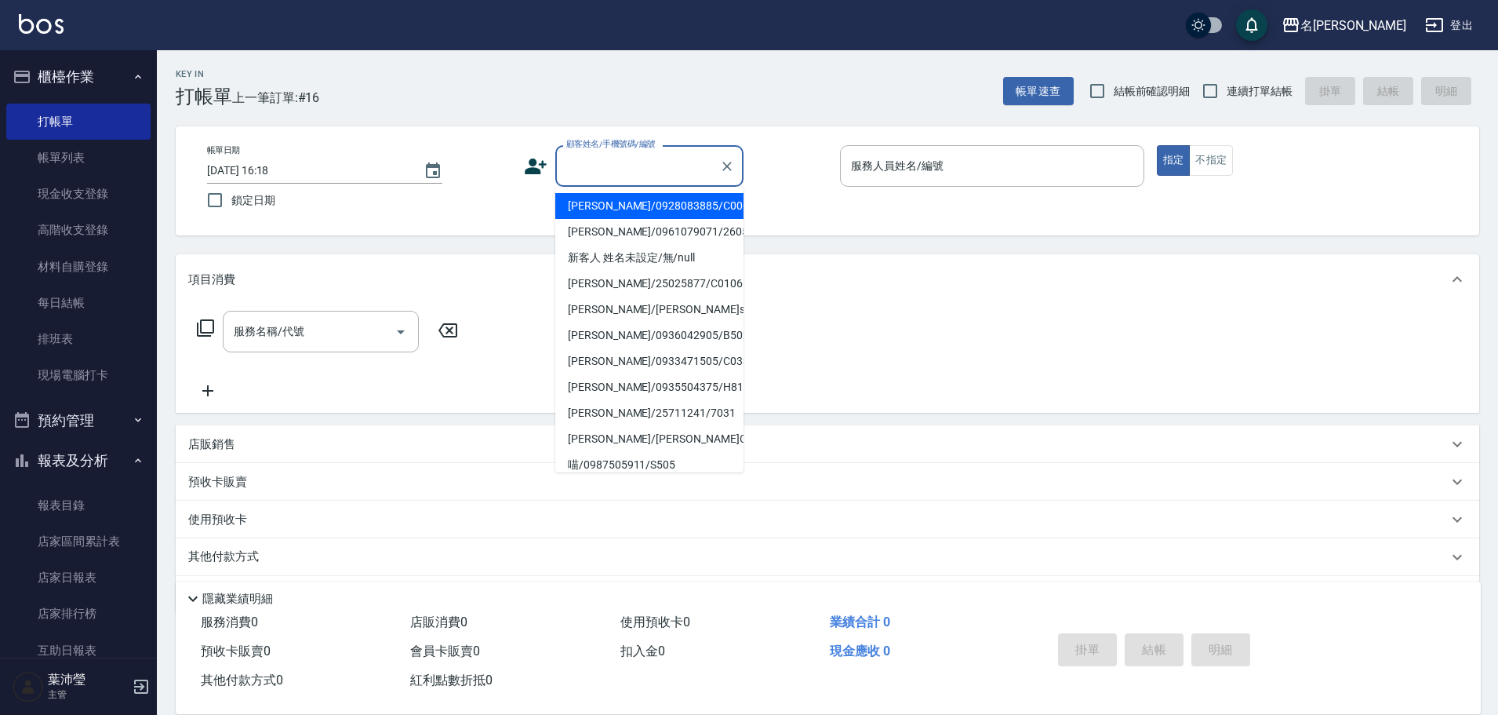
click at [690, 153] on input "顧客姓名/手機號碼/編號" at bounding box center [637, 165] width 151 height 27
drag, startPoint x: 653, startPoint y: 205, endPoint x: 663, endPoint y: 199, distance: 10.9
click at [657, 205] on li "[PERSON_NAME]/0928083885/C0061" at bounding box center [649, 206] width 188 height 26
type input "[PERSON_NAME]/0928083885/C0061"
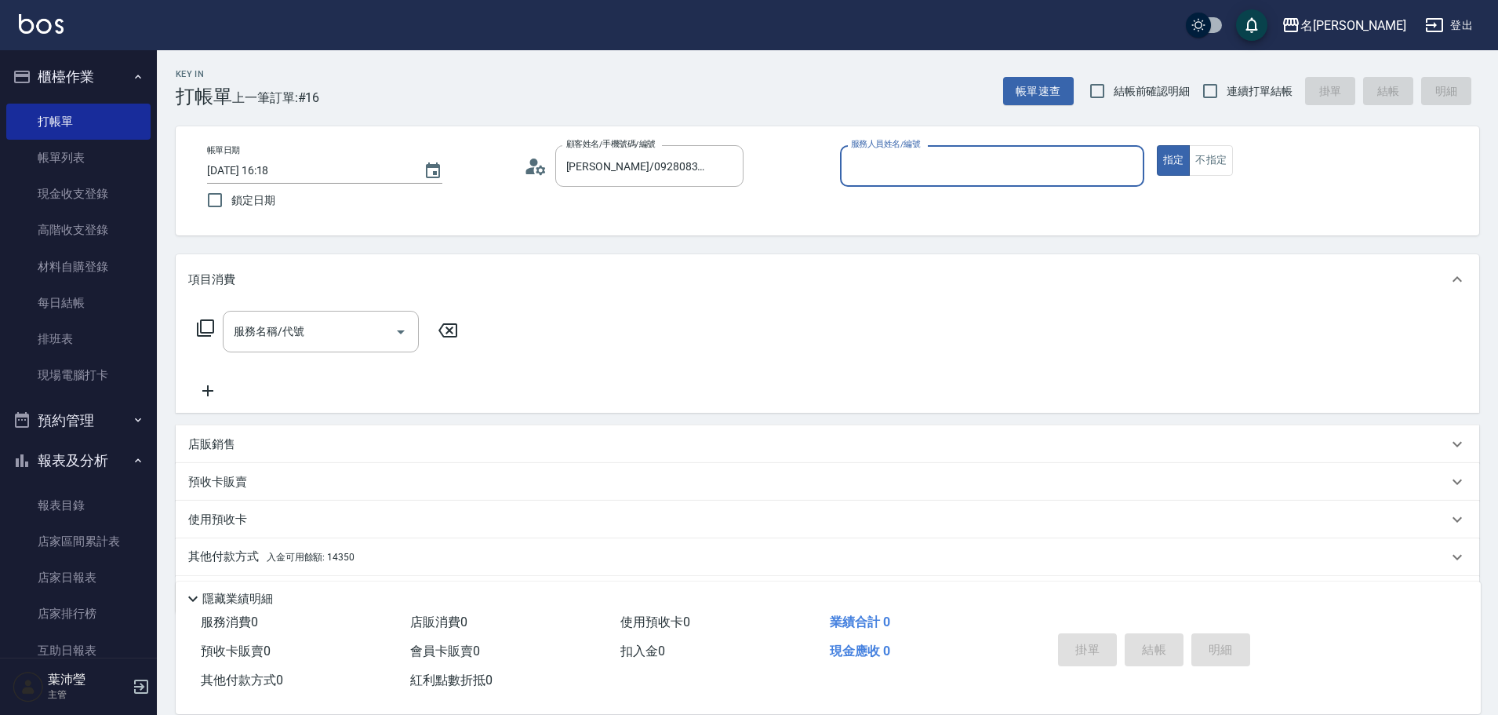
type input "敏卉-2"
click at [205, 328] on icon at bounding box center [205, 328] width 19 height 19
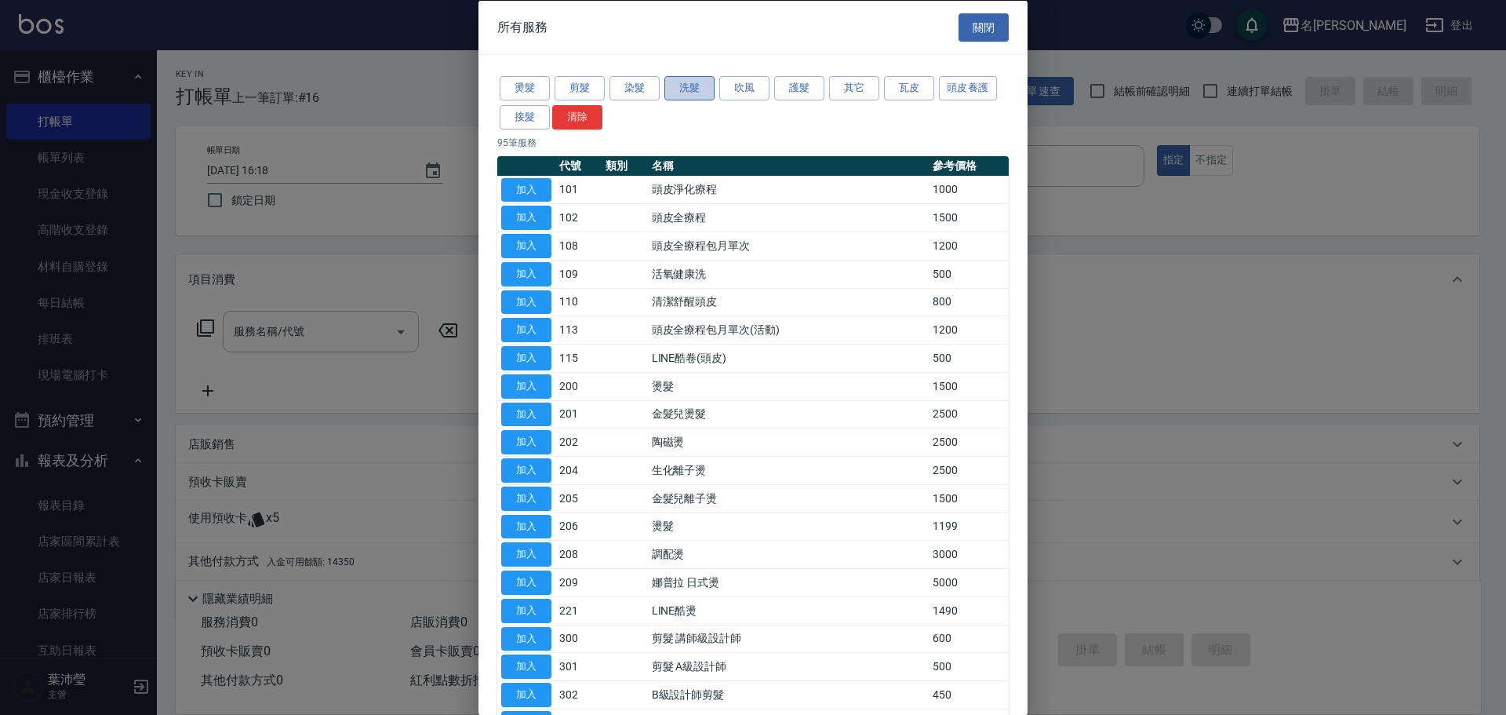
click at [684, 91] on button "洗髮" at bounding box center [689, 88] width 50 height 24
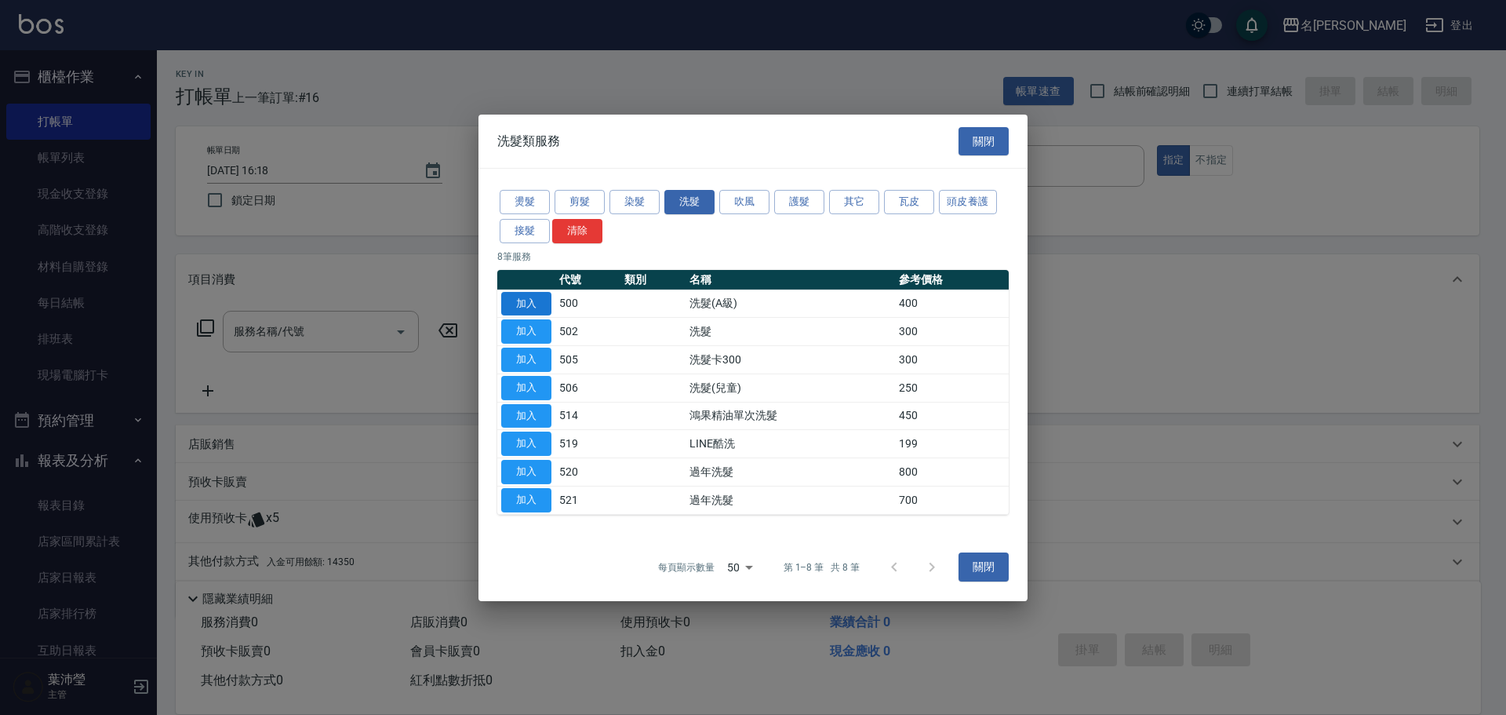
click at [525, 304] on button "加入" at bounding box center [526, 303] width 50 height 24
type input "洗髮(A級)(500)"
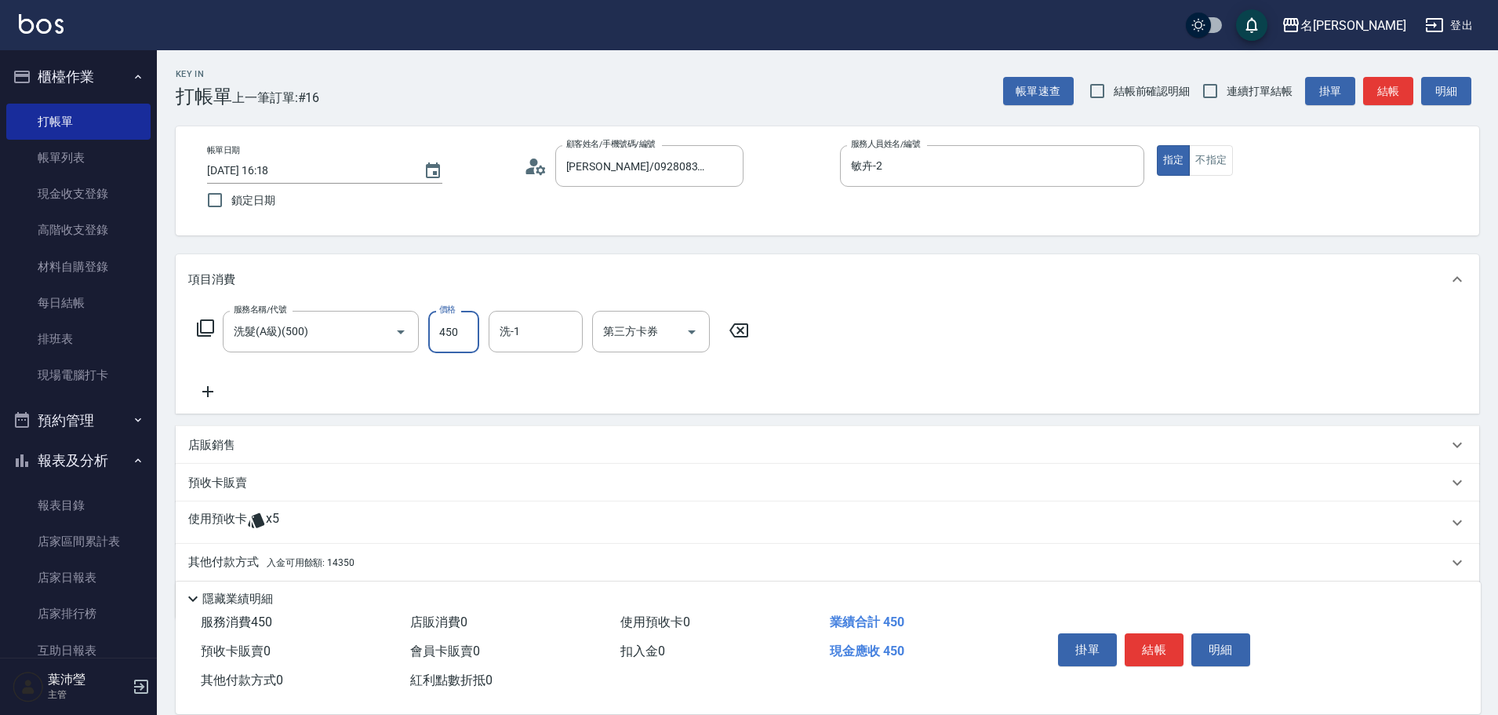
type input "450"
click at [216, 562] on p "其他付款方式 入金可用餘額: 14350" at bounding box center [271, 562] width 166 height 17
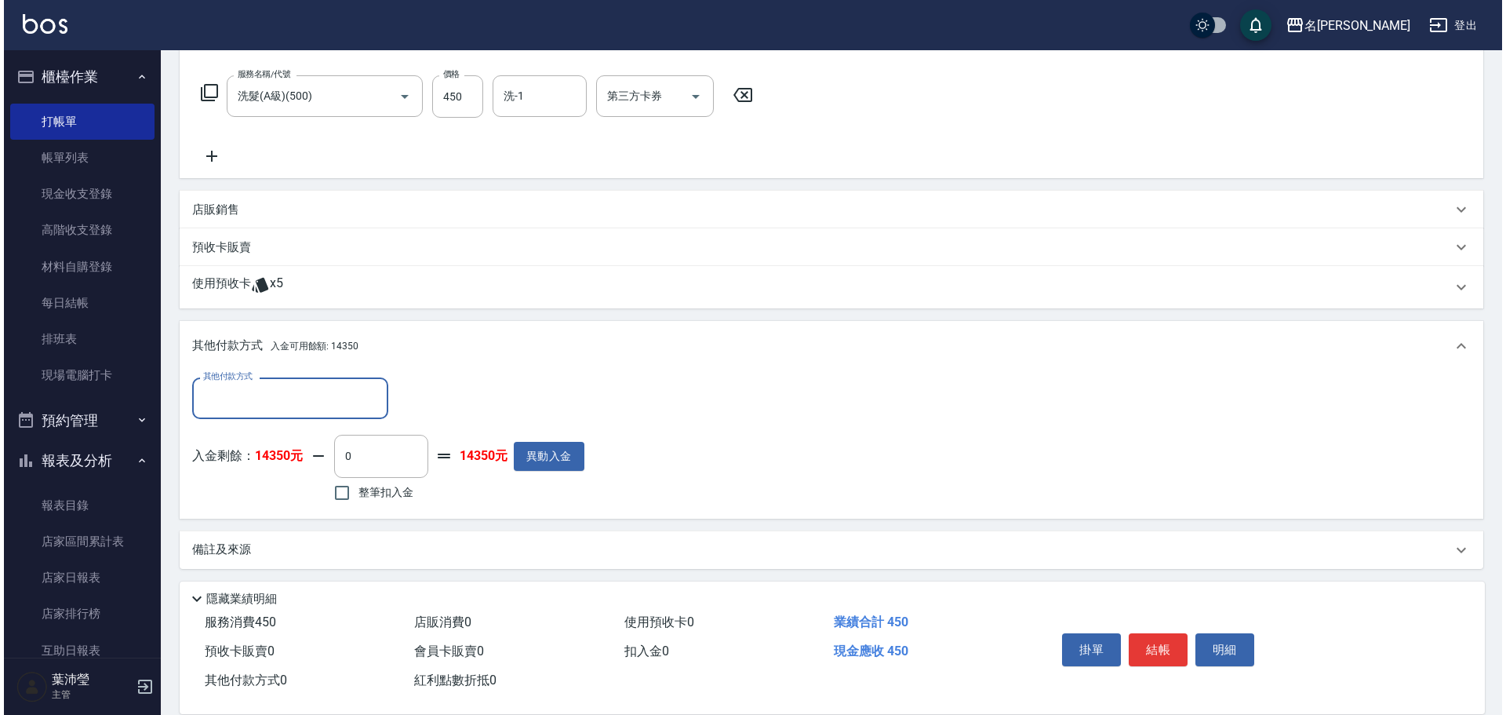
scroll to position [240, 0]
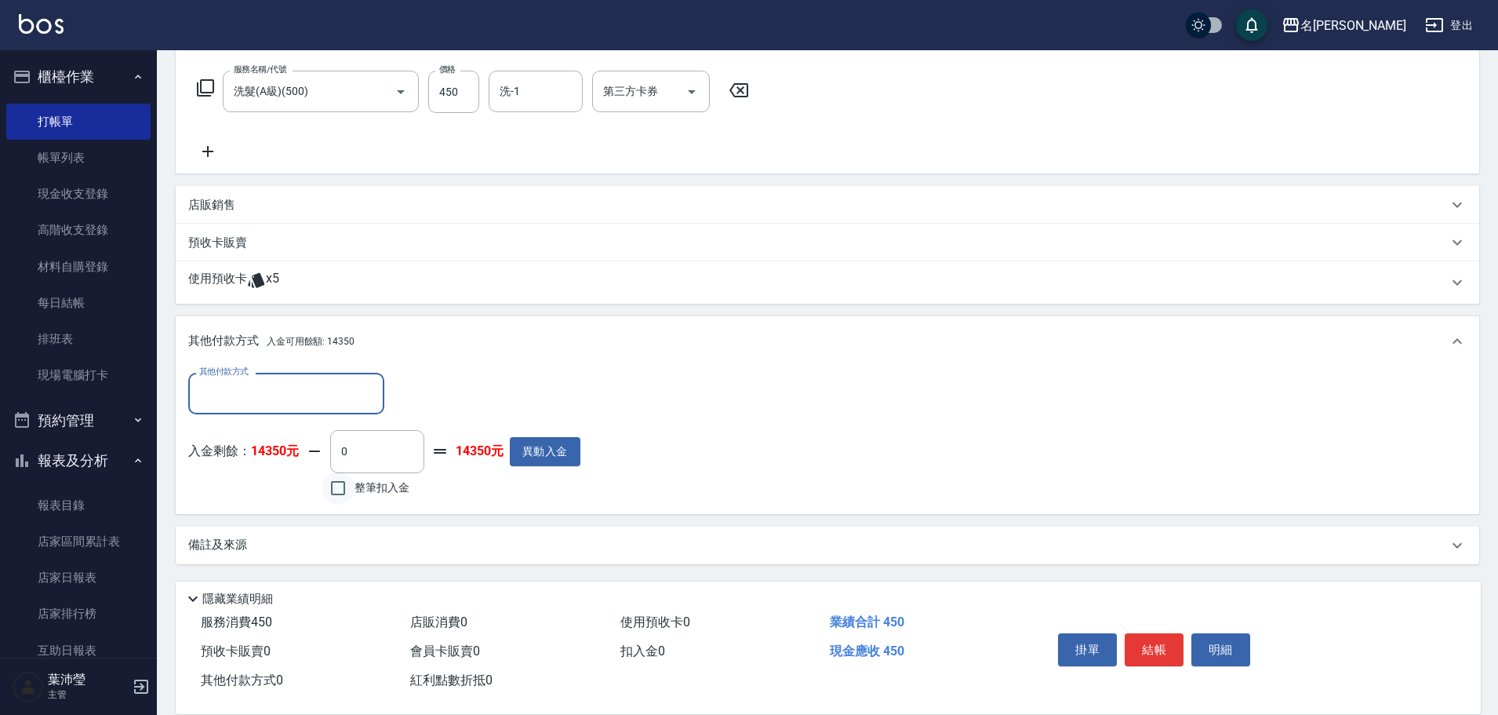
click at [340, 485] on input "整筆扣入金" at bounding box center [338, 487] width 33 height 33
checkbox input "true"
type input "450"
click at [1214, 646] on button "明細" at bounding box center [1221, 649] width 59 height 33
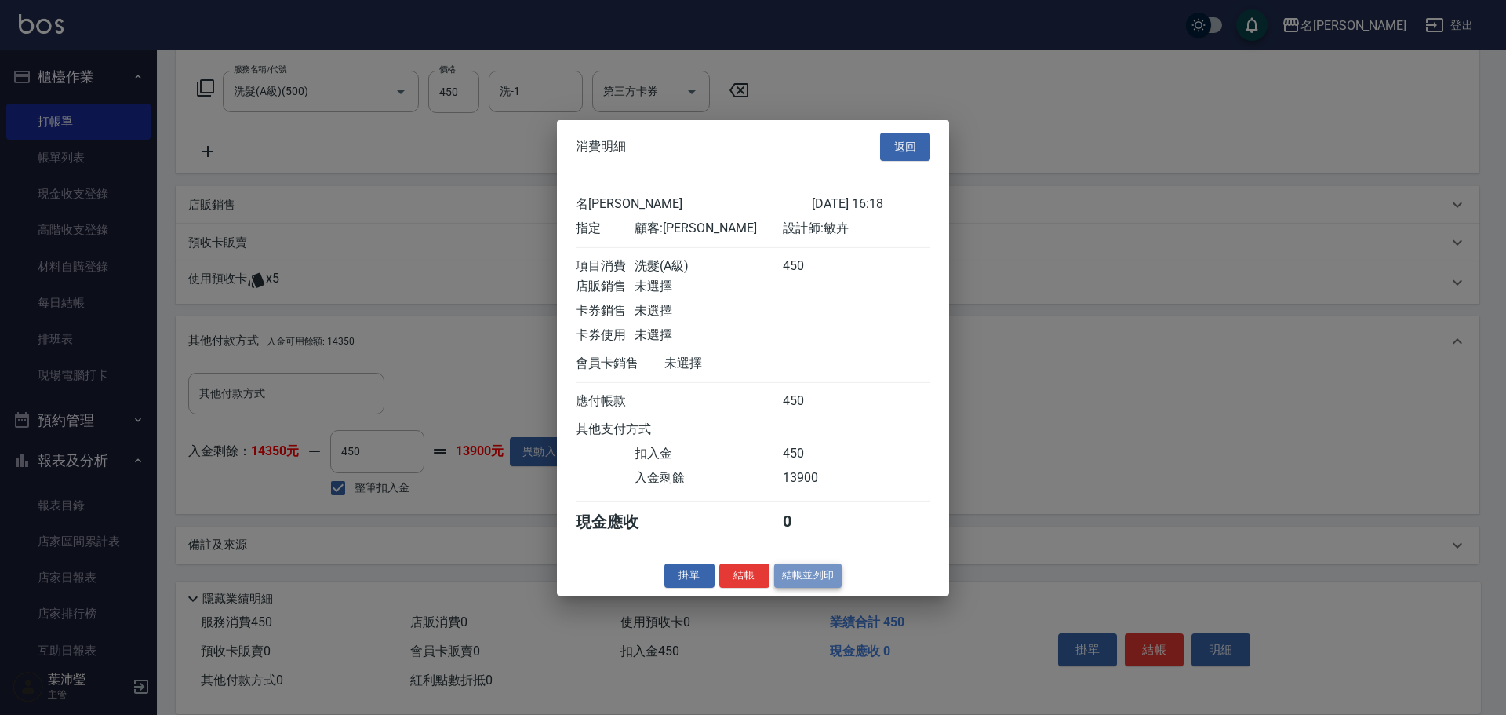
click at [796, 581] on button "結帳並列印" at bounding box center [808, 575] width 68 height 24
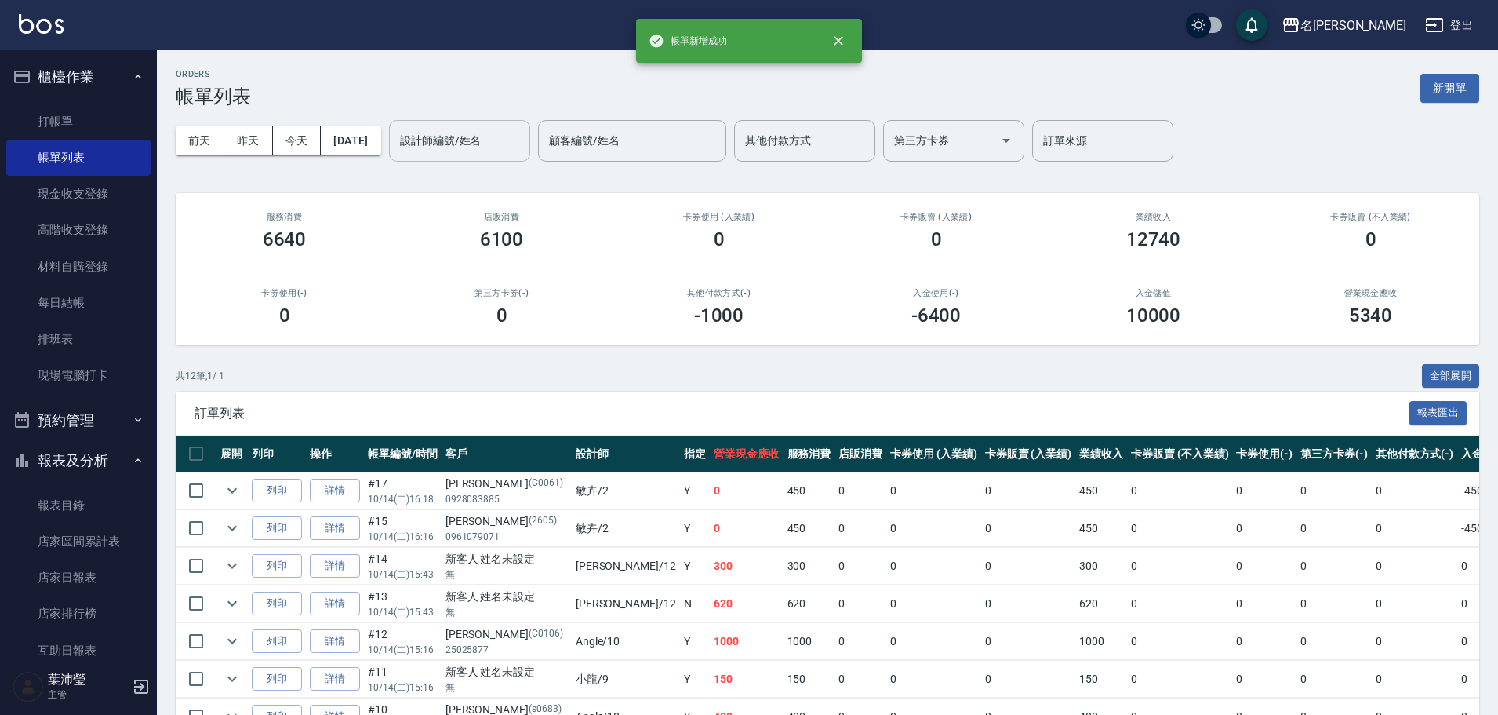
click at [472, 153] on input "設計師編號/姓名" at bounding box center [459, 140] width 127 height 27
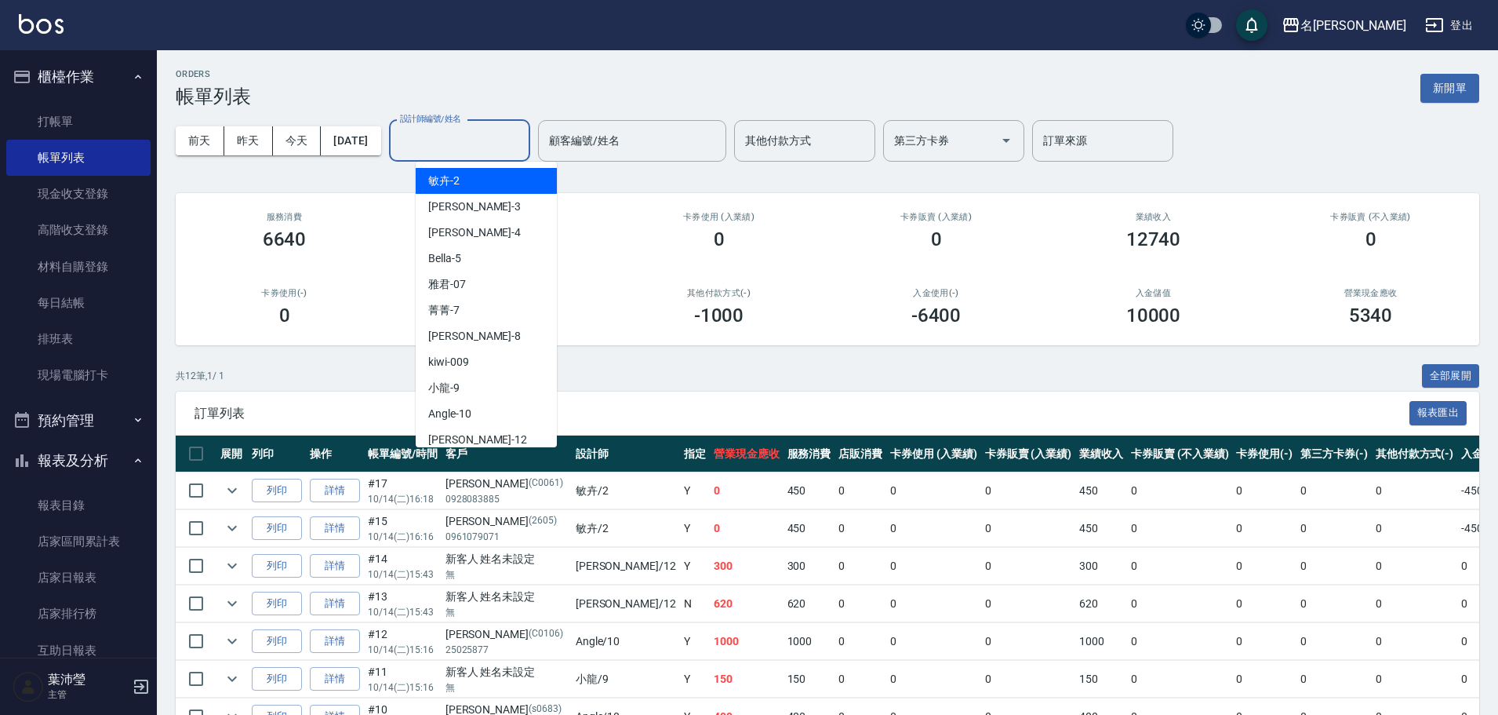
click at [473, 182] on div "敏卉 -2" at bounding box center [486, 181] width 141 height 26
type input "敏卉-2"
